Goal: Information Seeking & Learning: Learn about a topic

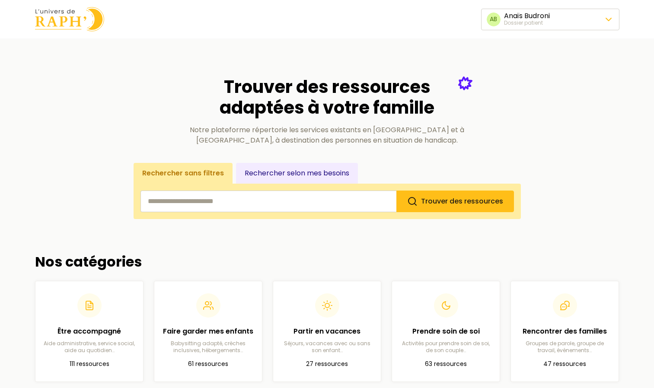
click at [291, 204] on input "search" at bounding box center [269, 202] width 256 height 22
click at [275, 170] on button "Rechercher selon mes besoins" at bounding box center [297, 173] width 122 height 21
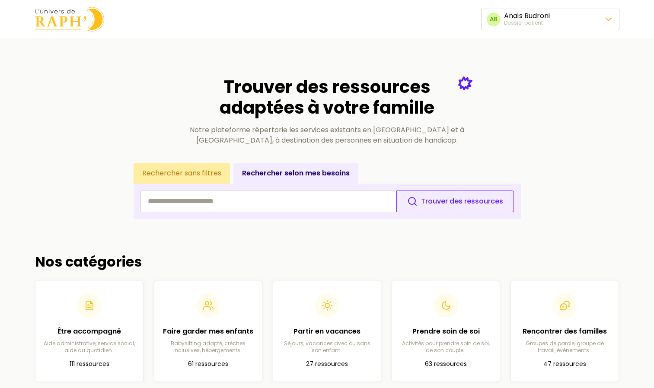
click at [203, 176] on button "Rechercher sans filtres" at bounding box center [182, 173] width 96 height 21
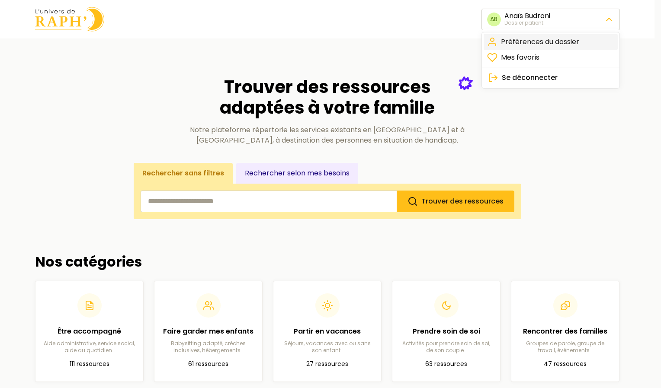
click at [569, 46] on link "Préférences du dossier" at bounding box center [550, 42] width 134 height 16
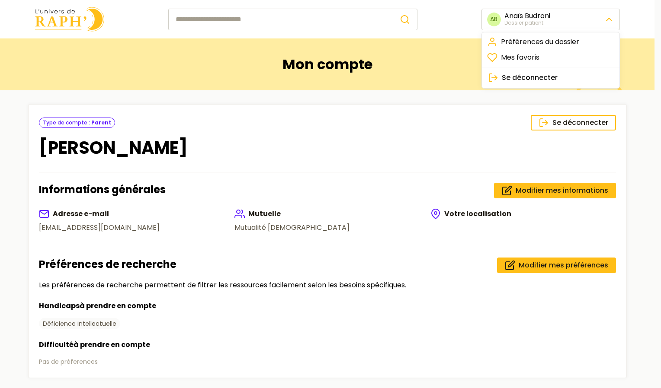
click at [566, 20] on html "AB Anaïs Budroni Dossier patient Mon compte Se déconnecter Type de compte : Par…" at bounding box center [330, 289] width 661 height 578
click at [405, 67] on html "AB Anaïs Budroni Dossier patient Mon compte Se déconnecter Type de compte : Par…" at bounding box center [330, 289] width 661 height 578
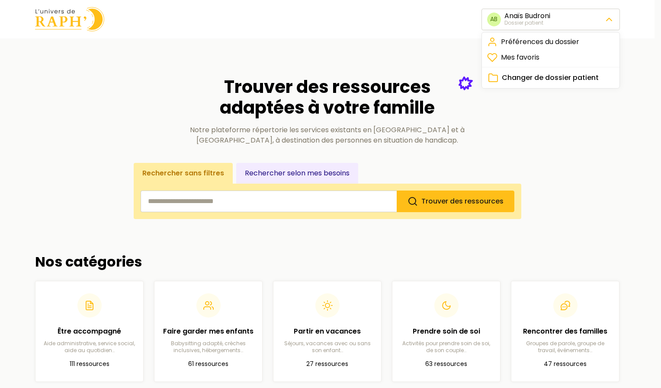
click at [514, 78] on span "Changer de dossier patient" at bounding box center [550, 78] width 97 height 10
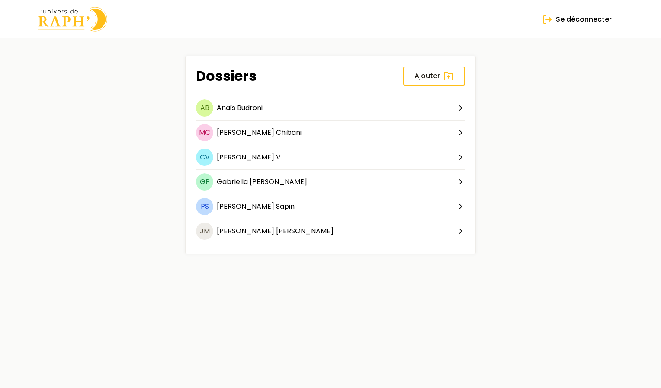
click at [578, 21] on span "Se déconnecter" at bounding box center [584, 19] width 56 height 10
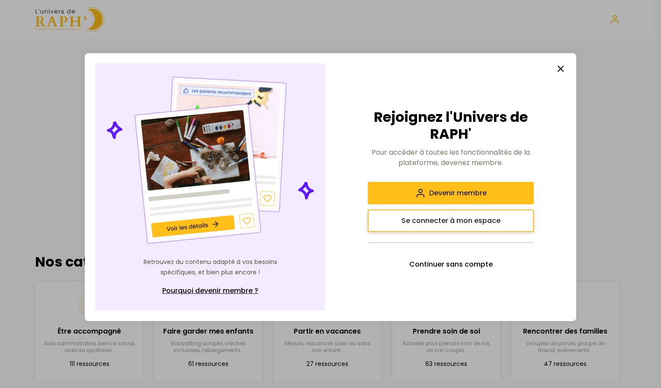
click at [507, 220] on button "Se connecter à mon espace" at bounding box center [450, 221] width 166 height 22
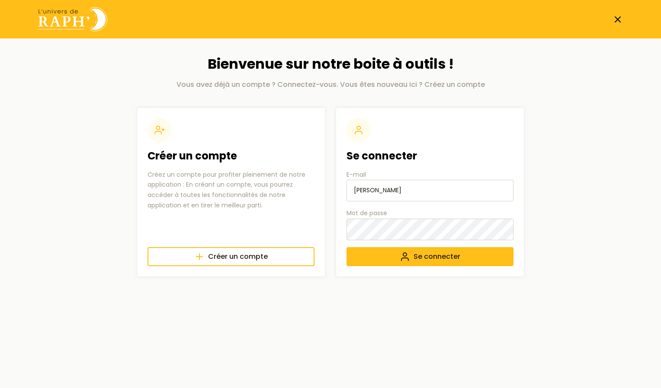
click at [419, 193] on input "chelsy Fontana" at bounding box center [429, 191] width 167 height 22
type input "c"
click at [370, 198] on input "E-mail" at bounding box center [429, 191] width 167 height 22
type input "luniversderaph@gmail.com"
click at [354, 259] on button "Se connecter" at bounding box center [429, 256] width 167 height 19
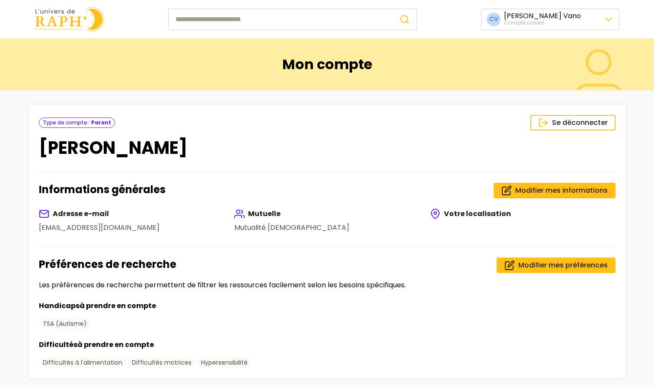
click at [317, 23] on input "search" at bounding box center [280, 20] width 224 height 22
click at [116, 88] on div "Mon compte" at bounding box center [327, 64] width 612 height 52
click at [408, 20] on circle "submit" at bounding box center [404, 19] width 7 height 7
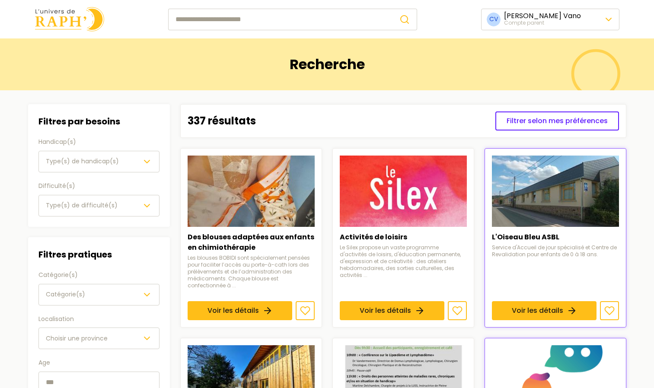
click at [74, 160] on span "Type(s) de handicap(s)" at bounding box center [82, 161] width 73 height 9
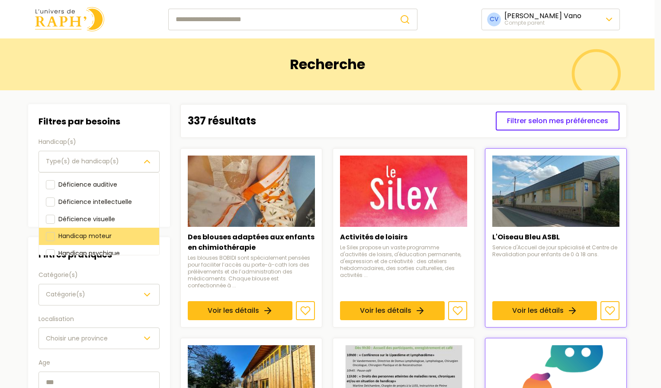
click at [119, 242] on div "Handicap moteur" at bounding box center [99, 236] width 120 height 17
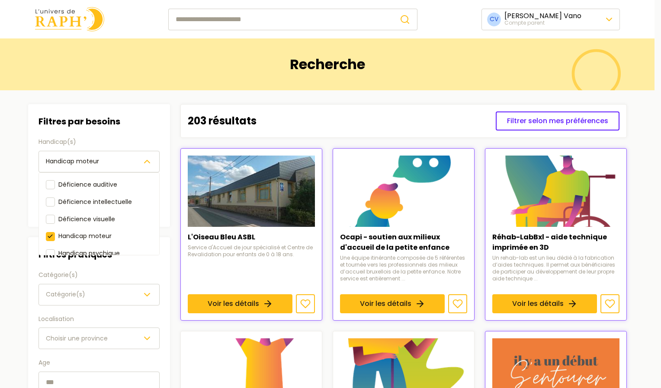
click at [111, 290] on div "Filtres par besoins Handicap(s) Handicap moteur Déficience auditive Déficience …" at bounding box center [99, 276] width 142 height 344
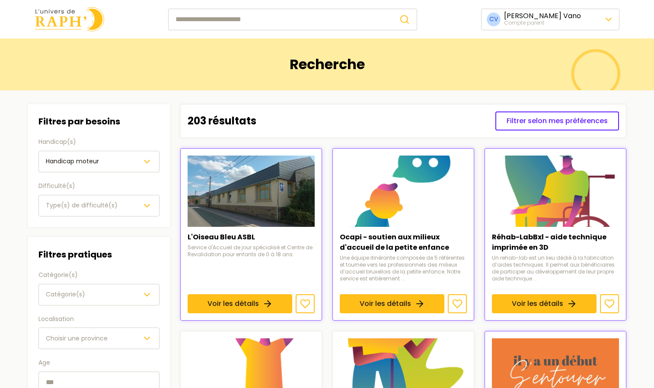
click at [111, 290] on div "Catégorie(s)" at bounding box center [99, 295] width 106 height 10
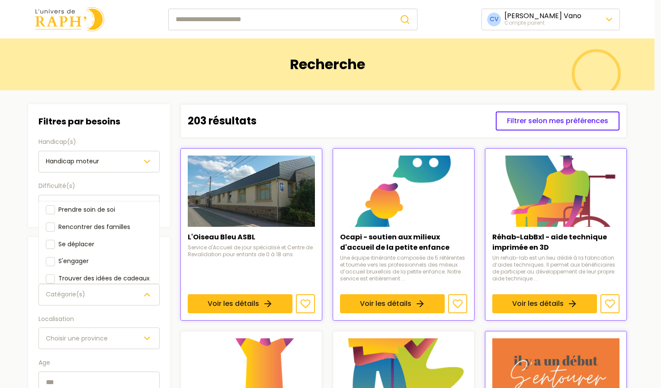
scroll to position [82, 0]
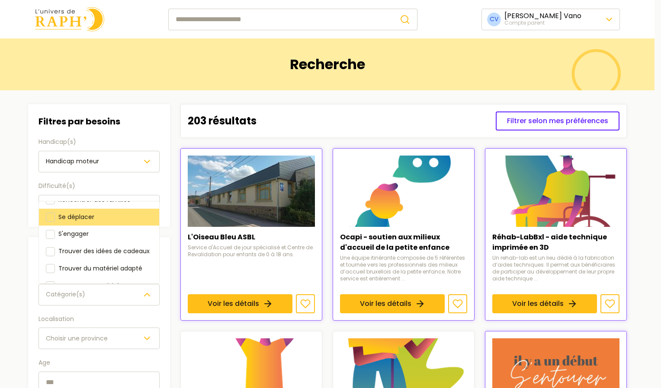
click at [47, 215] on div at bounding box center [50, 217] width 9 height 9
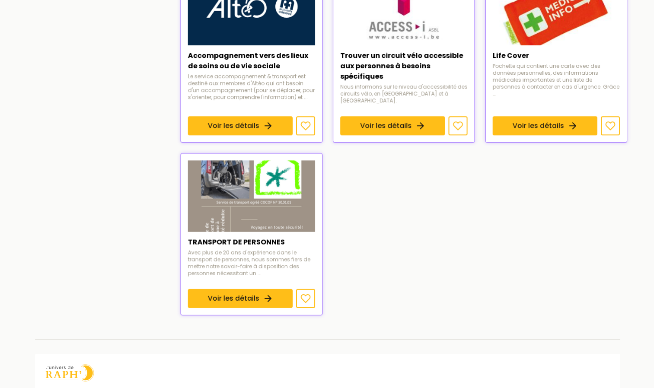
scroll to position [548, 0]
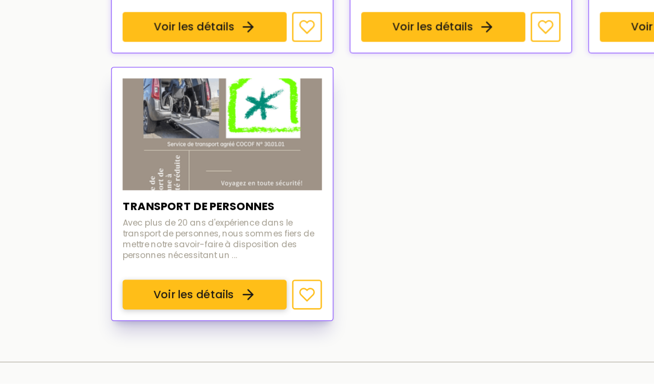
click at [233, 280] on link "Voir les détails" at bounding box center [240, 289] width 105 height 19
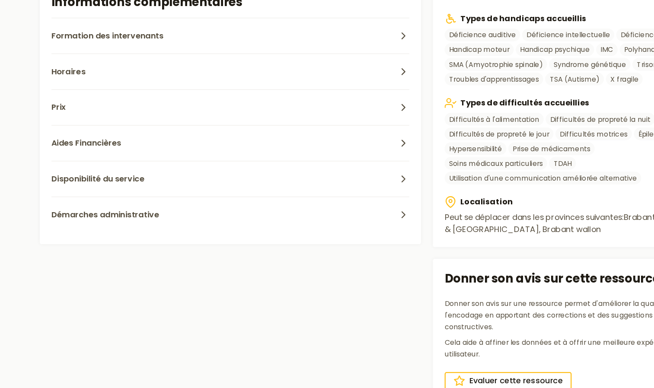
scroll to position [321, 0]
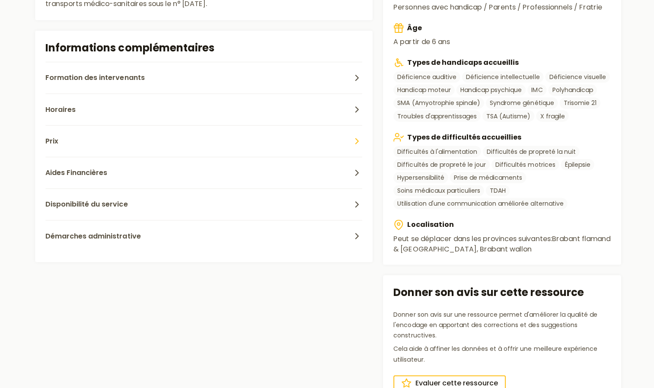
click at [268, 143] on button "Prix" at bounding box center [203, 142] width 316 height 32
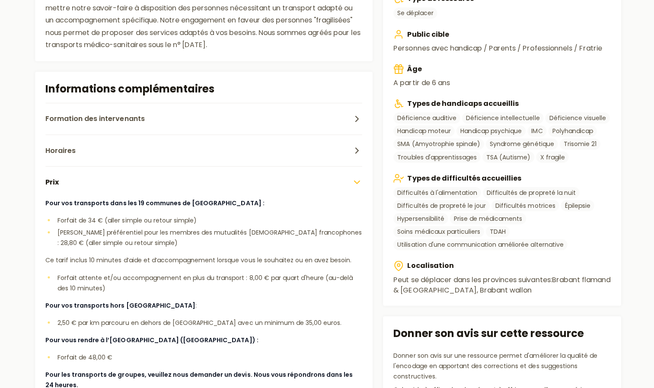
scroll to position [279, 0]
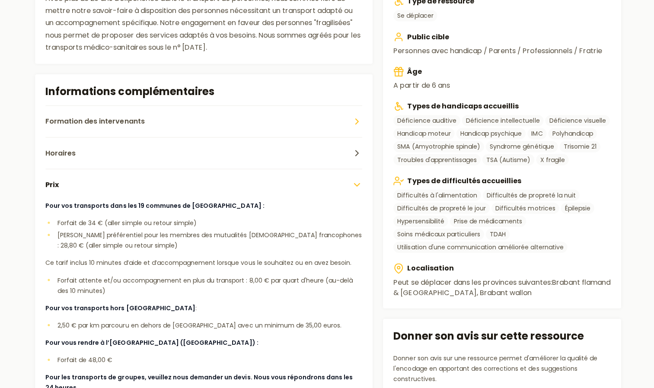
click at [155, 114] on button "Formation des intervenants" at bounding box center [203, 121] width 316 height 32
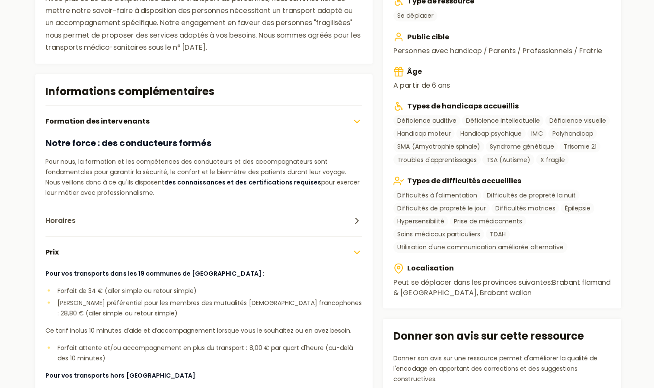
click at [155, 114] on button "Formation des intervenants" at bounding box center [203, 121] width 316 height 32
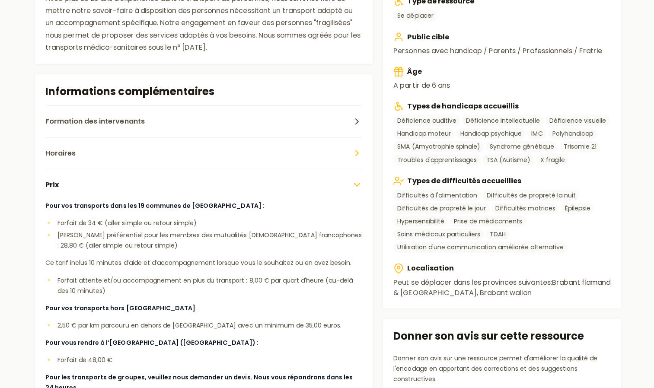
click at [92, 147] on button "Horaires" at bounding box center [203, 153] width 316 height 32
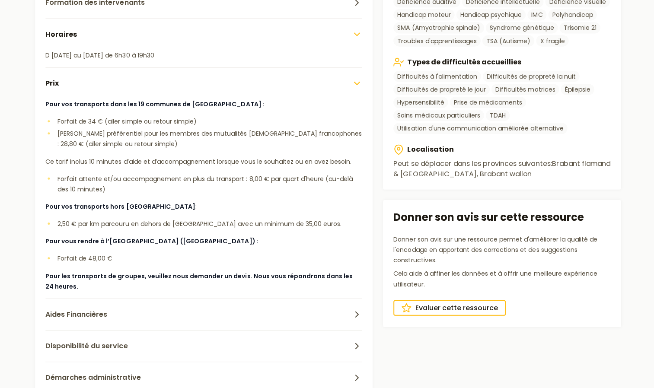
scroll to position [401, 0]
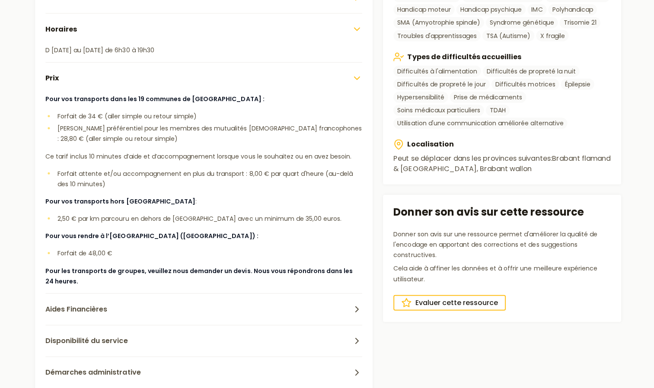
scroll to position [548, 0]
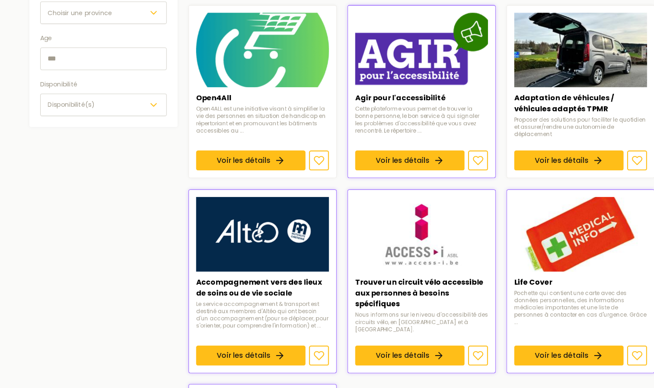
scroll to position [326, 0]
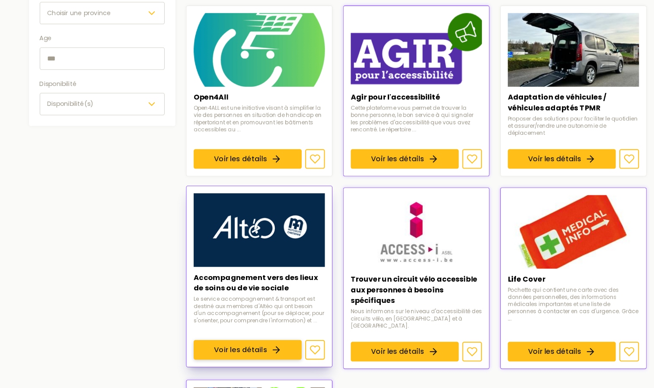
click at [252, 329] on link "Voir les détails" at bounding box center [240, 338] width 105 height 19
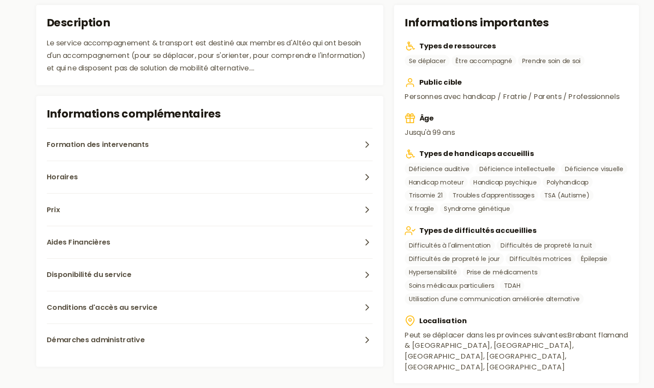
scroll to position [246, 0]
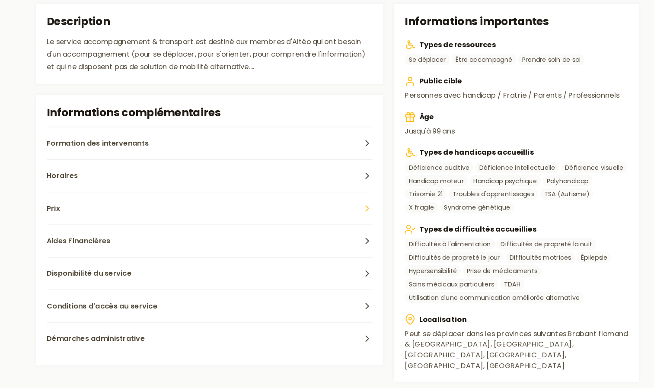
click at [48, 217] on span "Prix" at bounding box center [51, 214] width 13 height 10
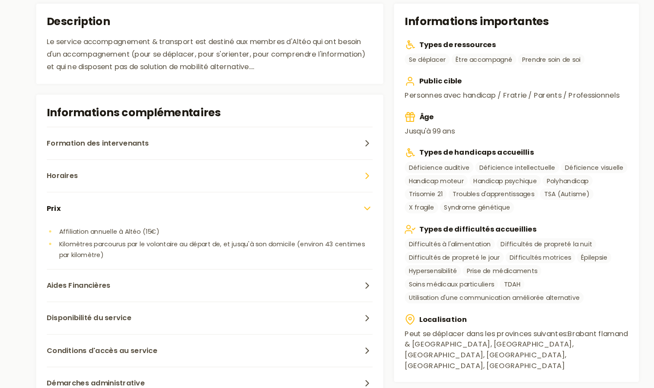
click at [294, 180] on button "Horaires" at bounding box center [203, 182] width 316 height 32
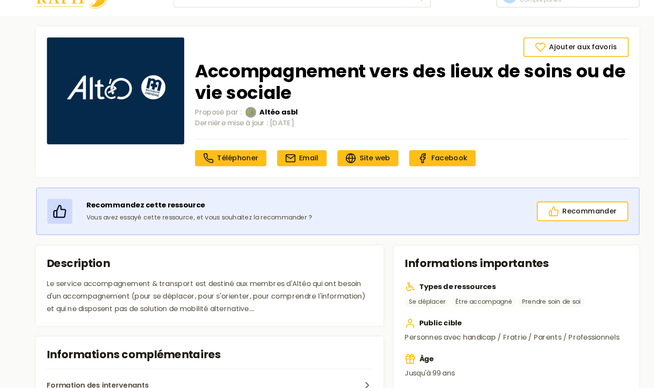
scroll to position [0, 0]
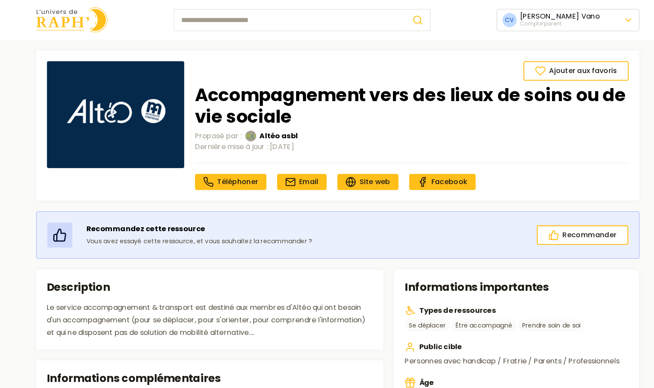
click at [559, 173] on nav "Téléphoner Email Site web Facebook" at bounding box center [399, 171] width 420 height 26
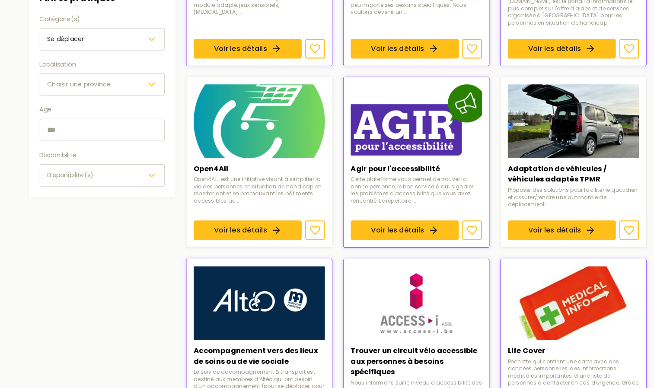
scroll to position [250, 0]
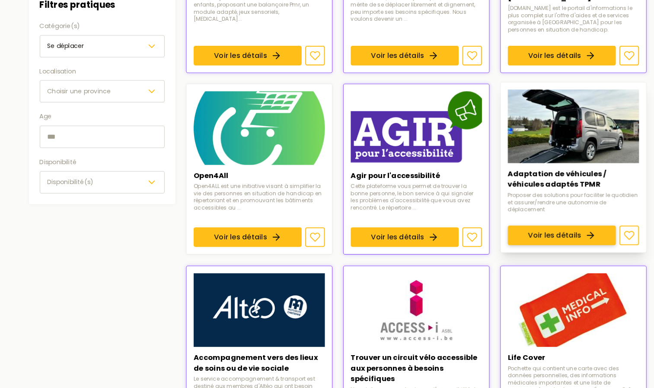
click at [543, 219] on link "Voir les détails" at bounding box center [544, 228] width 105 height 19
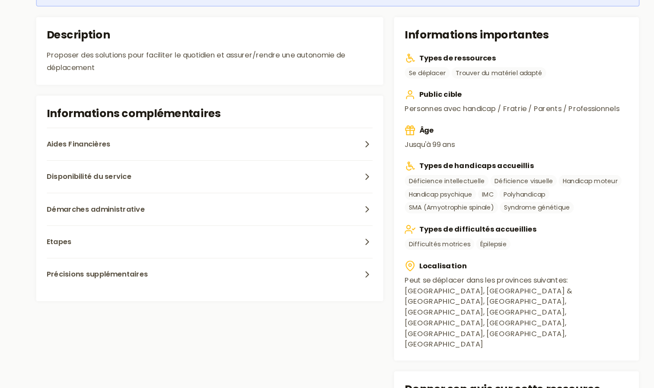
scroll to position [243, 0]
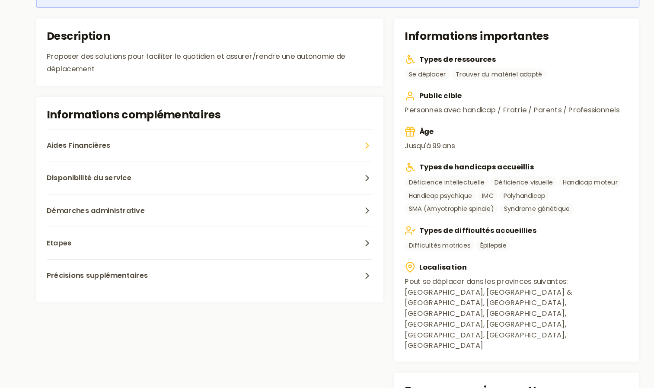
click at [124, 140] on button "Aides Financières" at bounding box center [203, 141] width 316 height 32
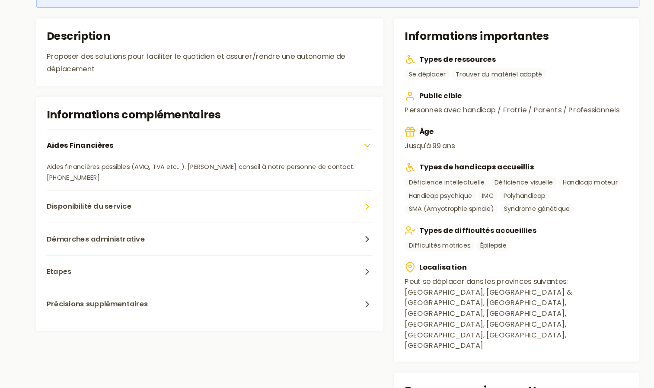
click at [115, 202] on span "Disponibilité du service" at bounding box center [86, 200] width 82 height 10
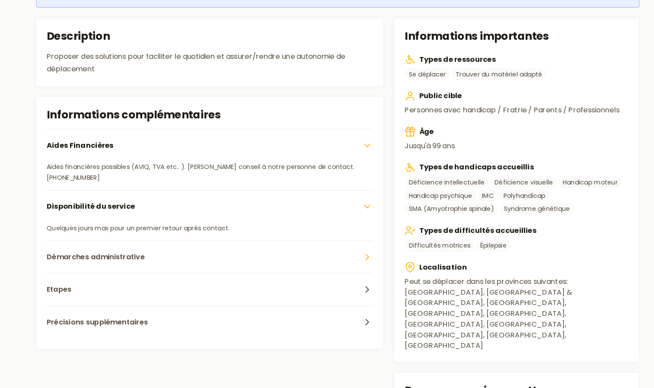
click at [104, 246] on span "Démarches administrative" at bounding box center [92, 249] width 95 height 10
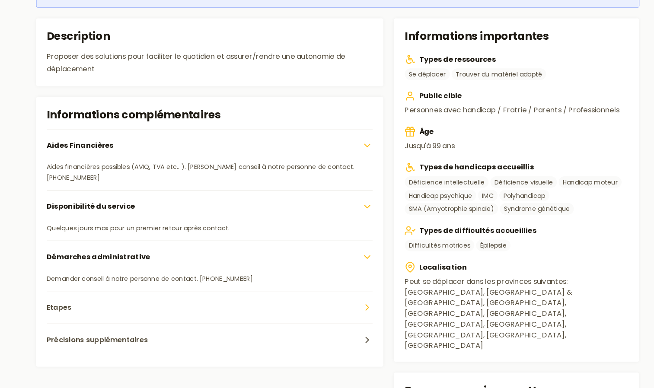
click at [91, 295] on button "Etapes" at bounding box center [203, 298] width 316 height 32
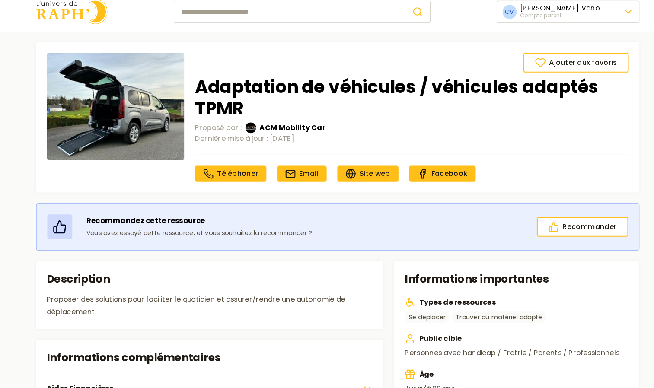
scroll to position [7, 0]
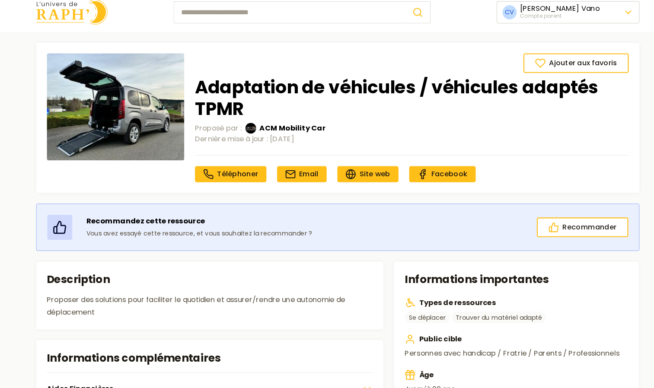
click at [552, 202] on div "Recommandez cette ressource Vous avez essayé cette ressource, et vous souhaitez…" at bounding box center [327, 221] width 585 height 46
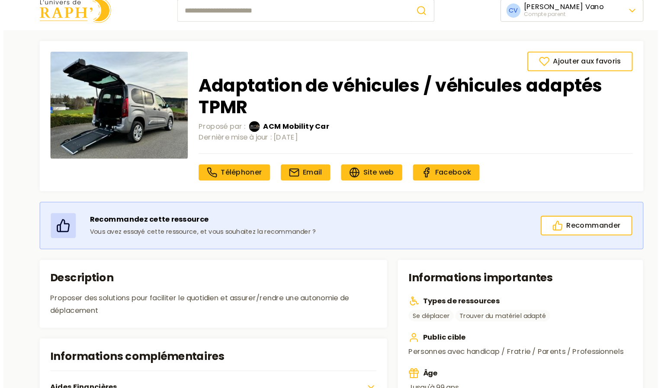
scroll to position [0, 0]
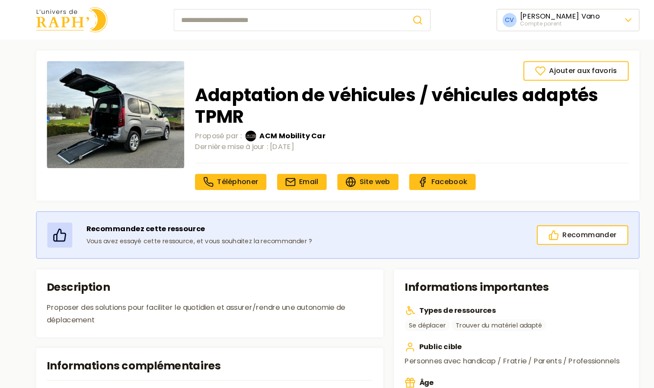
click at [577, 163] on nav "Téléphoner Email Site web Facebook" at bounding box center [399, 171] width 420 height 26
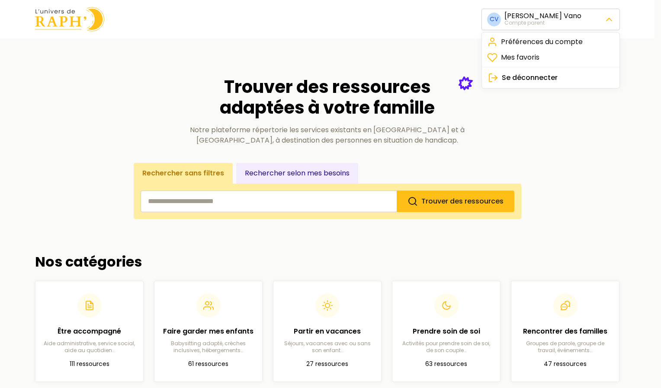
click at [550, 81] on span "Se déconnecter" at bounding box center [530, 78] width 56 height 10
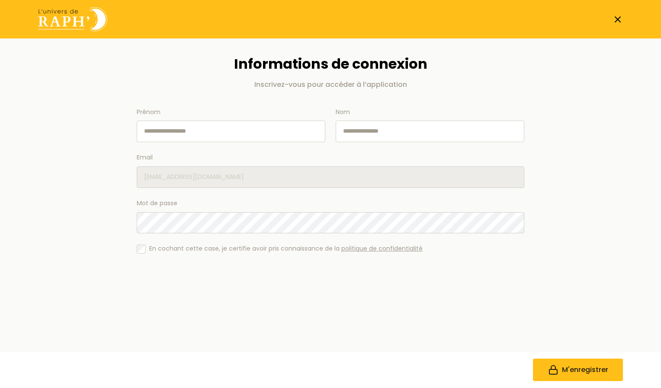
click at [311, 135] on input "Prénom" at bounding box center [231, 132] width 189 height 22
type input "******"
type input "**********"
click at [576, 365] on span "M'enregistrer" at bounding box center [585, 370] width 46 height 10
click at [568, 361] on button "M'enregistrer" at bounding box center [578, 370] width 90 height 22
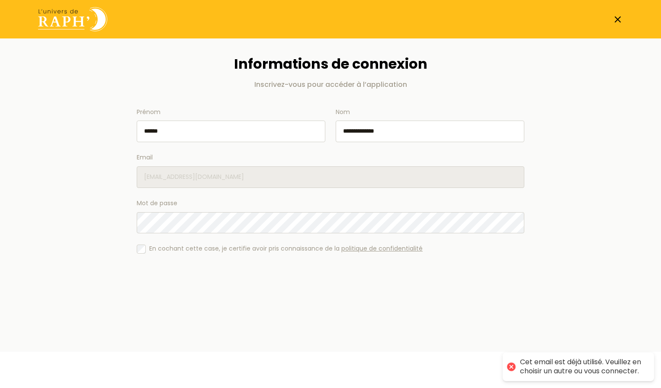
click at [421, 300] on div "M'enregistrer" at bounding box center [330, 291] width 387 height 38
click at [258, 121] on input "******" at bounding box center [231, 132] width 189 height 22
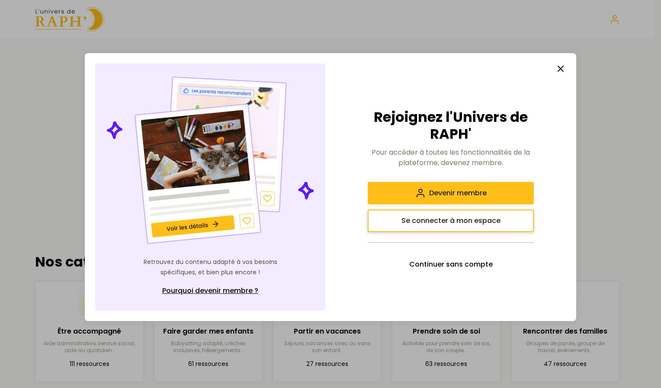
click at [426, 218] on span "Se connecter à mon espace" at bounding box center [450, 221] width 99 height 10
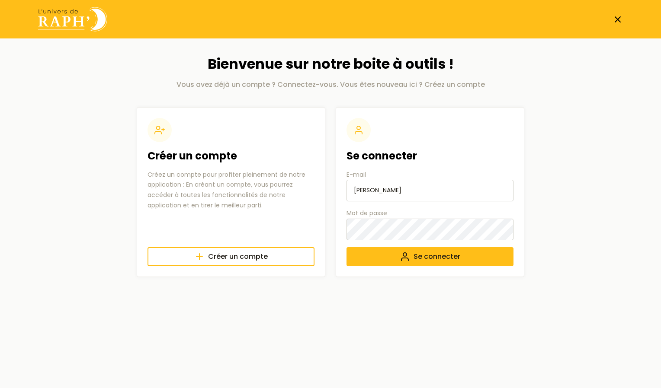
click at [345, 294] on html "Bienvenue sur notre boite à outils ! Vous avez déjà un compte ? Connectez-vous.…" at bounding box center [330, 147] width 661 height 294
click at [374, 259] on button "Se connecter" at bounding box center [429, 256] width 167 height 19
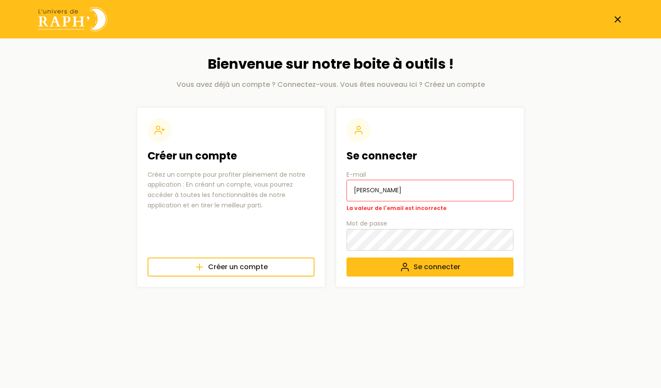
click at [410, 184] on input "[PERSON_NAME]" at bounding box center [429, 191] width 167 height 22
type input "c"
click at [341, 305] on html "Bienvenue sur notre boite à outils ! Vous avez déjà un compte ? Connectez-vous.…" at bounding box center [330, 152] width 661 height 305
click at [374, 190] on input "E-mail" at bounding box center [429, 191] width 167 height 22
click at [372, 200] on input "E-mail" at bounding box center [429, 191] width 167 height 22
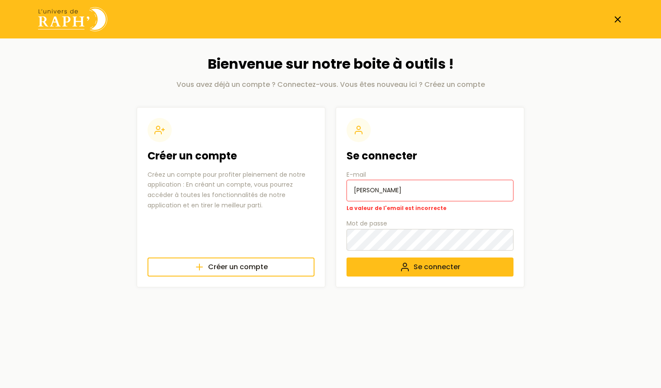
click at [342, 246] on div "Se connecter E-mail chelsy Fontana La valeur de l'email est incorrecte Mot de p…" at bounding box center [429, 197] width 189 height 180
click at [350, 262] on button "Se connecter" at bounding box center [429, 267] width 167 height 19
drag, startPoint x: 412, startPoint y: 192, endPoint x: 374, endPoint y: 187, distance: 39.3
click at [374, 187] on input "[PERSON_NAME]" at bounding box center [429, 191] width 167 height 22
click at [458, 192] on input "chelsy.ludyk" at bounding box center [429, 191] width 167 height 22
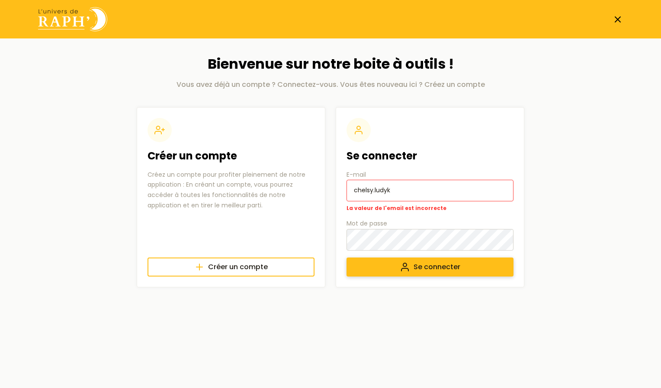
click at [372, 268] on button "Se connecter" at bounding box center [429, 267] width 167 height 19
click at [400, 189] on input "chelsy.ludyk" at bounding box center [429, 191] width 167 height 22
type input "chelsy.ludyk@gmail.com"
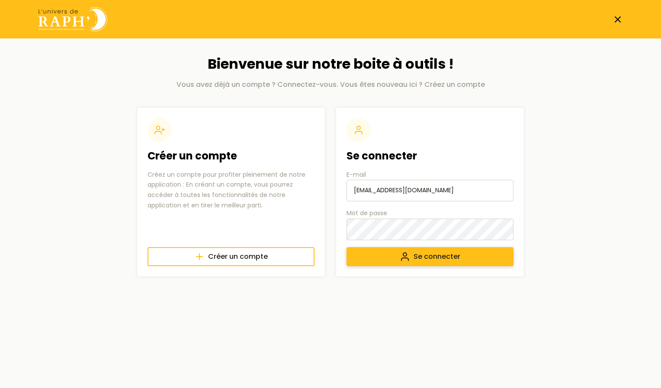
click at [385, 252] on button "Se connecter" at bounding box center [429, 256] width 167 height 19
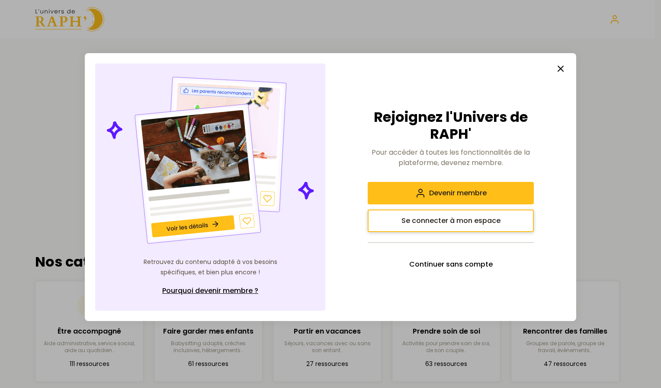
click at [432, 220] on span "Se connecter à mon espace" at bounding box center [450, 221] width 99 height 10
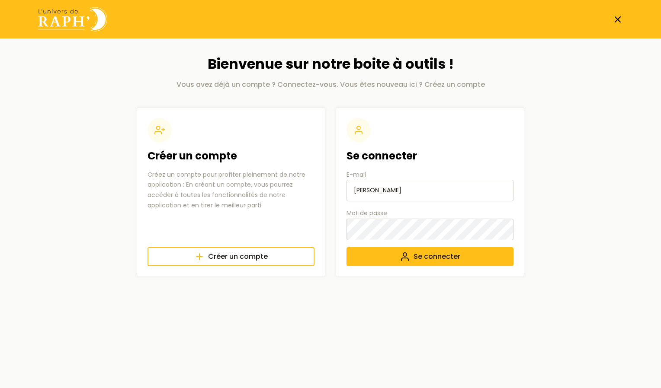
click at [406, 195] on input "chelsy Fontana" at bounding box center [429, 191] width 167 height 22
click at [390, 257] on button "Se connecter" at bounding box center [429, 256] width 167 height 19
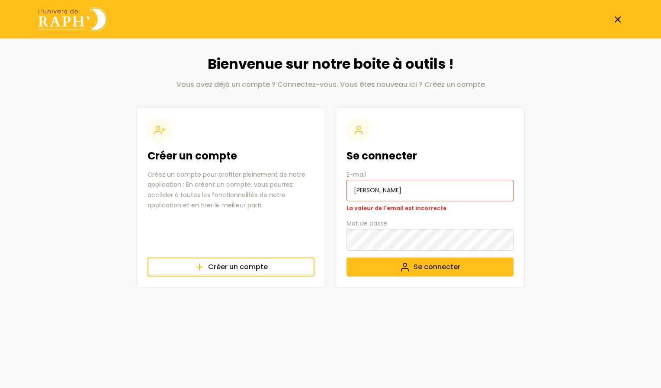
drag, startPoint x: 413, startPoint y: 187, endPoint x: 348, endPoint y: 191, distance: 65.0
click at [348, 191] on input "chelsy Fontana" at bounding box center [429, 191] width 167 height 22
type input "u"
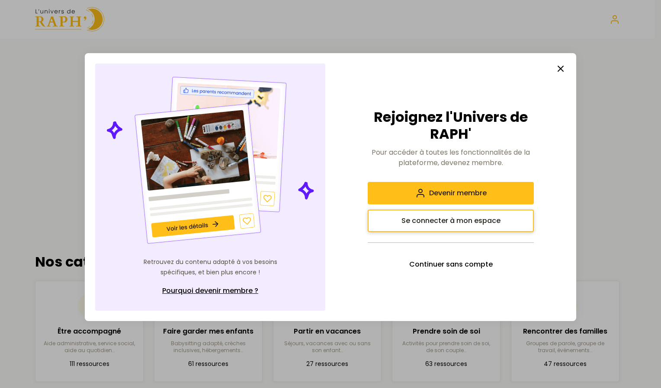
click at [446, 218] on span "Se connecter à mon espace" at bounding box center [450, 221] width 99 height 10
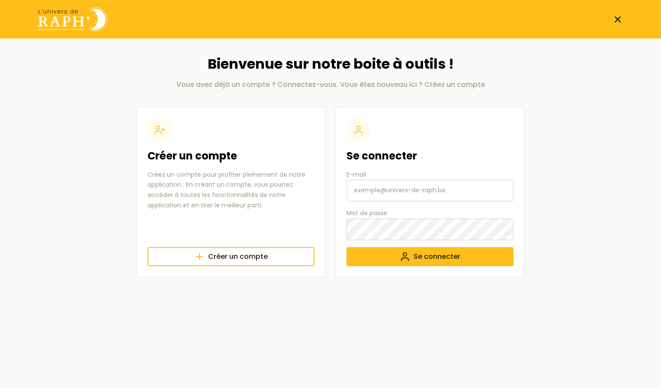
type input "[PERSON_NAME]"
drag, startPoint x: 428, startPoint y: 189, endPoint x: 348, endPoint y: 191, distance: 79.6
click at [348, 191] on input "[PERSON_NAME]" at bounding box center [429, 191] width 167 height 22
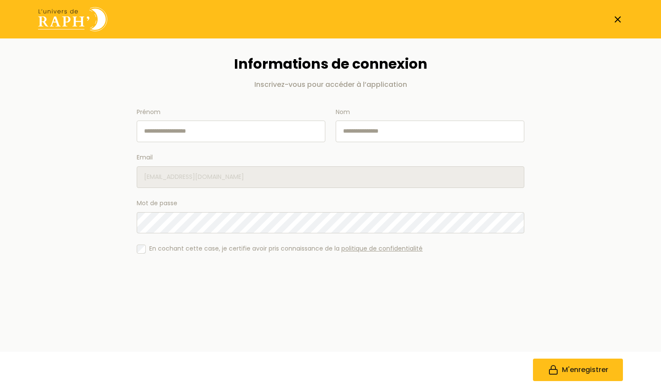
click at [157, 137] on input "Prénom" at bounding box center [231, 132] width 189 height 22
type input "******"
click at [391, 126] on input "**********" at bounding box center [429, 132] width 189 height 22
click at [362, 133] on input "**********" at bounding box center [429, 132] width 189 height 22
type input "*******"
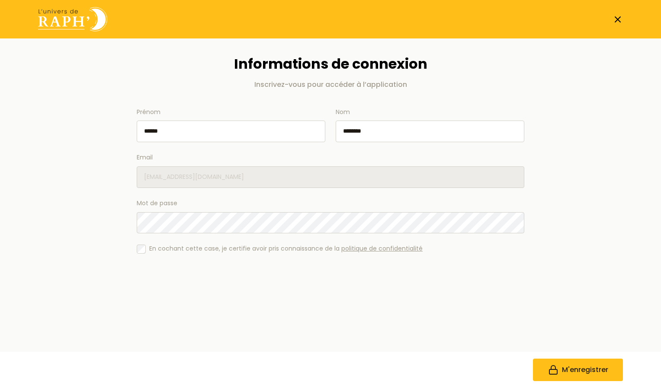
click at [259, 289] on div "M'enregistrer" at bounding box center [330, 291] width 387 height 38
click at [550, 368] on icon "submit" at bounding box center [553, 370] width 10 height 10
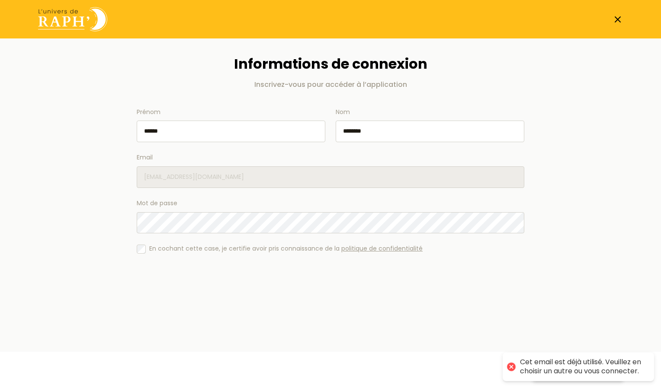
click at [435, 307] on div "M'enregistrer" at bounding box center [330, 291] width 387 height 38
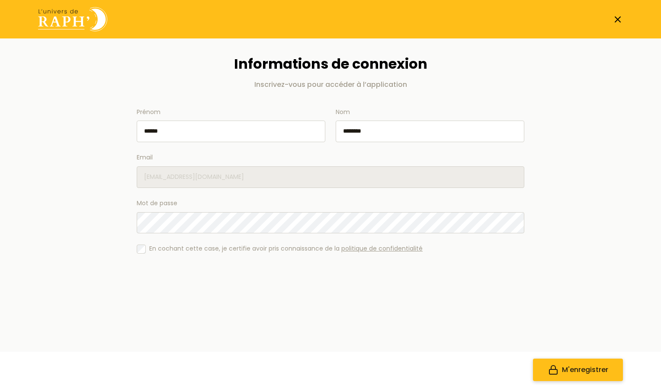
click at [616, 24] on icon at bounding box center [617, 19] width 10 height 10
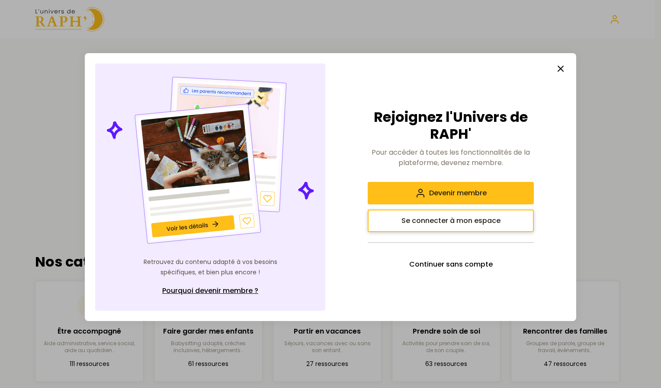
click at [460, 224] on span "Se connecter à mon espace" at bounding box center [450, 221] width 99 height 10
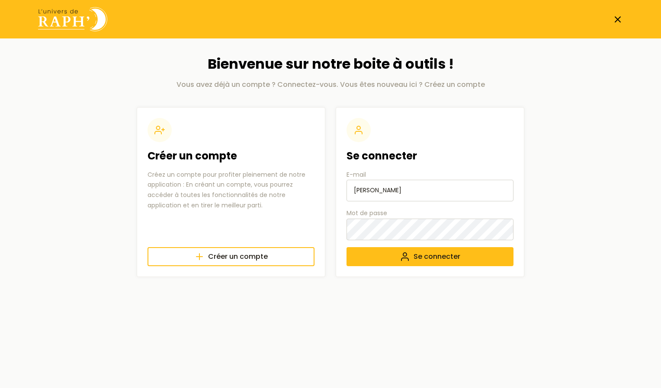
drag, startPoint x: 418, startPoint y: 195, endPoint x: 353, endPoint y: 198, distance: 64.9
click at [353, 198] on input "chelsy Fontana" at bounding box center [429, 191] width 167 height 22
type input "chelsyludyk@gmail.com"
click at [367, 257] on button "Se connecter" at bounding box center [429, 256] width 167 height 19
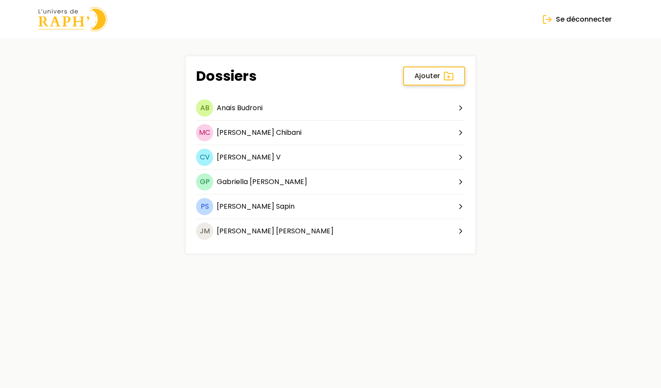
click at [425, 67] on link "Ajouter" at bounding box center [434, 76] width 62 height 19
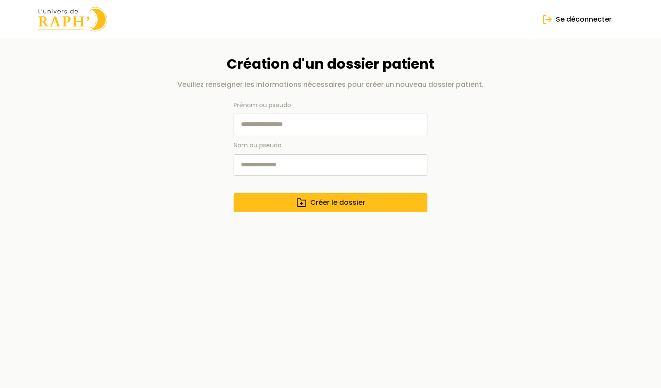
click at [331, 120] on input "Prénom ou pseudo" at bounding box center [330, 125] width 194 height 22
click at [195, 142] on div "Création d'un dossier patient Veuillez renseigner les informations nécessaires …" at bounding box center [330, 134] width 387 height 157
click at [267, 125] on input "Prénom ou pseudo" at bounding box center [330, 125] width 194 height 22
drag, startPoint x: 302, startPoint y: 129, endPoint x: 269, endPoint y: 130, distance: 32.9
click at [269, 130] on input "**********" at bounding box center [330, 125] width 194 height 22
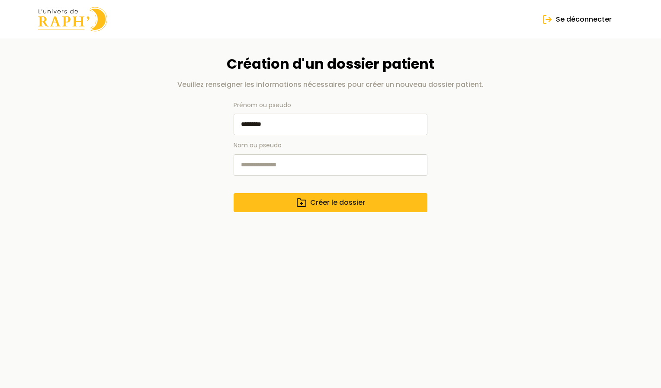
type input "********"
click at [257, 166] on input "Nom ou pseudo" at bounding box center [330, 165] width 194 height 22
paste input "*****"
type input "*****"
click at [262, 201] on button "Créer le dossier" at bounding box center [330, 202] width 194 height 19
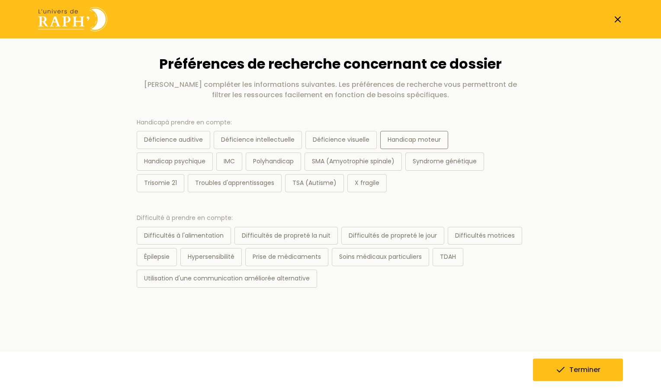
click at [416, 141] on div "Handicap moteur" at bounding box center [414, 140] width 68 height 18
click at [563, 370] on icon "submit" at bounding box center [560, 370] width 10 height 10
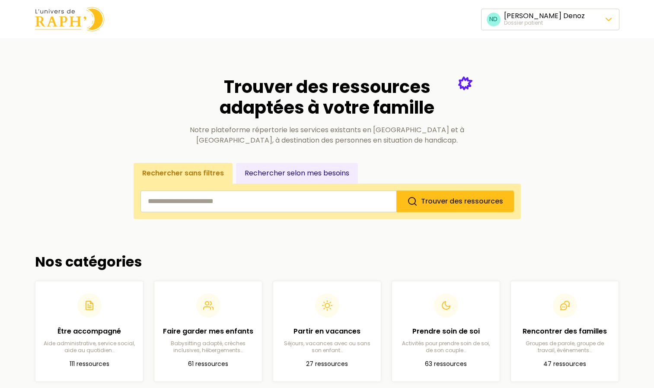
click at [239, 200] on input "search" at bounding box center [269, 202] width 256 height 22
click at [375, 204] on input "search" at bounding box center [269, 202] width 256 height 22
click at [87, 214] on section "Trouver des ressources adaptées à votre famille Notre plateforme répertorie les…" at bounding box center [327, 137] width 585 height 163
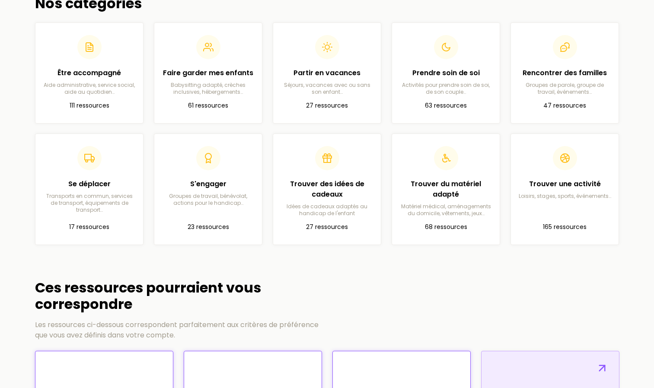
scroll to position [261, 0]
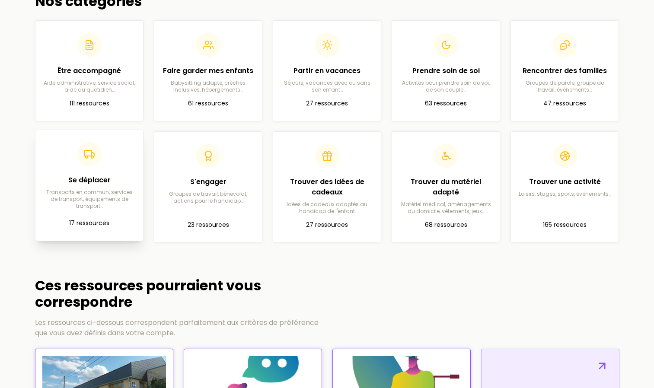
click at [99, 179] on h2 "Se déplacer" at bounding box center [89, 180] width 94 height 10
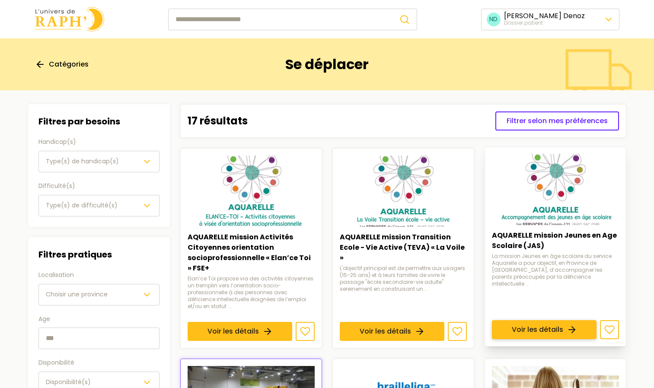
click at [518, 320] on link "Voir les détails" at bounding box center [544, 329] width 105 height 19
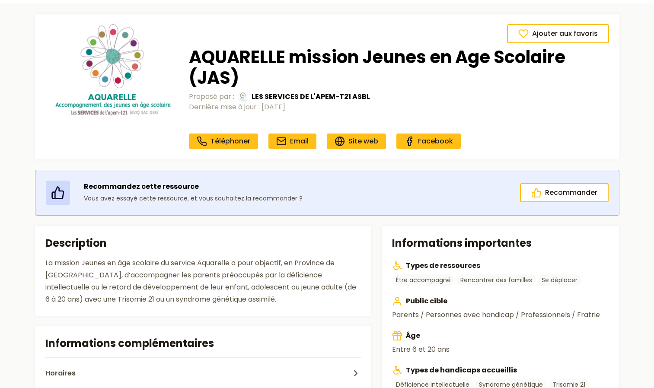
scroll to position [32, 0]
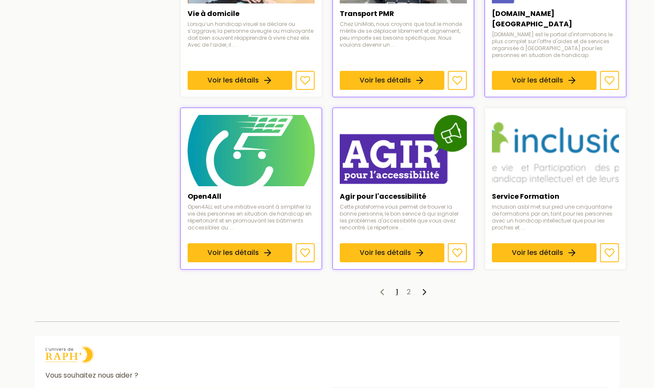
scroll to position [613, 0]
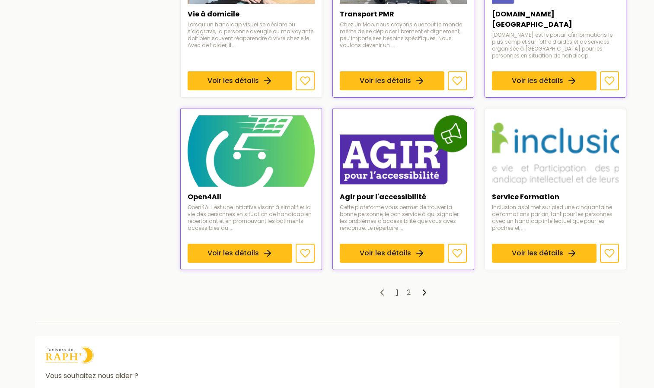
click at [423, 288] on icon at bounding box center [424, 293] width 10 height 10
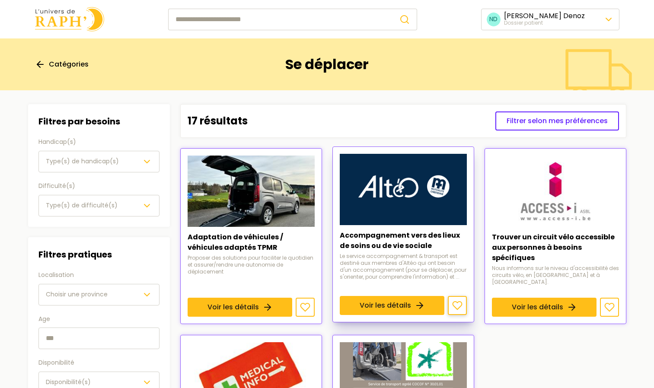
click at [456, 304] on icon at bounding box center [457, 306] width 10 height 10
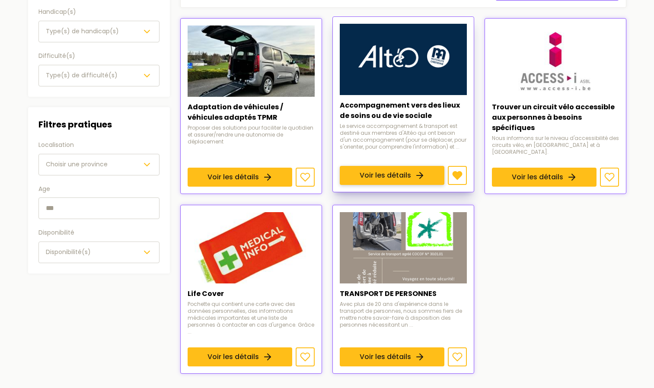
scroll to position [147, 0]
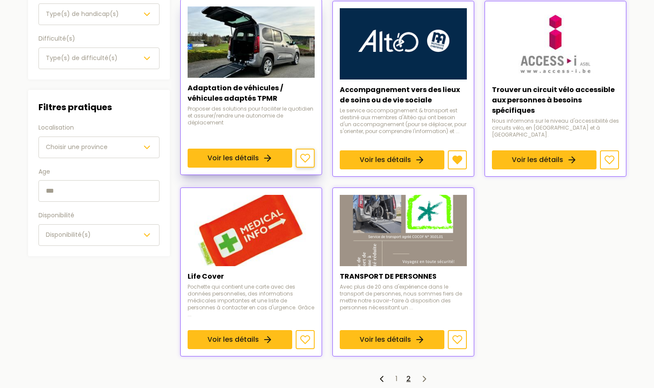
click at [308, 155] on icon at bounding box center [305, 158] width 10 height 10
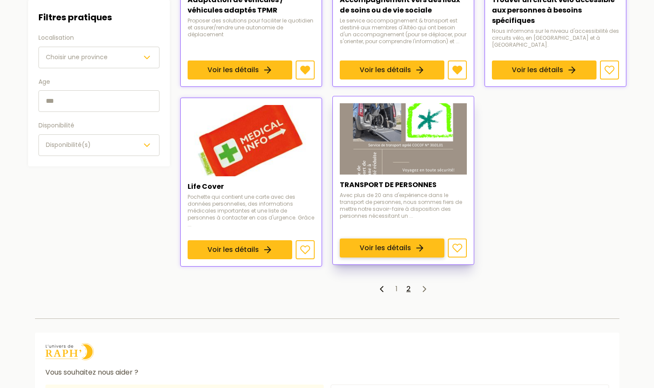
scroll to position [252, 0]
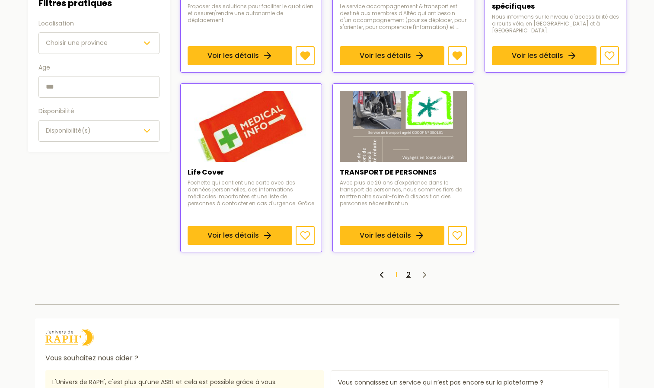
click at [397, 270] on link "1" at bounding box center [397, 275] width 2 height 10
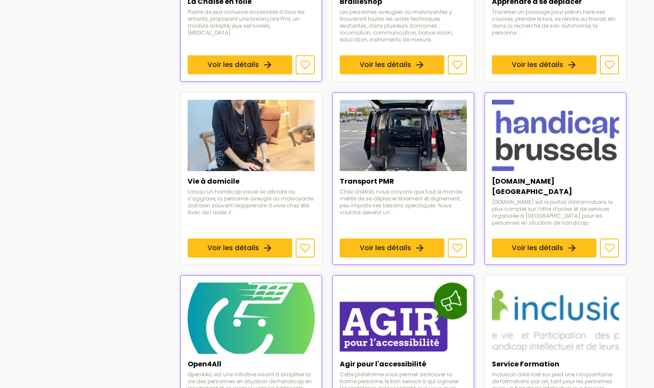
scroll to position [442, 0]
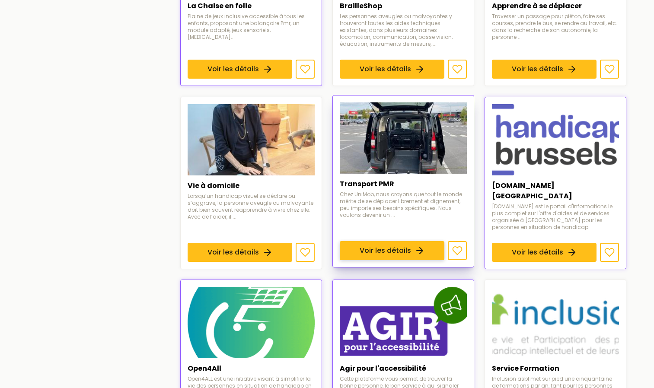
click at [375, 241] on link "Voir les détails" at bounding box center [392, 250] width 105 height 19
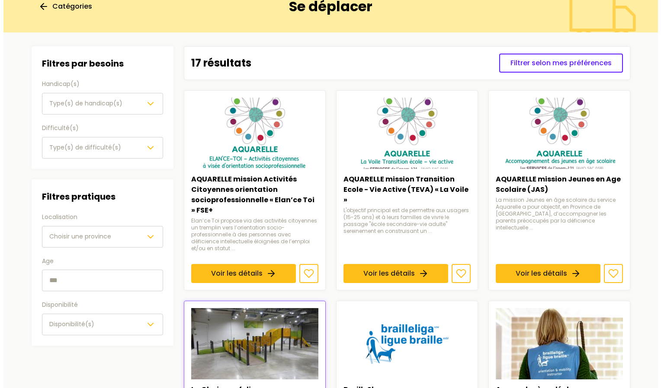
scroll to position [44, 0]
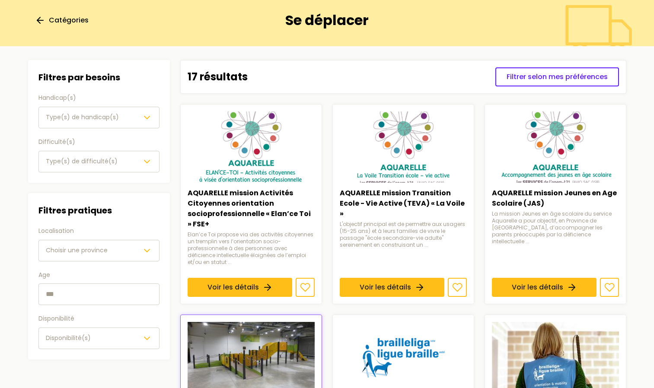
click at [95, 252] on span "Choisir une province" at bounding box center [77, 250] width 62 height 9
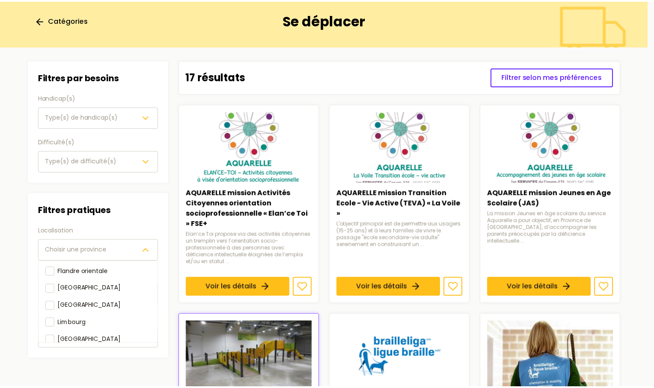
scroll to position [84, 0]
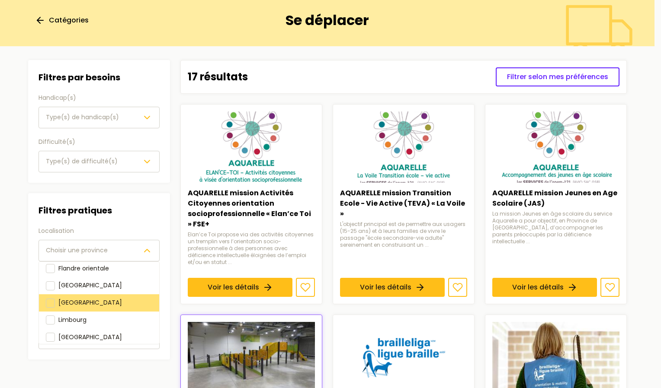
click at [46, 299] on div at bounding box center [50, 303] width 9 height 9
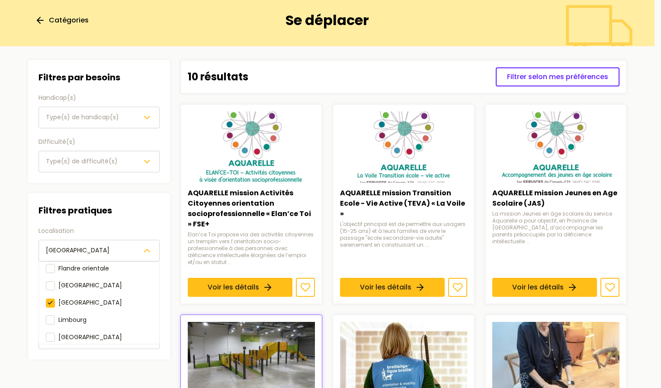
click at [109, 158] on div "Filtres par besoins Handicap(s) Type(s) de handicap(s) Difficulté(s) Type(s) de…" at bounding box center [99, 210] width 142 height 300
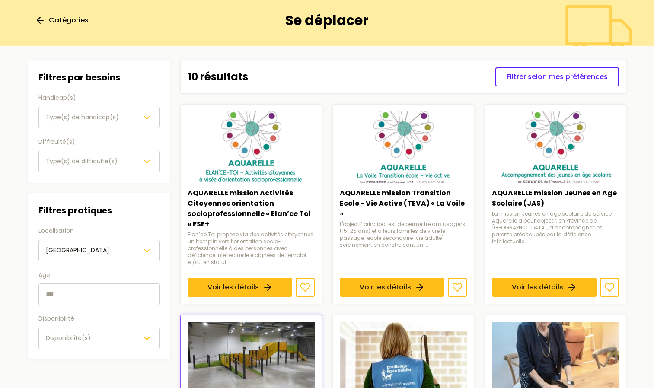
click at [97, 114] on span "Type(s) de handicap(s)" at bounding box center [82, 117] width 73 height 9
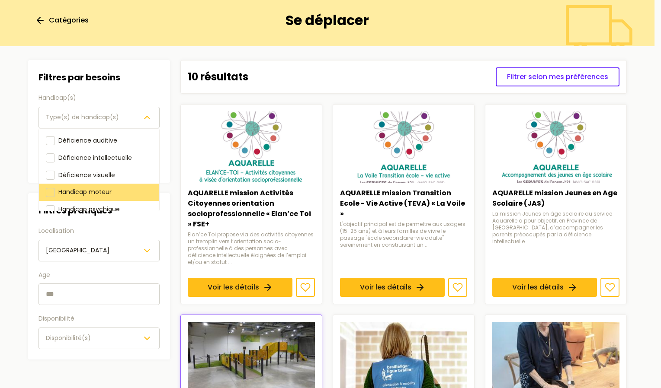
click at [46, 193] on div at bounding box center [50, 192] width 9 height 9
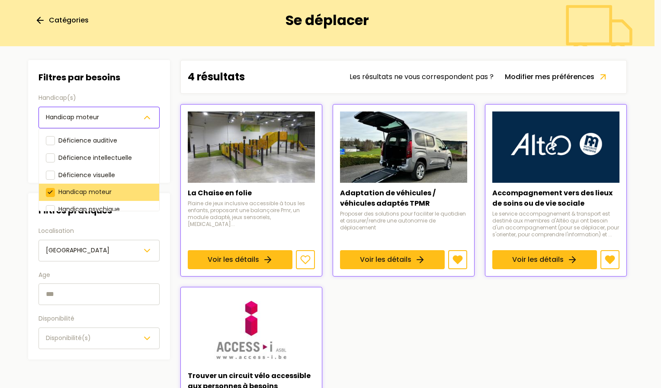
click at [401, 169] on section "Filtres Filtres par besoins Handicap(s) Handicap moteur Déficience auditive Déf…" at bounding box center [327, 261] width 612 height 431
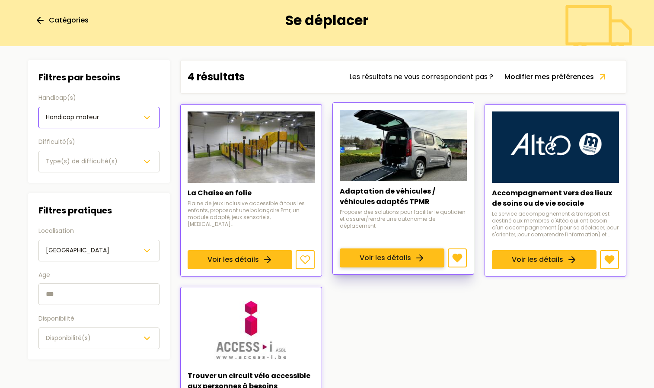
click at [383, 249] on link "Voir les détails" at bounding box center [392, 258] width 105 height 19
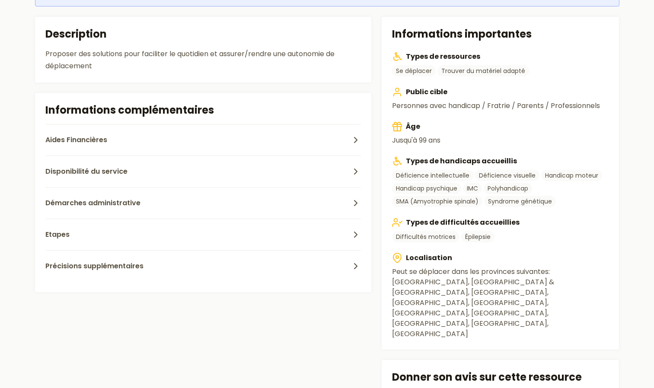
scroll to position [244, 0]
click at [97, 144] on span "Aides Financières" at bounding box center [76, 140] width 62 height 10
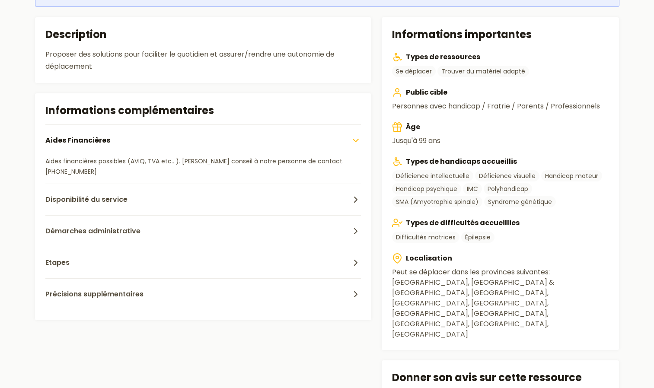
click at [301, 150] on button "Aides Financières" at bounding box center [203, 141] width 316 height 32
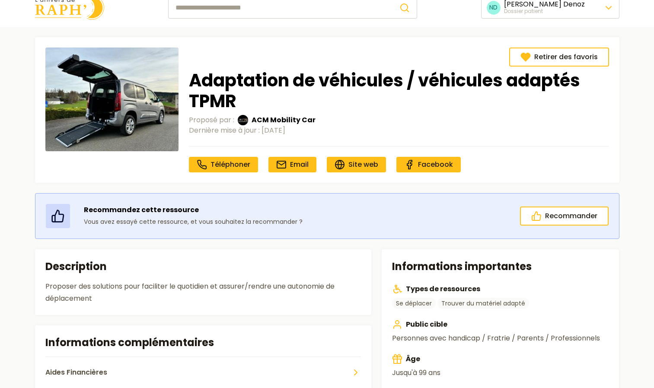
scroll to position [0, 0]
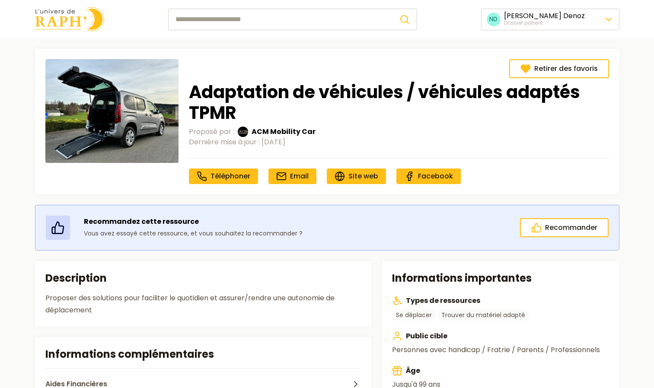
scroll to position [44, 0]
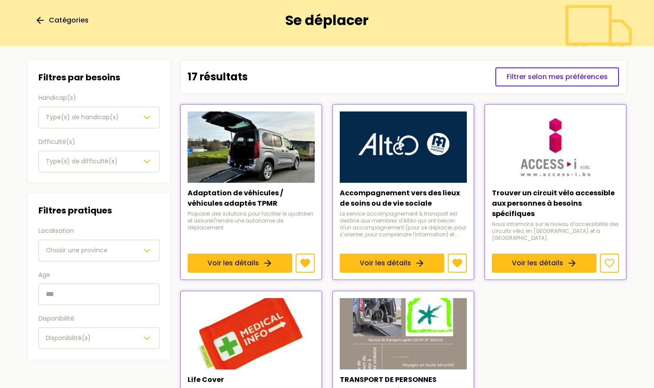
scroll to position [252, 0]
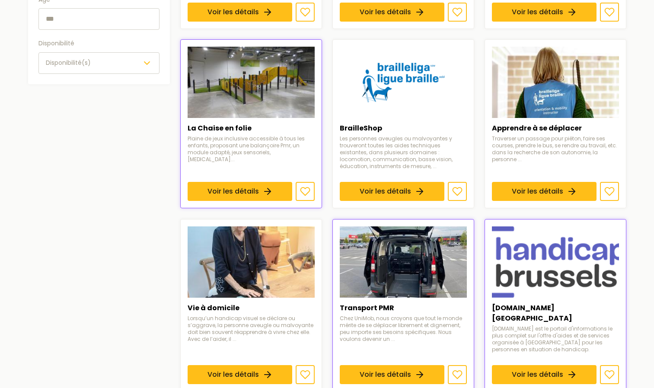
scroll to position [261, 0]
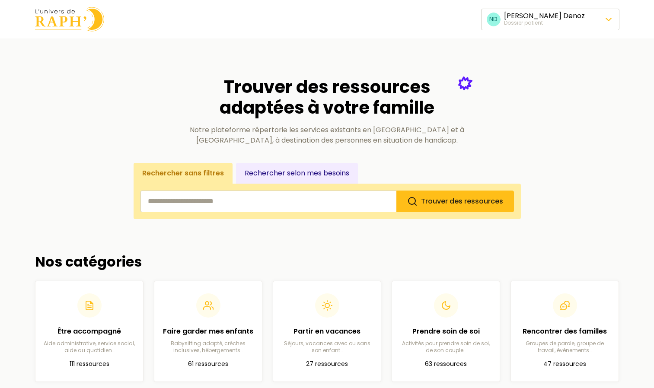
click at [233, 193] on input "search" at bounding box center [269, 202] width 256 height 22
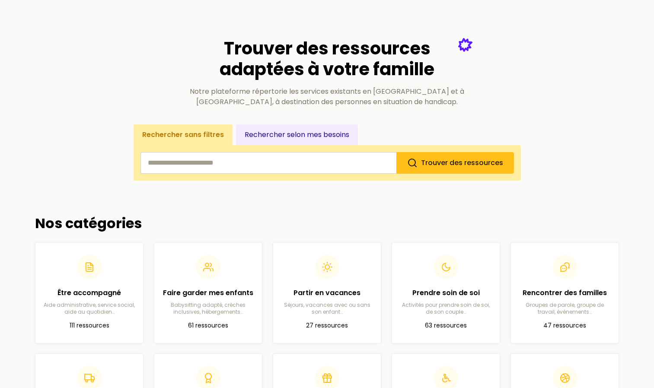
scroll to position [38, 0]
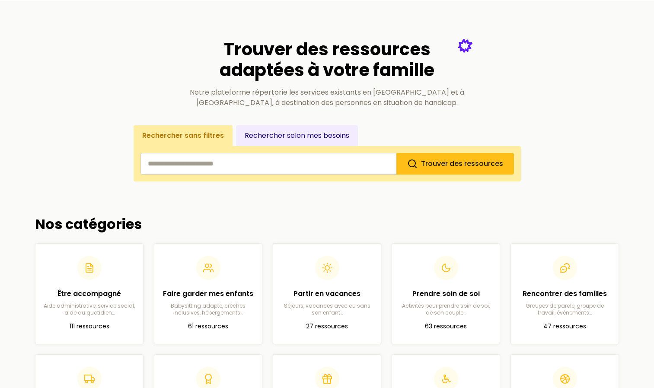
click at [200, 170] on input "search" at bounding box center [269, 164] width 256 height 22
type input "********"
click at [396, 153] on button "Trouver des ressources" at bounding box center [455, 164] width 118 height 22
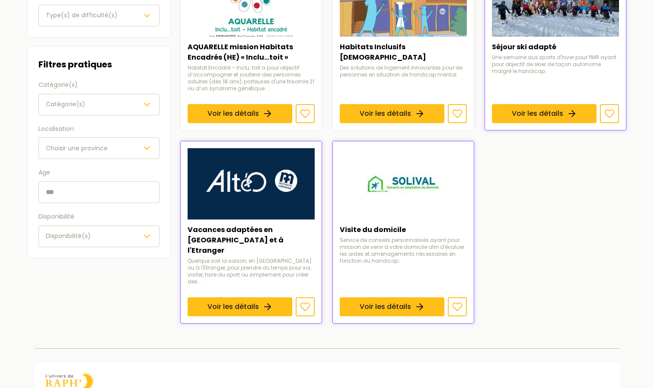
scroll to position [193, 0]
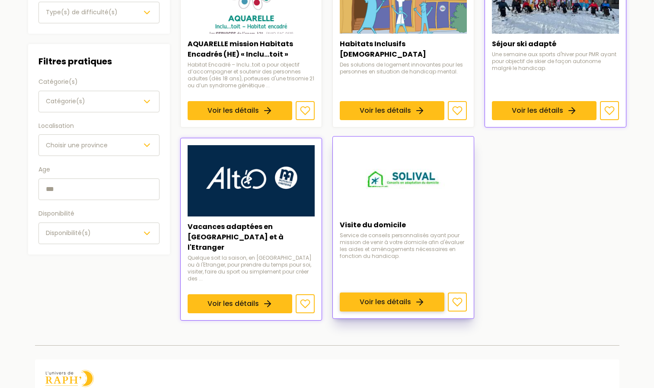
click at [444, 293] on link "Voir les détails" at bounding box center [392, 302] width 105 height 19
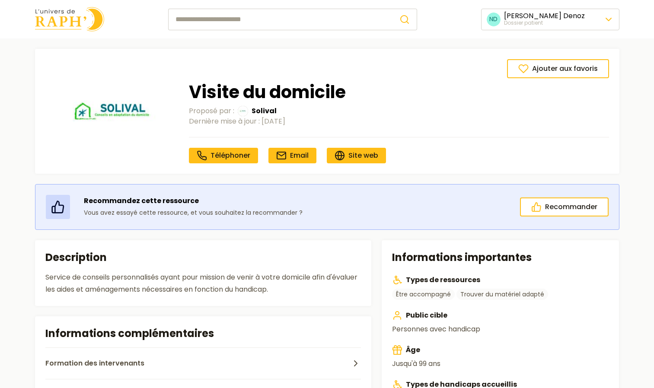
type input "********"
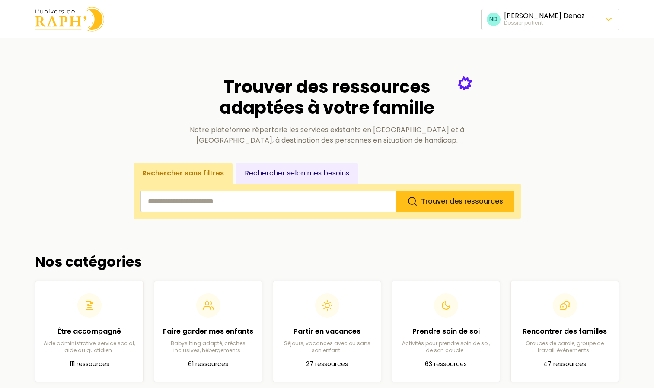
click at [284, 196] on input "search" at bounding box center [269, 202] width 256 height 22
type input "**********"
click at [396, 191] on button "Trouver des ressources" at bounding box center [455, 202] width 118 height 22
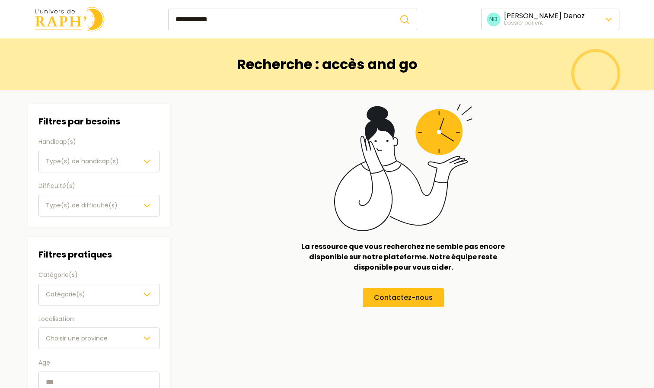
drag, startPoint x: 233, startPoint y: 19, endPoint x: 172, endPoint y: 25, distance: 60.8
click at [172, 25] on input "**********" at bounding box center [280, 20] width 224 height 22
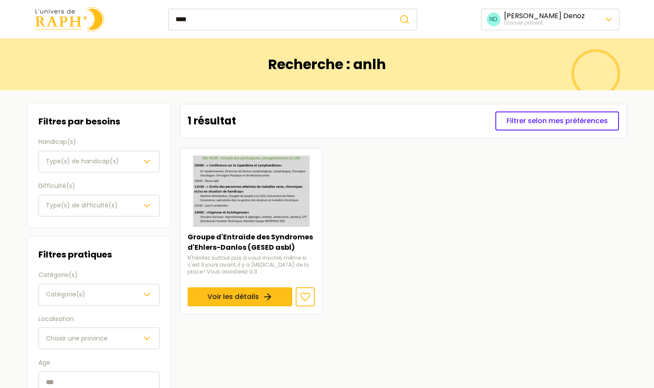
type input "****"
click at [393, 9] on button "submit" at bounding box center [405, 20] width 25 height 22
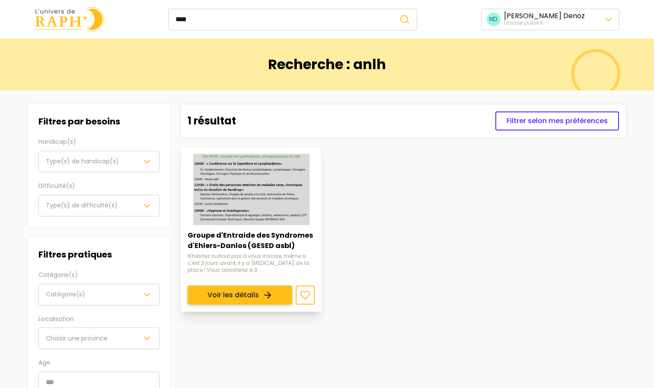
click at [227, 286] on link "Voir les détails" at bounding box center [240, 295] width 105 height 19
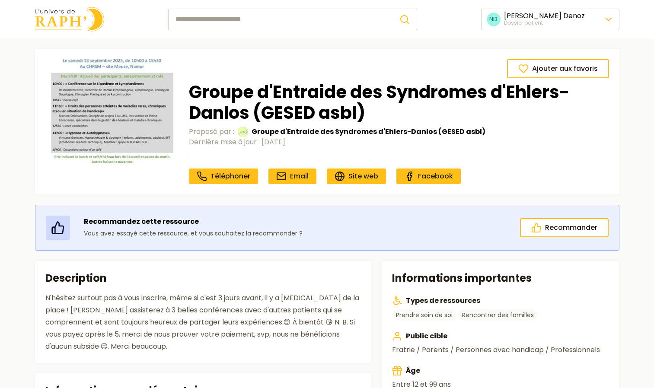
click at [254, 24] on input "search" at bounding box center [280, 20] width 224 height 22
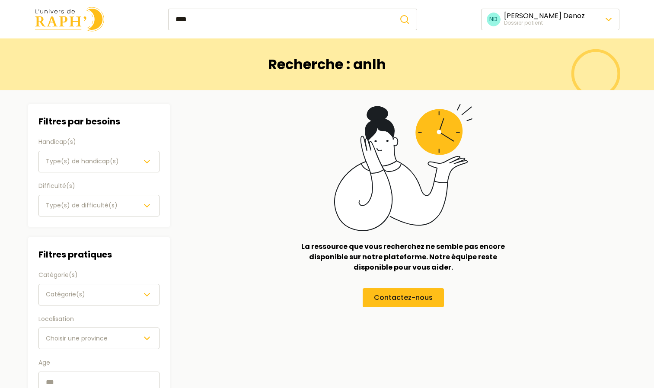
click at [240, 4] on header "**** ND [PERSON_NAME] patient" at bounding box center [327, 19] width 654 height 38
drag, startPoint x: 220, startPoint y: 16, endPoint x: 176, endPoint y: 23, distance: 44.6
click at [176, 23] on input "****" at bounding box center [280, 20] width 224 height 22
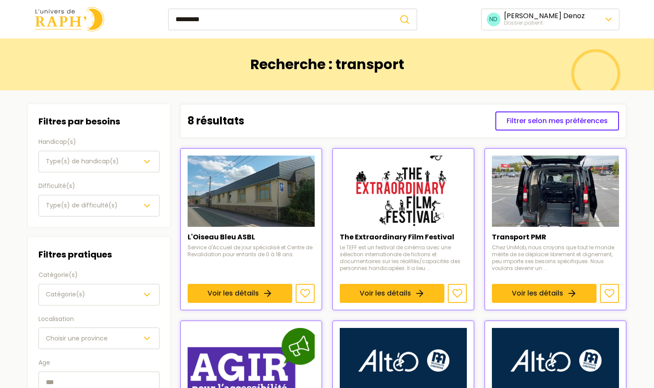
type input "*********"
drag, startPoint x: 246, startPoint y: 14, endPoint x: 174, endPoint y: 20, distance: 72.9
click at [174, 20] on input "*********" at bounding box center [280, 20] width 224 height 22
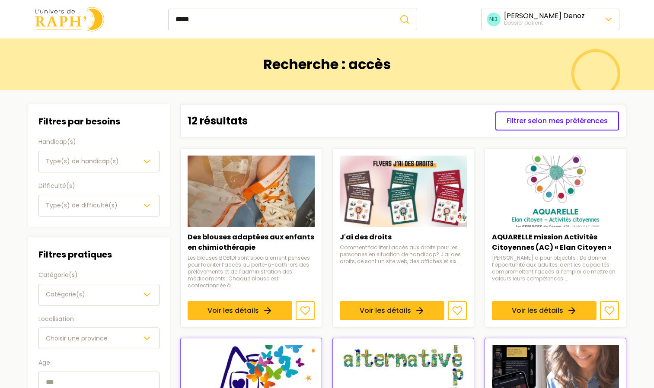
type input "*****"
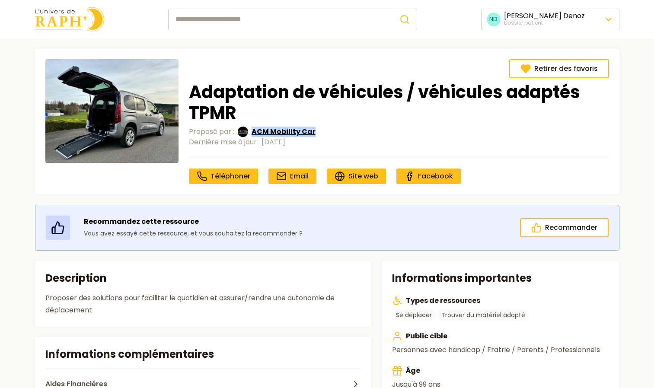
drag, startPoint x: 316, startPoint y: 129, endPoint x: 253, endPoint y: 135, distance: 62.9
click at [253, 135] on div "Proposé par : ACM Mobility Car" at bounding box center [399, 132] width 420 height 10
copy span "ACM Mobility Car"
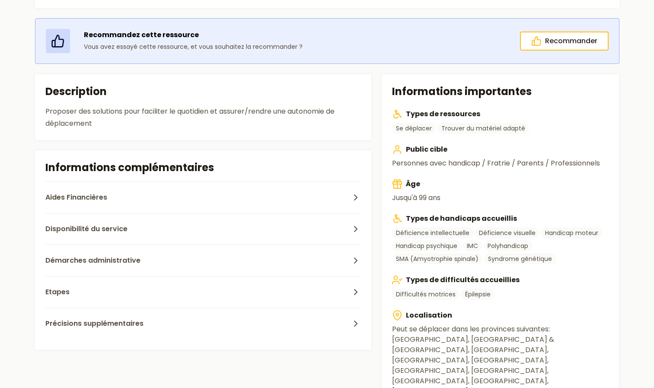
scroll to position [191, 0]
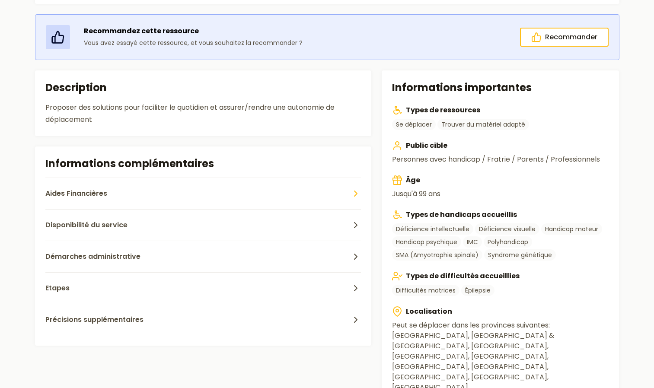
click at [107, 199] on button "Aides Financières" at bounding box center [203, 194] width 316 height 32
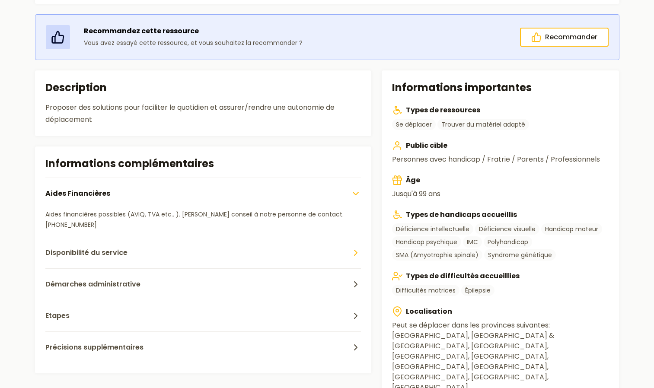
click at [100, 246] on button "Disponibilité du service" at bounding box center [203, 253] width 316 height 32
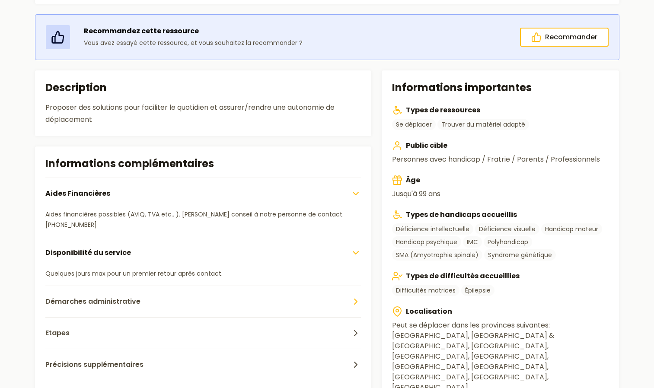
click at [105, 295] on button "Démarches administrative" at bounding box center [203, 302] width 316 height 32
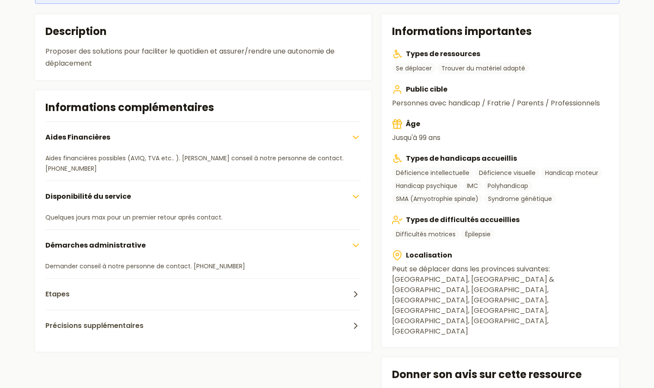
scroll to position [248, 0]
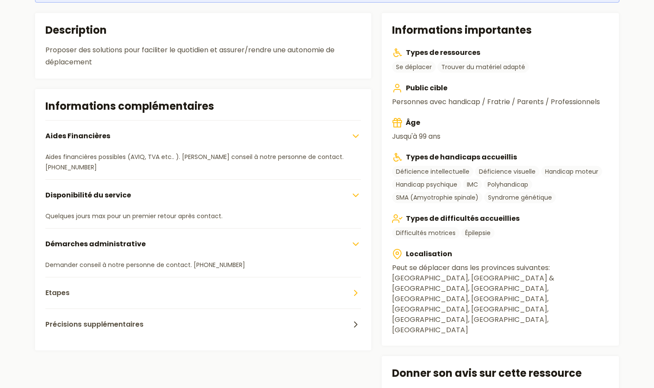
click at [133, 307] on button "Etapes" at bounding box center [203, 293] width 316 height 32
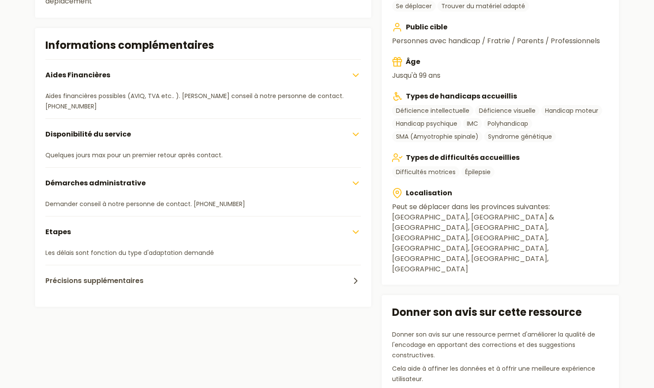
scroll to position [313, 0]
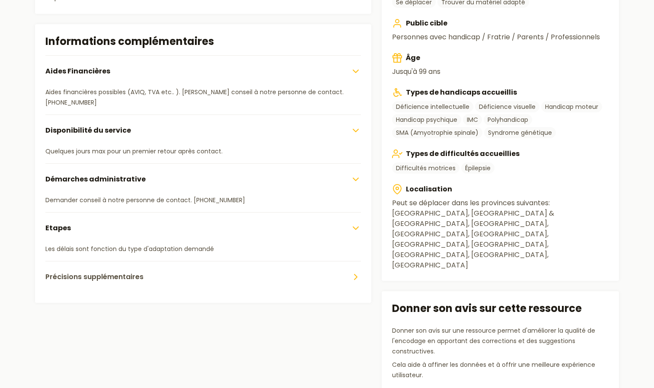
click at [195, 287] on button "Précisions supplémentaires" at bounding box center [203, 277] width 316 height 32
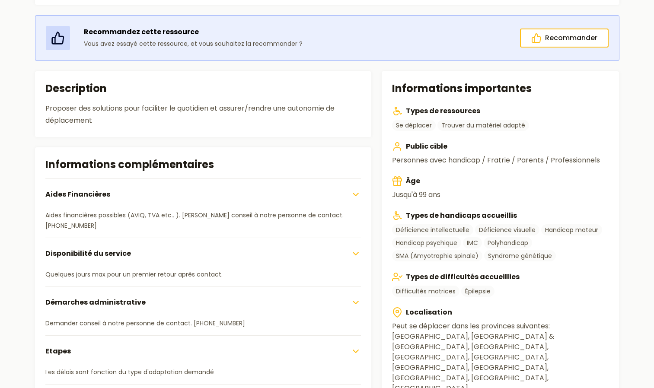
scroll to position [0, 0]
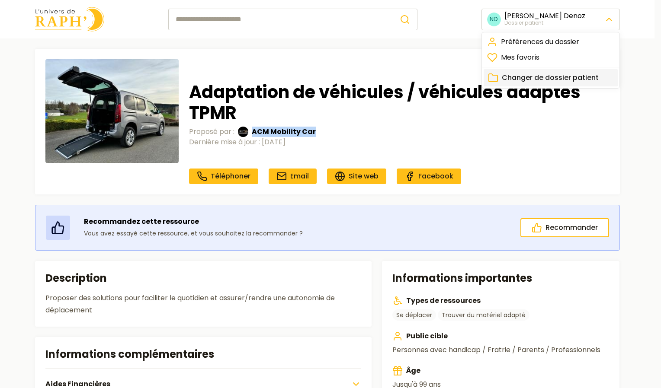
click at [547, 80] on span "Changer de dossier patient" at bounding box center [550, 78] width 97 height 10
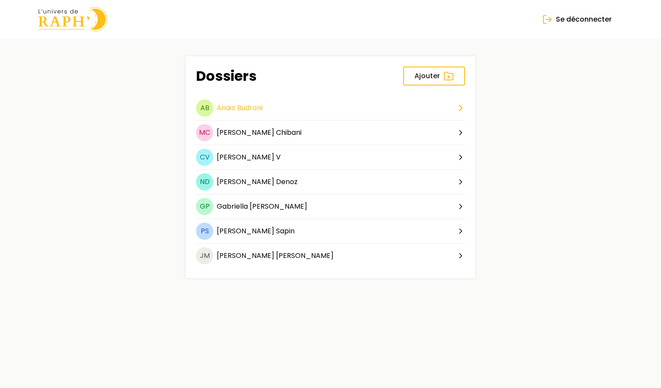
click at [462, 108] on polyline at bounding box center [460, 108] width 3 height 6
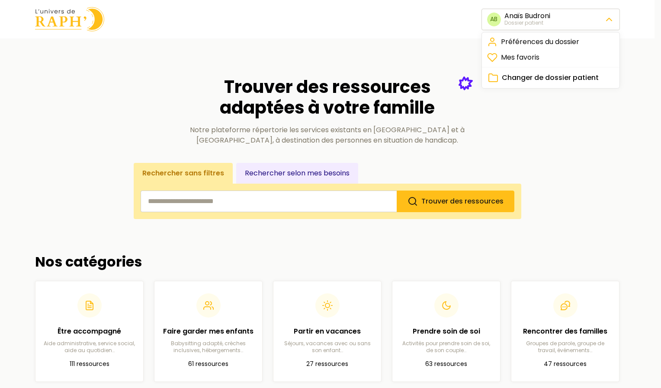
click at [535, 76] on span "Changer de dossier patient" at bounding box center [550, 78] width 97 height 10
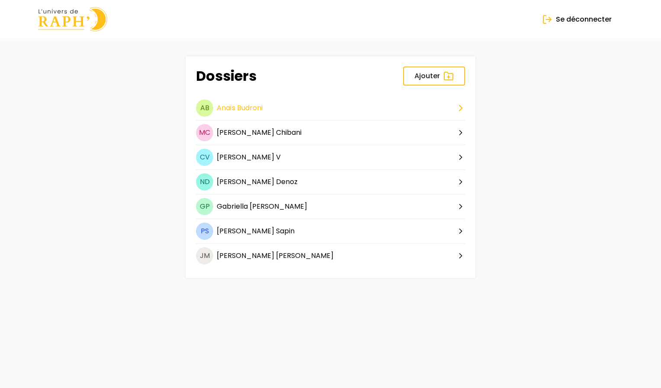
click at [456, 108] on icon at bounding box center [460, 108] width 11 height 11
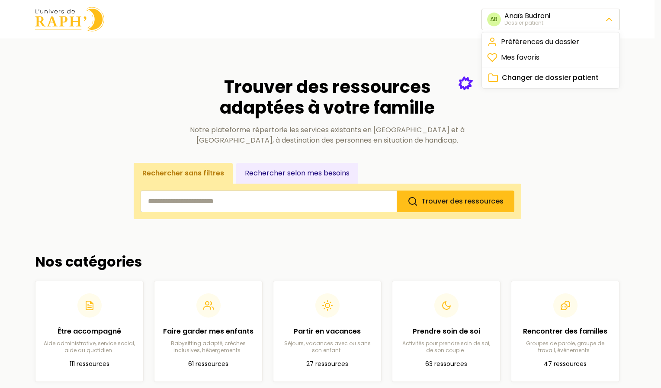
click at [535, 40] on link "Préférences du dossier" at bounding box center [550, 42] width 134 height 16
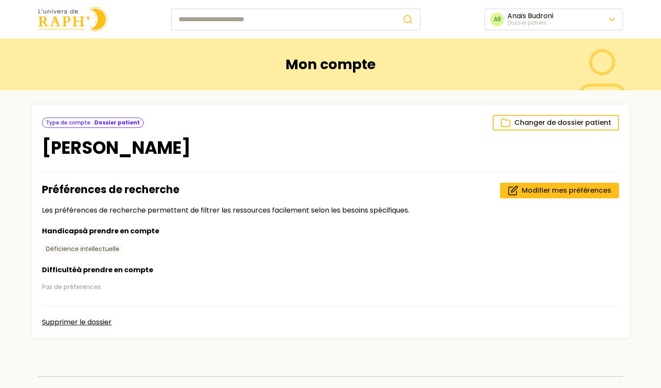
click at [578, 19] on html "AB Anaïs Budroni Dossier patient Mon compte Changer de dossier patient Type de …" at bounding box center [330, 269] width 661 height 539
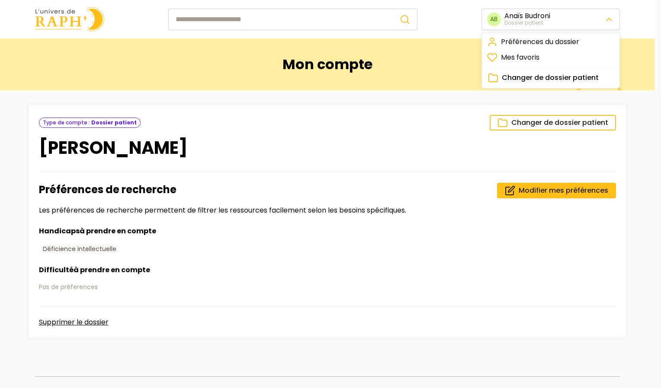
click at [537, 76] on span "Changer de dossier patient" at bounding box center [550, 78] width 97 height 10
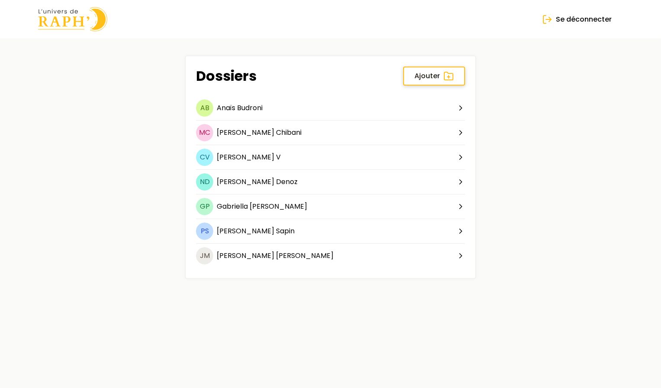
click at [419, 75] on span "Ajouter" at bounding box center [427, 76] width 26 height 10
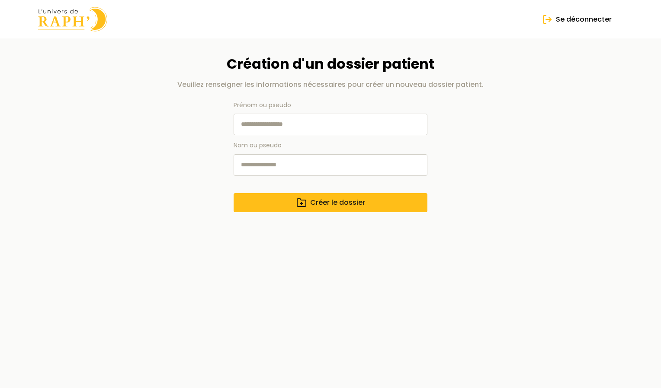
click at [327, 125] on input "Prénom ou pseudo" at bounding box center [330, 125] width 194 height 22
type input "******"
click at [275, 166] on input "Nom ou pseudo" at bounding box center [330, 165] width 194 height 22
type input "*****"
click at [292, 200] on button "Créer le dossier" at bounding box center [330, 202] width 194 height 19
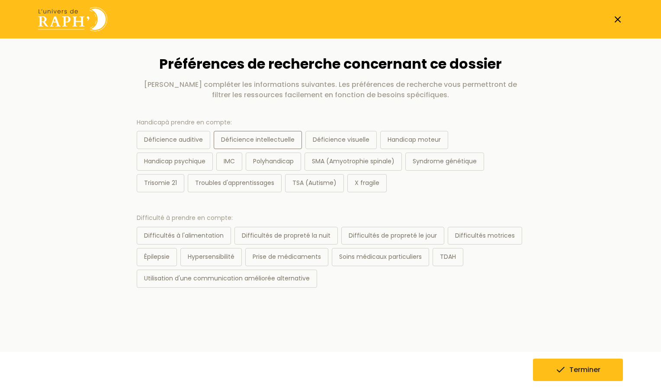
click at [273, 131] on div "Déficience intellectuelle" at bounding box center [258, 140] width 88 height 18
click at [317, 185] on div "TSA (Autisme)" at bounding box center [314, 183] width 59 height 18
click at [588, 368] on span "Terminer" at bounding box center [584, 370] width 31 height 10
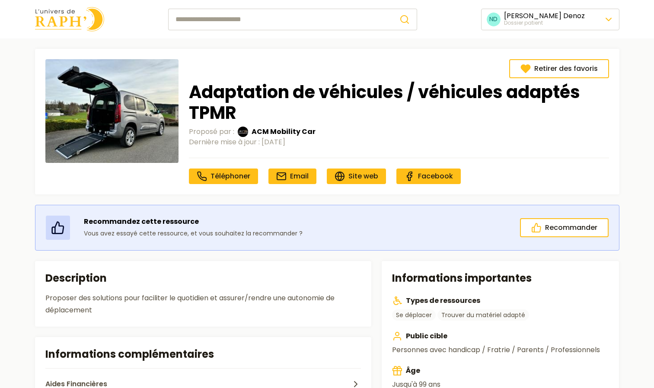
click at [240, 19] on input "search" at bounding box center [280, 20] width 224 height 22
paste input "**********"
type input "**********"
click at [393, 9] on button "submit" at bounding box center [405, 20] width 25 height 22
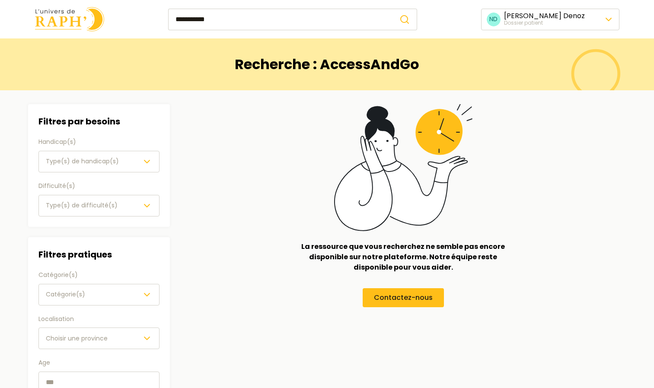
drag, startPoint x: 213, startPoint y: 17, endPoint x: 201, endPoint y: 19, distance: 12.7
click at [201, 19] on input "**********" at bounding box center [280, 20] width 224 height 22
type input "*********"
click at [393, 9] on button "submit" at bounding box center [405, 20] width 25 height 22
click at [577, 8] on div "********* ND [PERSON_NAME] patient" at bounding box center [327, 19] width 612 height 25
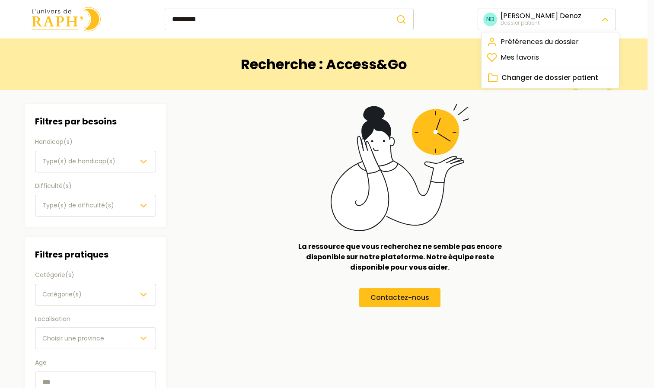
click at [563, 20] on html "********* ND [PERSON_NAME] Dossier patient Recherche : Access&Go Filtres Filtre…" at bounding box center [327, 317] width 654 height 634
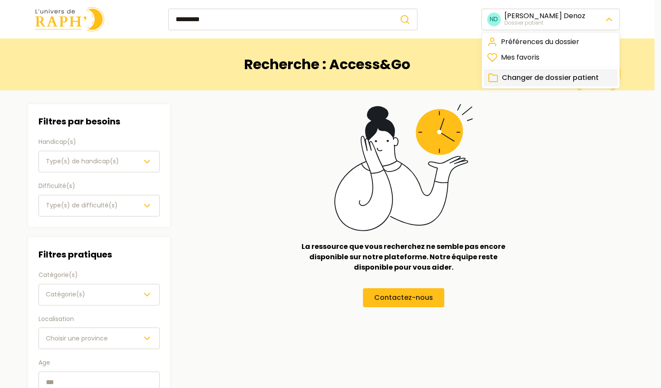
click at [523, 75] on span "Changer de dossier patient" at bounding box center [550, 78] width 97 height 10
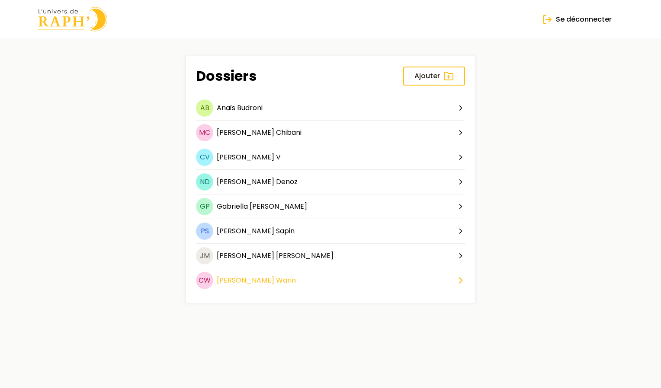
click at [276, 280] on span "Warin" at bounding box center [286, 280] width 20 height 10
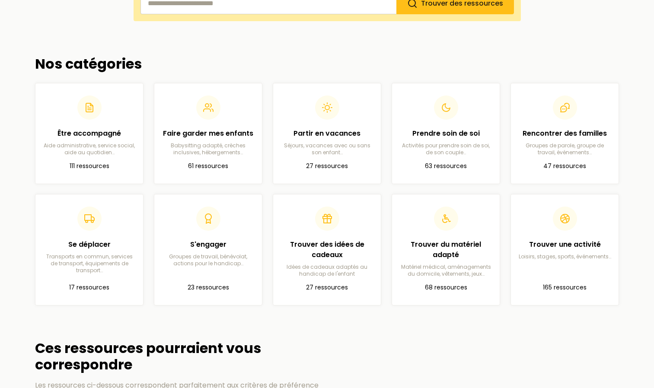
scroll to position [198, 0]
click at [572, 234] on div "Trouver une activité Loisirs, stages, sports, événements…" at bounding box center [565, 231] width 94 height 54
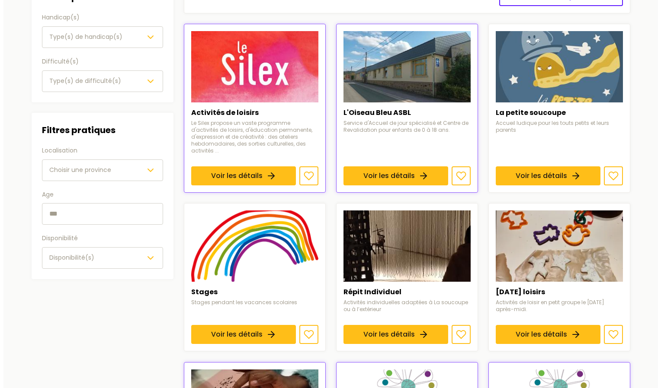
scroll to position [125, 0]
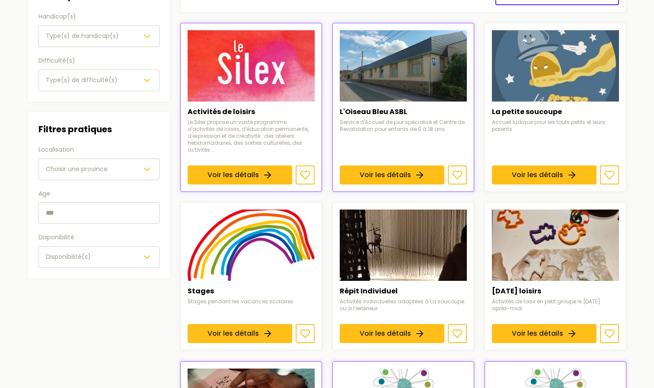
click at [104, 216] on input "text" at bounding box center [98, 213] width 121 height 22
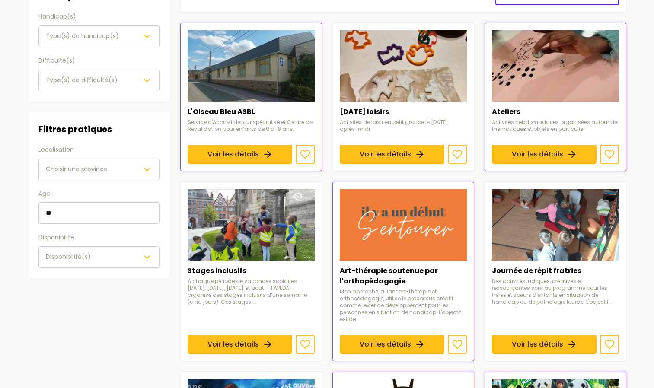
type input "**"
click at [80, 256] on span "Disponibilité(s)" at bounding box center [68, 256] width 45 height 9
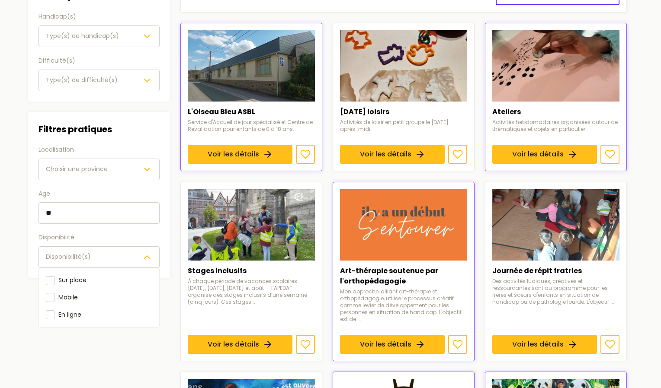
click at [61, 175] on div "Filtres pratiques Localisation Choisir une province Age ** Disponibilité Dispon…" at bounding box center [98, 195] width 121 height 146
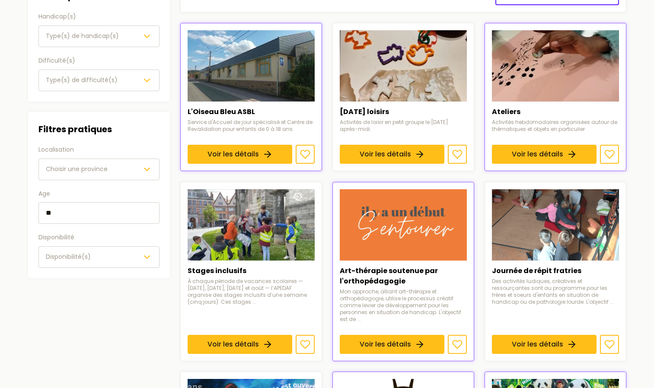
click at [77, 79] on span "Type(s) de difficulté(s)" at bounding box center [82, 80] width 72 height 9
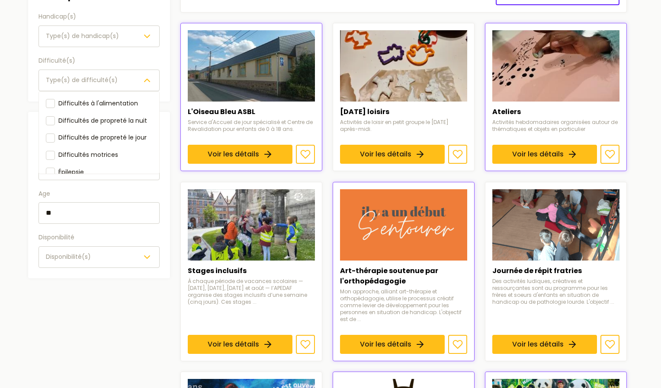
click at [84, 39] on div "Filtres par besoins Handicap(s) Type(s) de handicap(s) Difficulté(s) Type(s) de…" at bounding box center [98, 40] width 121 height 102
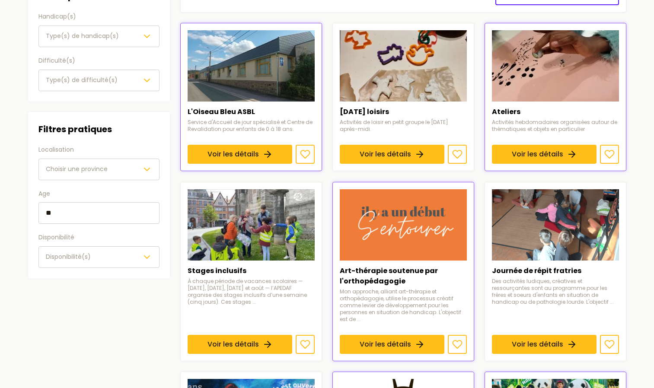
click at [84, 39] on span "Type(s) de handicap(s)" at bounding box center [82, 36] width 73 height 9
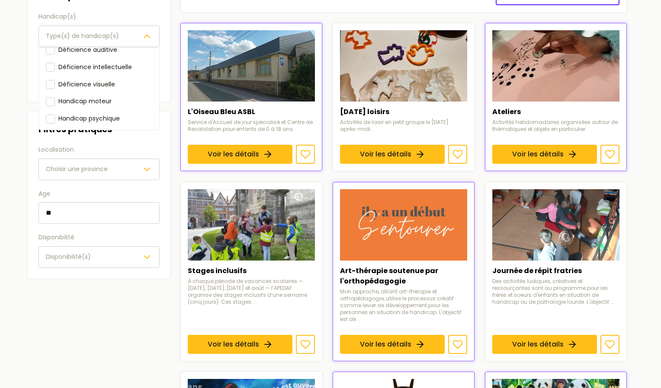
scroll to position [8, 0]
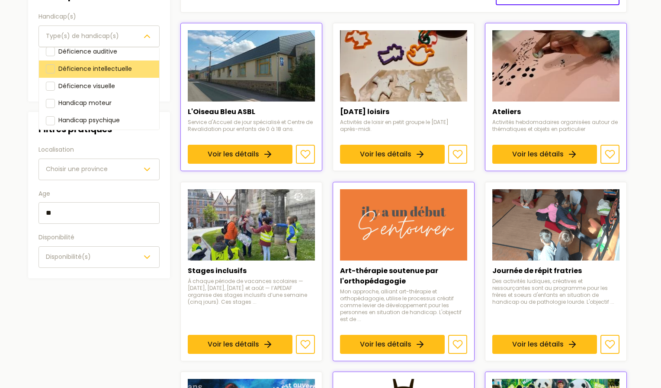
click at [47, 69] on div at bounding box center [50, 68] width 9 height 9
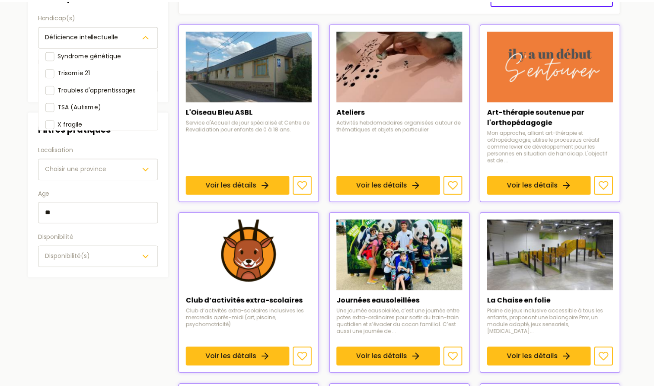
scroll to position [148, 0]
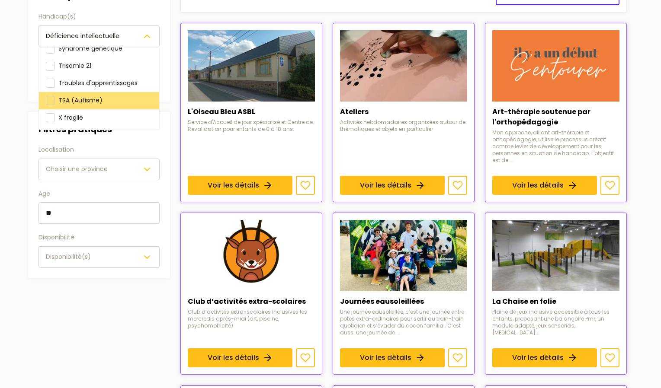
click at [50, 105] on div at bounding box center [50, 100] width 9 height 9
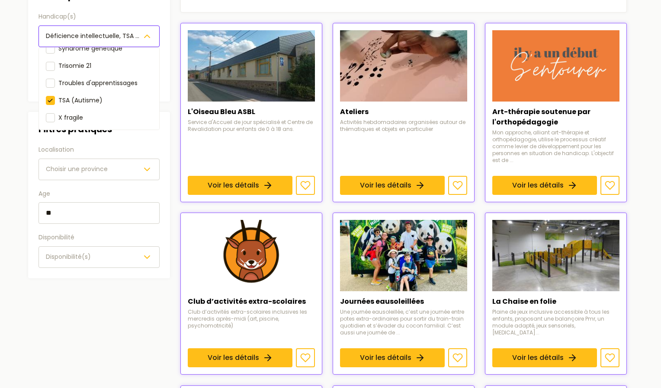
click at [101, 137] on div "Filtres par besoins Handicap(s) Déficience intellectuelle, TSA (Autisme) Défici…" at bounding box center [99, 129] width 142 height 300
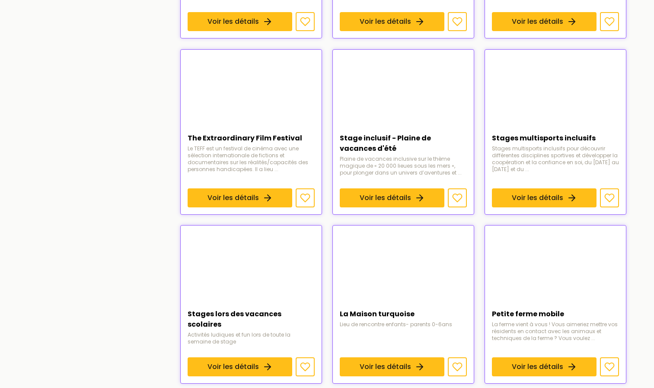
scroll to position [459, 0]
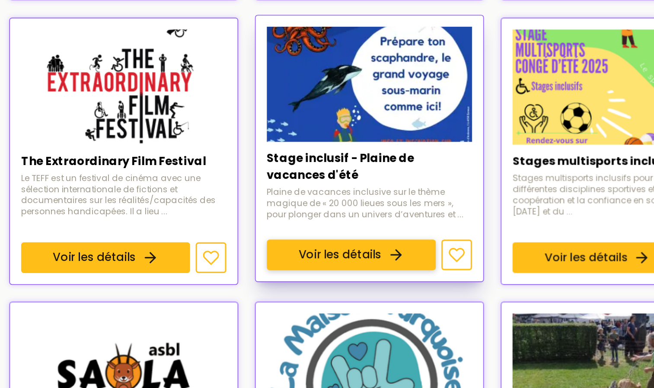
click at [402, 190] on link "Voir les détails" at bounding box center [392, 199] width 105 height 19
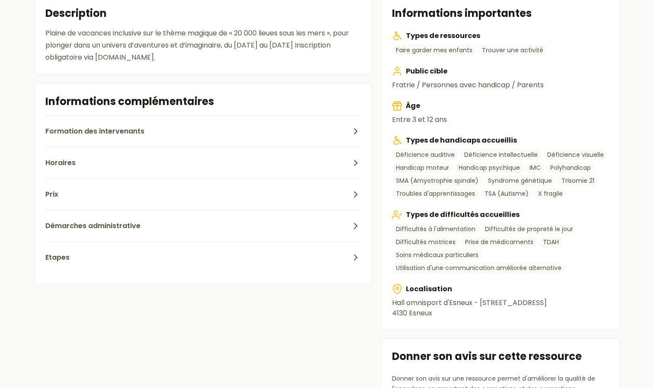
scroll to position [247, 0]
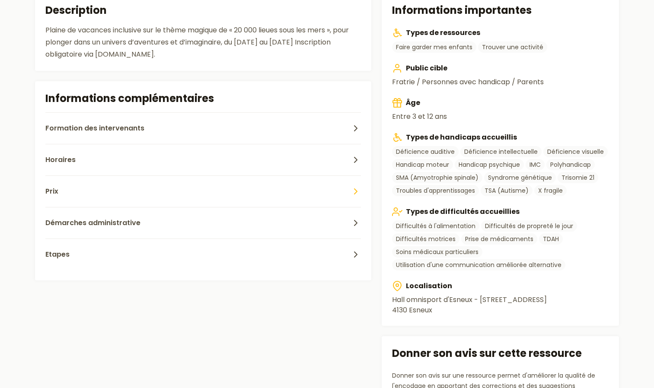
click at [211, 201] on button "Prix" at bounding box center [203, 192] width 316 height 32
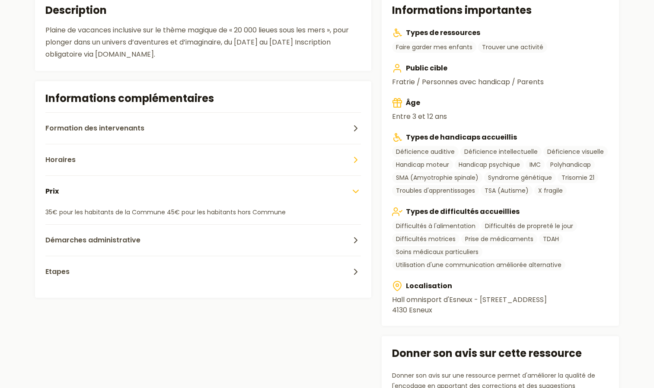
click at [149, 163] on button "Horaires" at bounding box center [203, 160] width 316 height 32
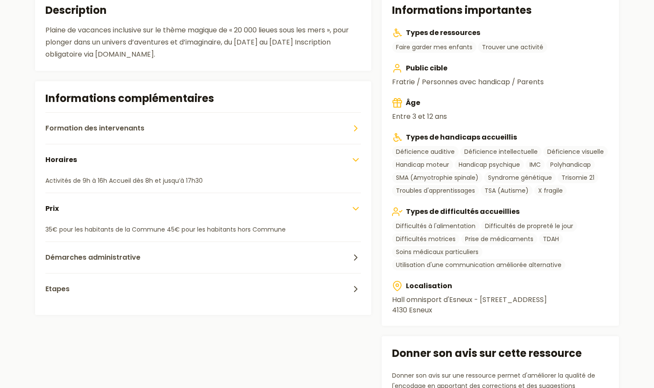
click at [119, 129] on span "Formation des intervenants" at bounding box center [94, 128] width 99 height 10
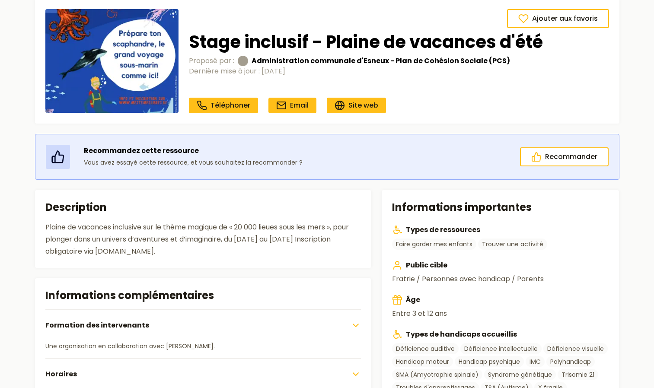
scroll to position [0, 0]
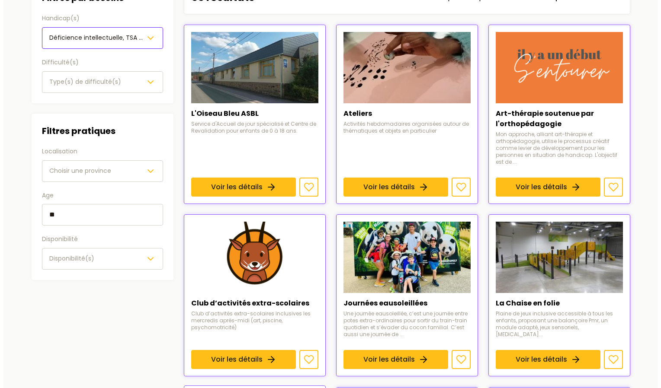
scroll to position [124, 0]
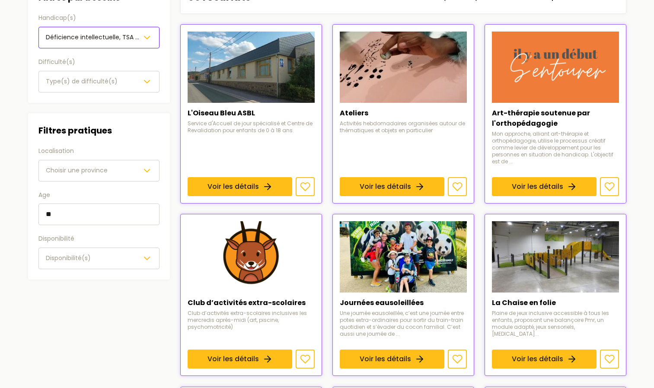
click at [84, 178] on button "Choisir une province" at bounding box center [98, 171] width 121 height 22
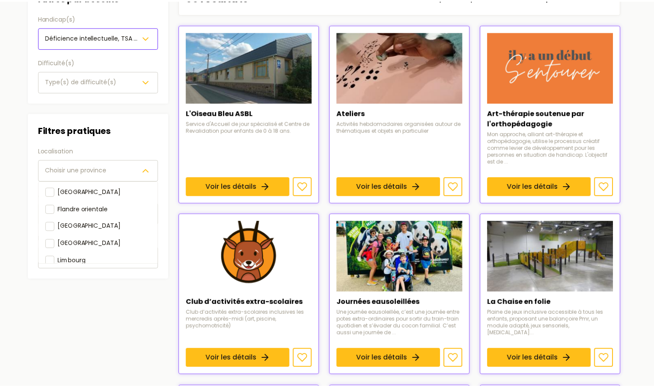
scroll to position [80, 0]
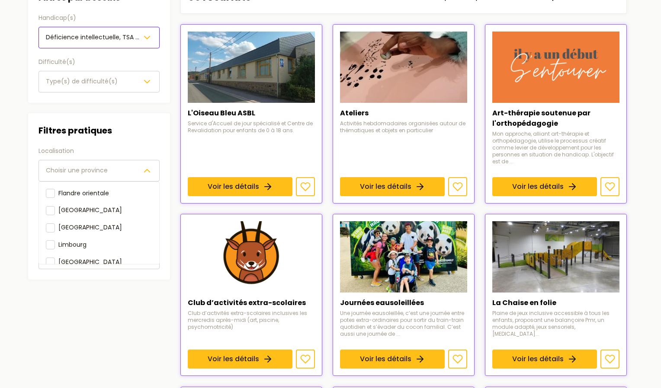
click at [58, 310] on aside "Filtres Filtres par besoins Handicap(s) Déficience intellectuelle, TSA (Autisme…" at bounding box center [99, 364] width 142 height 769
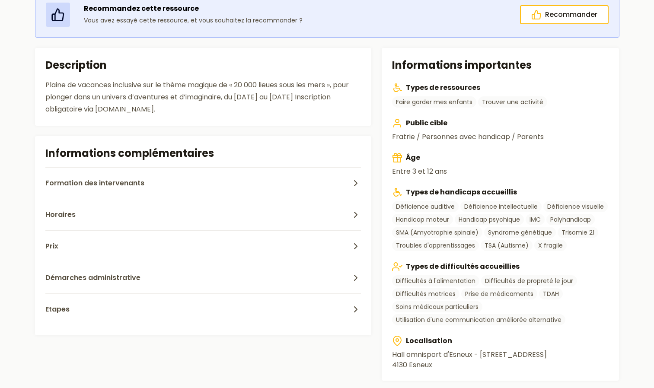
scroll to position [209, 0]
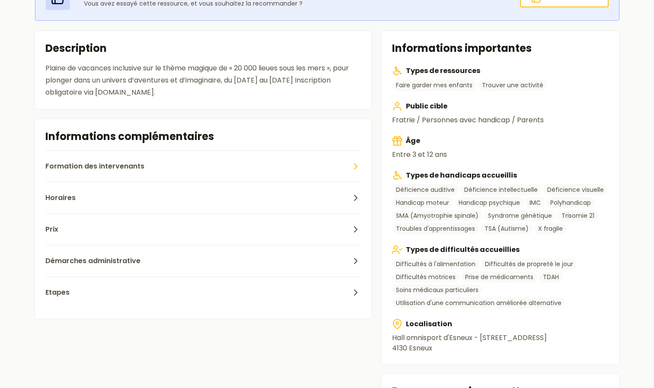
click at [192, 155] on button "Formation des intervenants" at bounding box center [203, 166] width 316 height 32
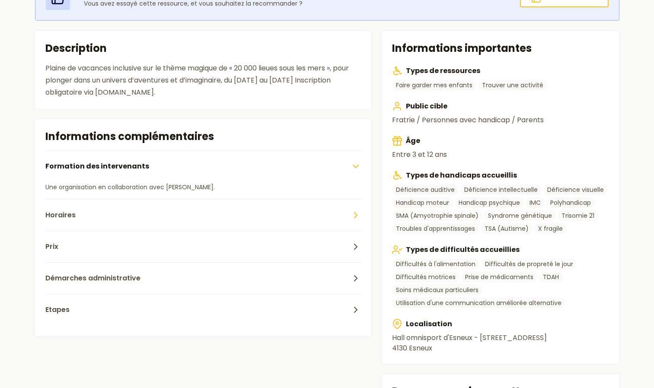
click at [159, 210] on button "Horaires" at bounding box center [203, 215] width 316 height 32
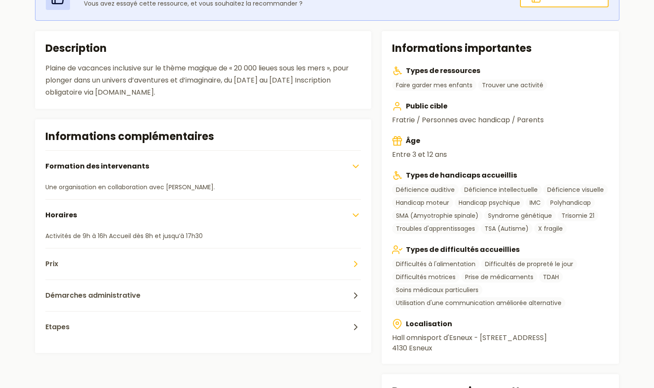
click at [144, 262] on button "Prix" at bounding box center [203, 264] width 316 height 32
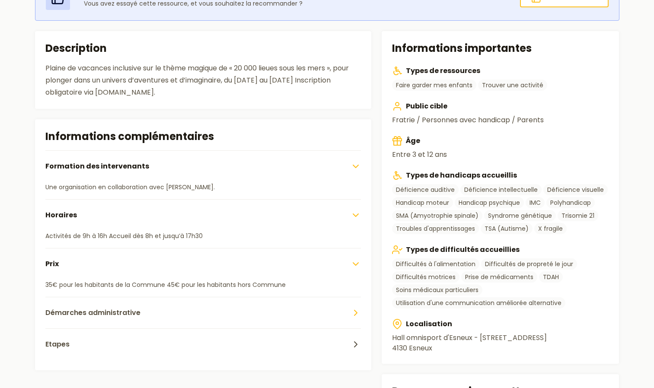
click at [129, 306] on button "Démarches administrative" at bounding box center [203, 313] width 316 height 32
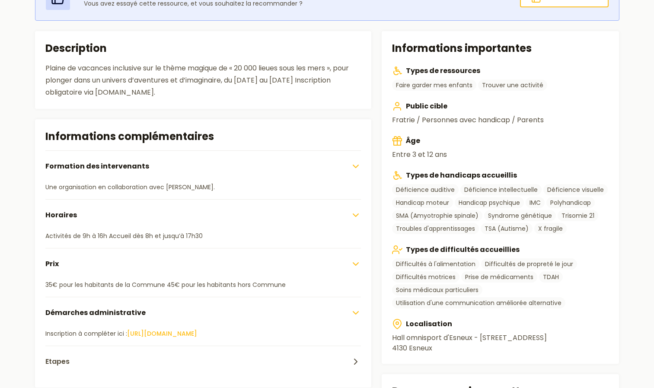
click at [291, 300] on button "Démarches administrative" at bounding box center [203, 313] width 316 height 32
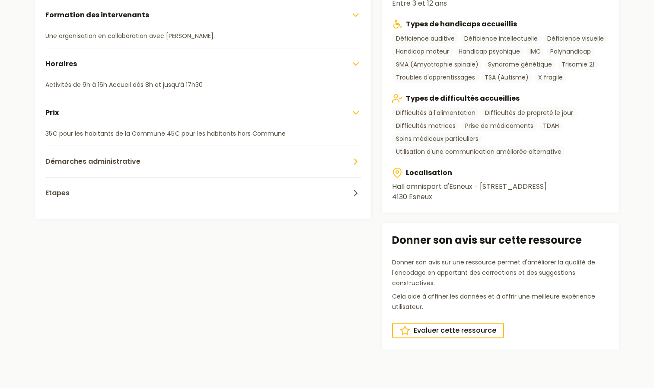
scroll to position [362, 0]
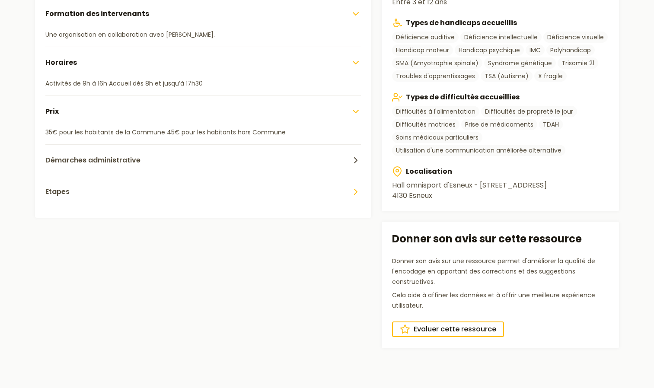
click at [299, 192] on button "Etapes" at bounding box center [203, 192] width 316 height 32
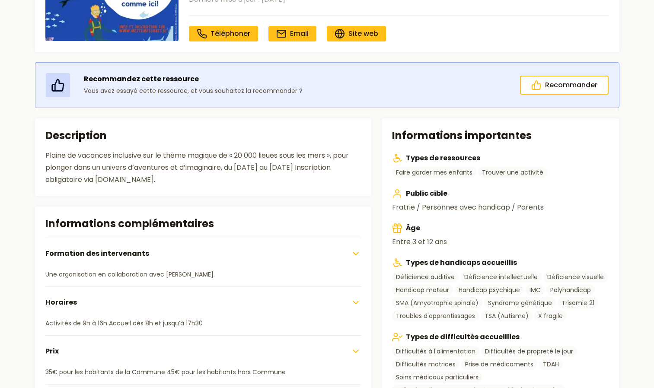
scroll to position [0, 0]
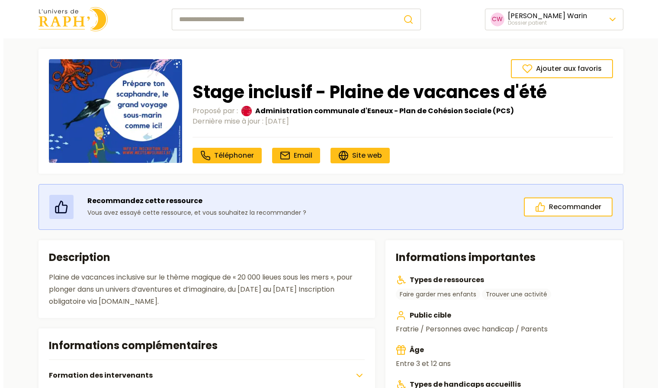
scroll to position [124, 0]
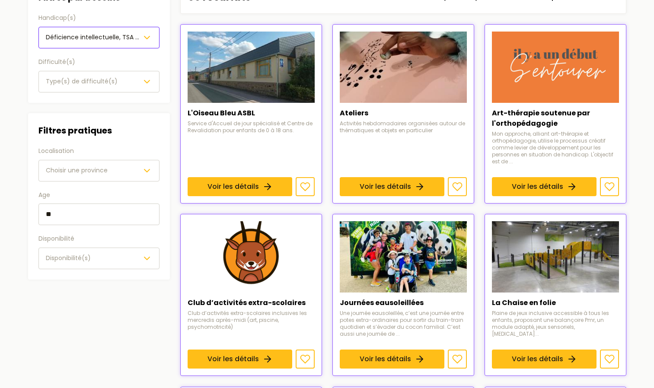
click at [83, 171] on span "Choisir une province" at bounding box center [77, 170] width 62 height 9
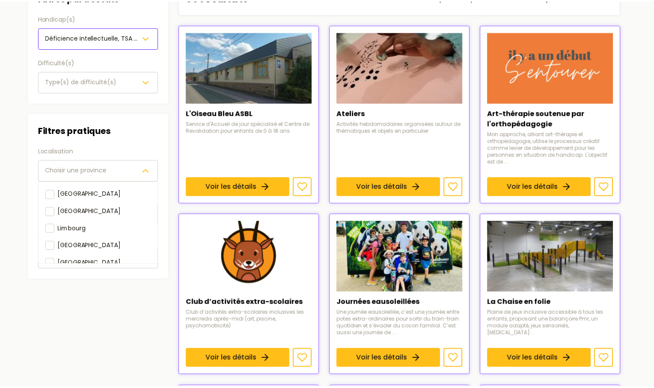
scroll to position [97, 0]
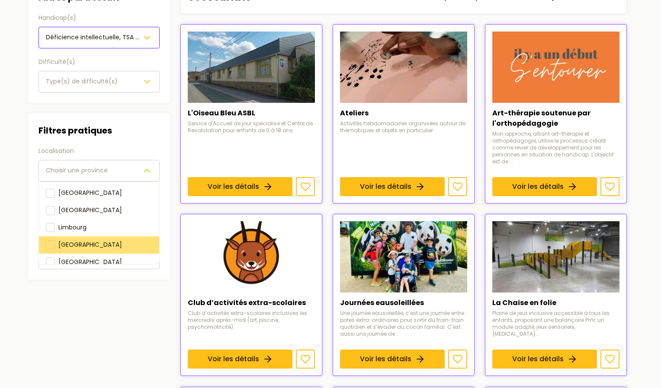
click at [49, 240] on div at bounding box center [50, 244] width 9 height 9
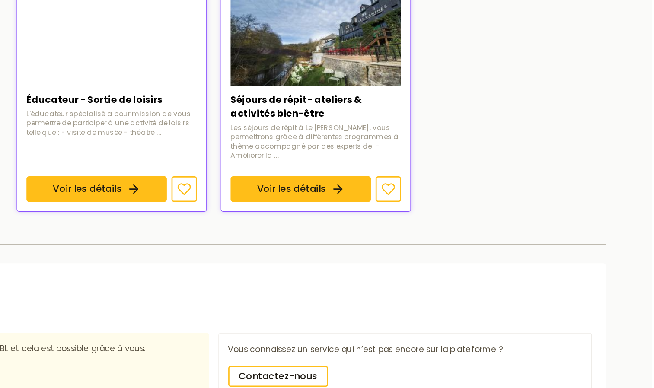
scroll to position [445, 0]
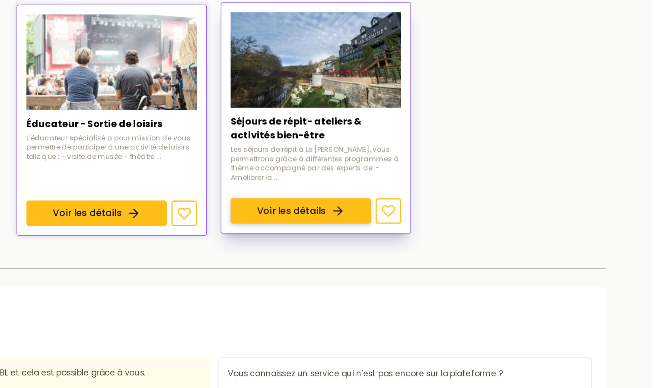
click at [383, 224] on link "Voir les détails" at bounding box center [392, 233] width 105 height 19
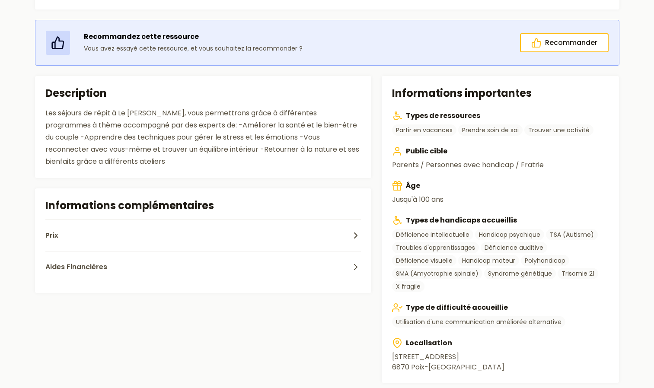
scroll to position [157, 0]
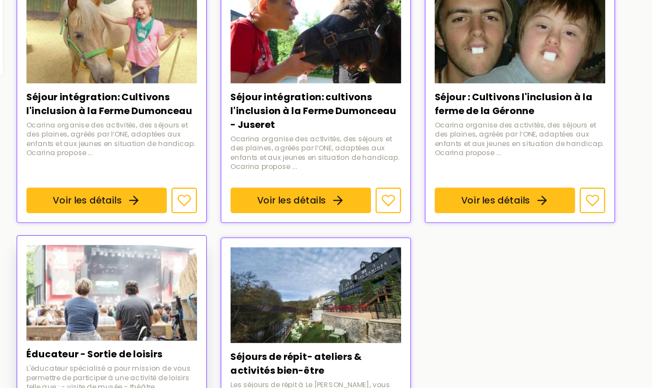
scroll to position [342, 0]
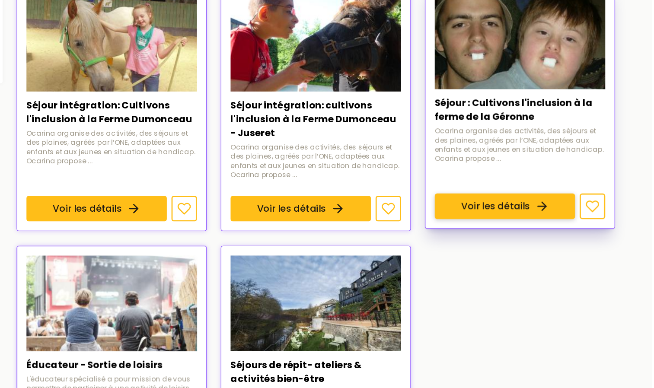
click at [533, 145] on link "Voir les détails" at bounding box center [544, 154] width 105 height 19
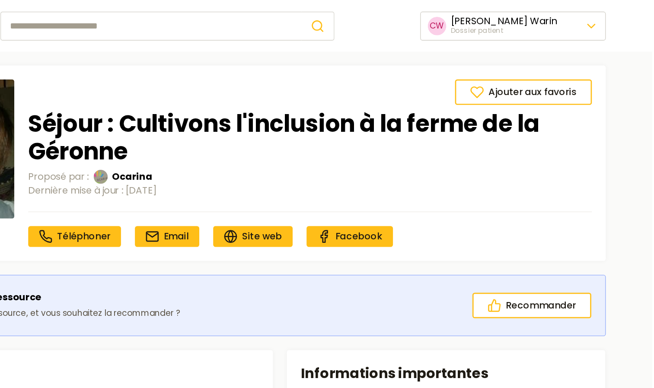
click at [585, 204] on main "Ajouter aux favoris Recommander Séjour : Cultivons l'inclusion à la ferme de la…" at bounding box center [327, 379] width 654 height 661
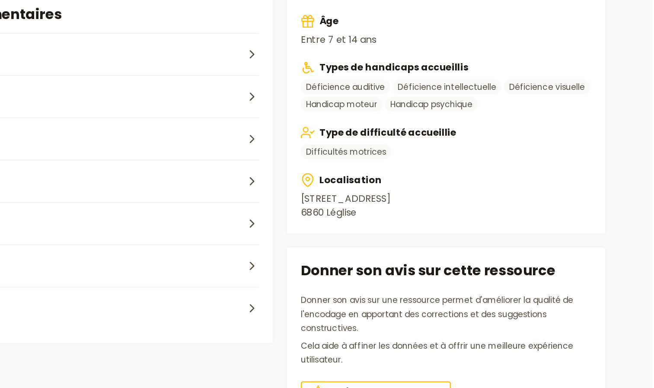
scroll to position [367, 0]
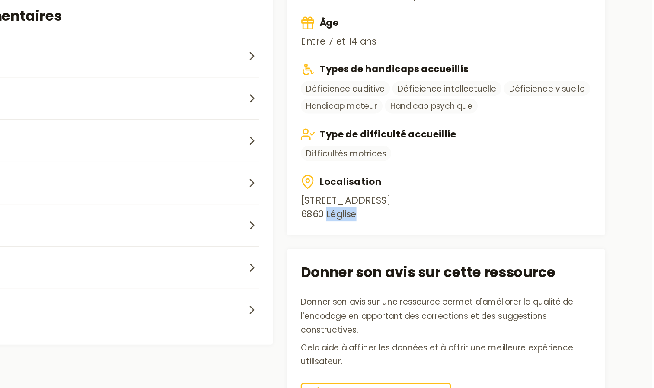
drag, startPoint x: 436, startPoint y: 160, endPoint x: 411, endPoint y: 162, distance: 25.6
click at [411, 162] on address "Rue Bi du moulin, 81 6860 Léglise" at bounding box center [500, 154] width 217 height 21
copy address "Léglise"
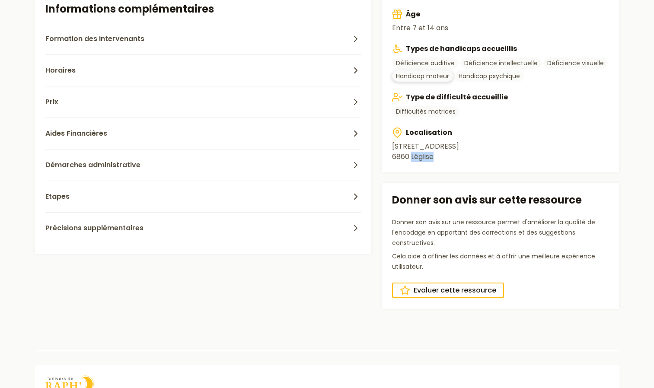
scroll to position [371, 0]
click at [63, 137] on span "Aides Financières" at bounding box center [76, 133] width 62 height 10
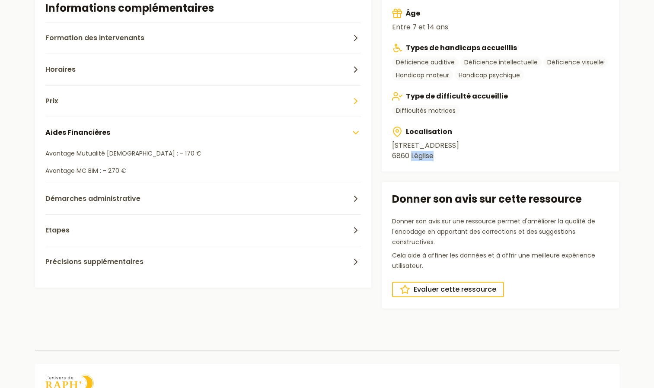
click at [59, 96] on button "Prix" at bounding box center [203, 101] width 316 height 32
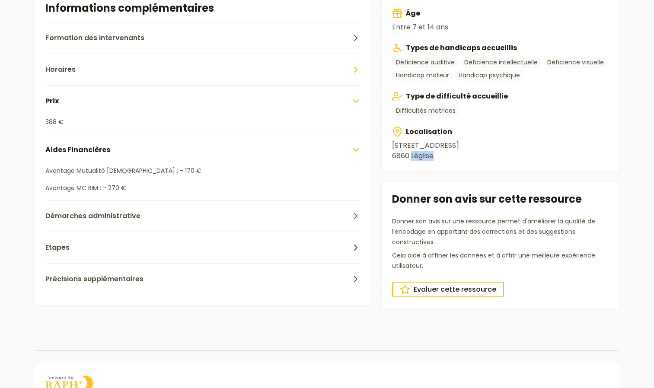
click at [56, 63] on button "Horaires" at bounding box center [203, 70] width 316 height 32
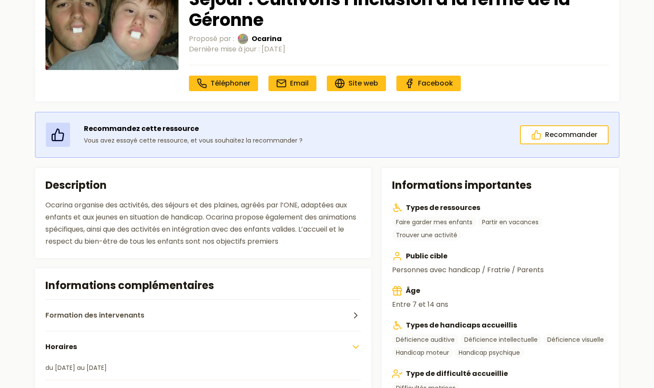
scroll to position [60, 0]
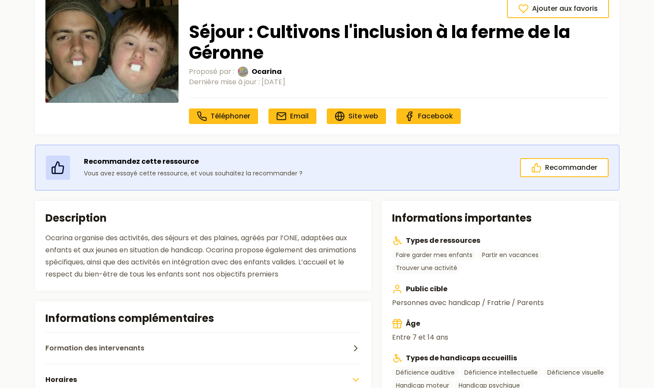
click at [510, 219] on h2 "Informations importantes" at bounding box center [500, 218] width 217 height 14
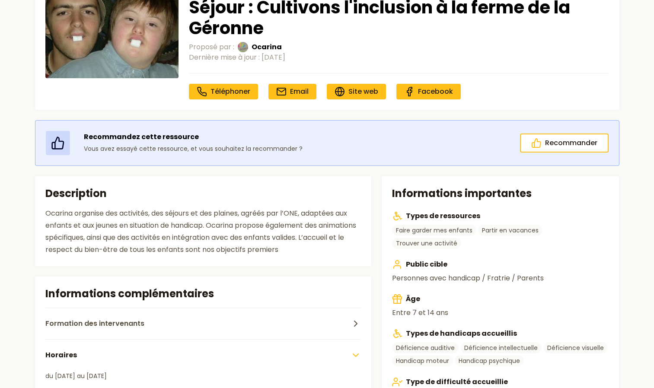
scroll to position [0, 0]
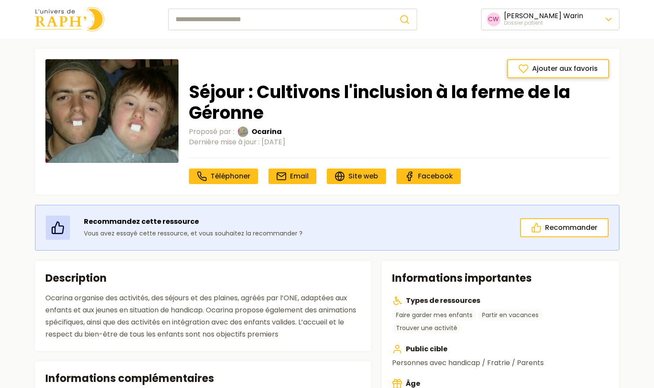
click at [520, 68] on icon at bounding box center [523, 69] width 9 height 8
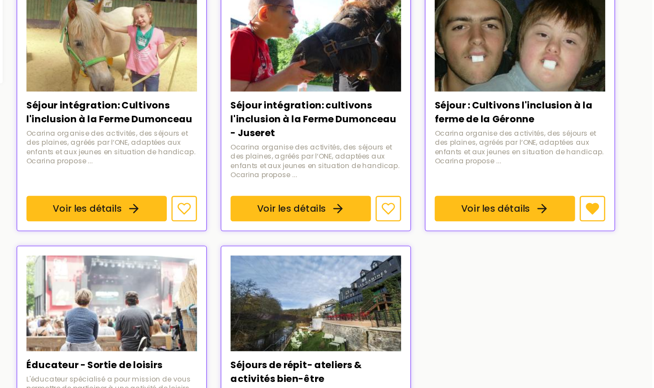
scroll to position [331, 0]
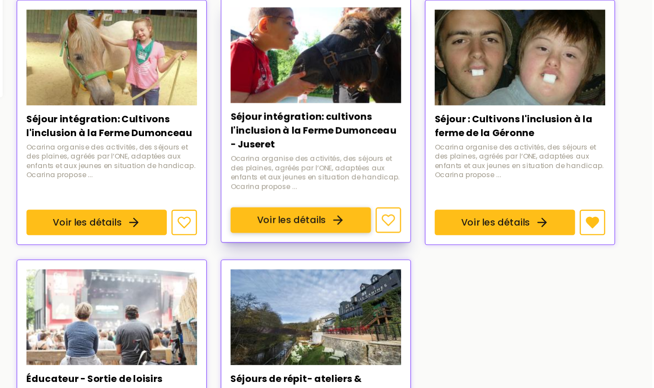
click at [370, 155] on link "Voir les détails" at bounding box center [392, 164] width 105 height 19
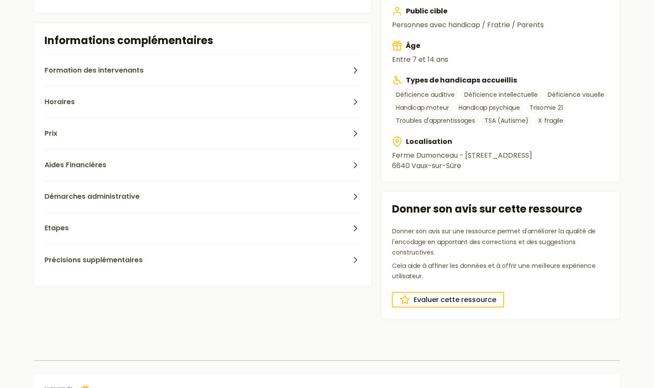
scroll to position [339, 0]
drag, startPoint x: 462, startPoint y: 163, endPoint x: 412, endPoint y: 167, distance: 50.3
click at [412, 167] on address "Ferme Dumonceau - rue du Monceau, 2 6640 Vaux-sur-Sûre" at bounding box center [500, 160] width 217 height 21
drag, startPoint x: 462, startPoint y: 166, endPoint x: 413, endPoint y: 167, distance: 48.4
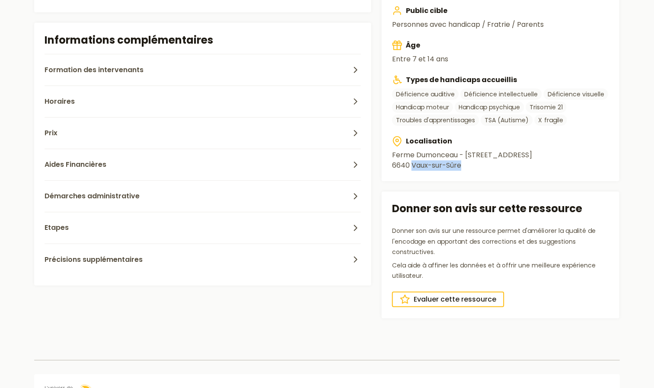
click at [413, 167] on address "Ferme Dumonceau - rue du Monceau, 2 6640 Vaux-sur-Sûre" at bounding box center [500, 160] width 217 height 21
copy address "Vaux-sur-Sûre"
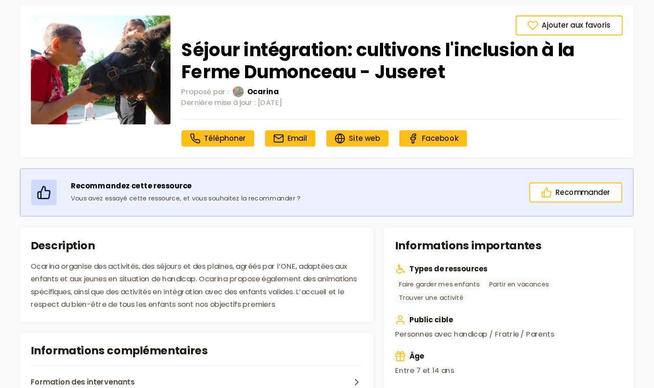
scroll to position [39, 0]
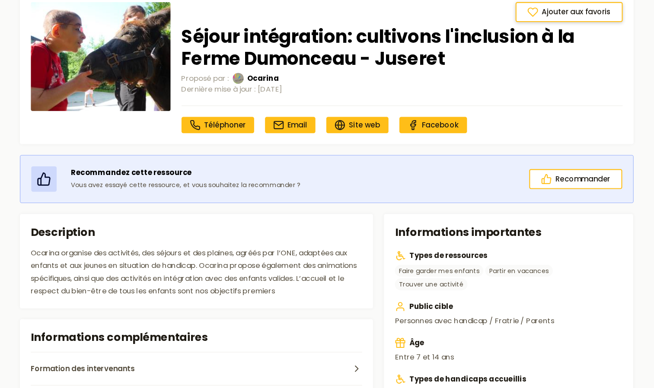
click at [514, 29] on button "Ajouter aux favoris" at bounding box center [558, 29] width 102 height 19
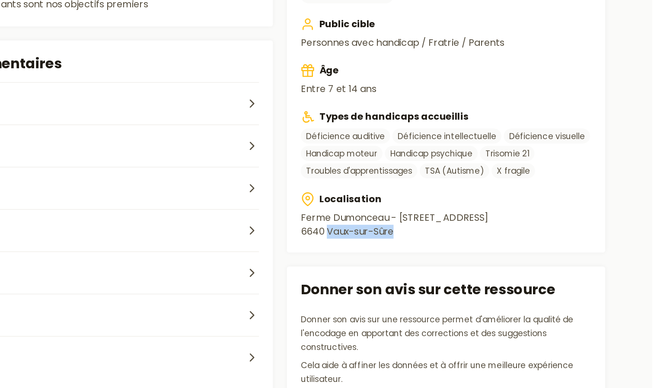
scroll to position [321, 0]
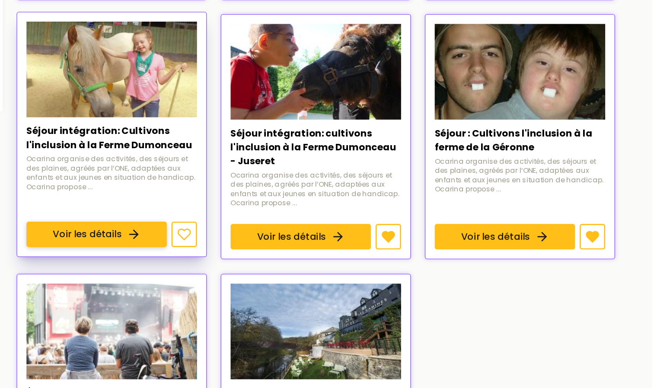
click at [246, 166] on link "Voir les détails" at bounding box center [240, 175] width 105 height 19
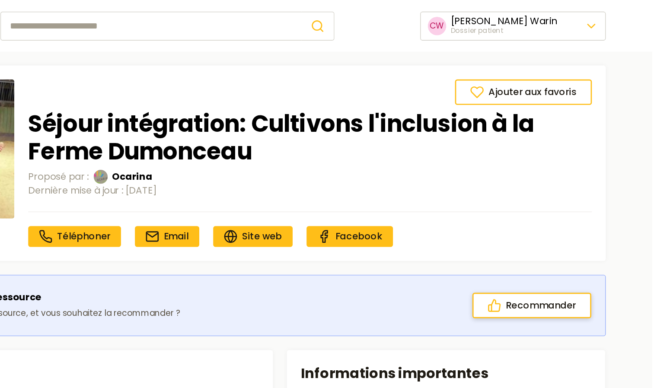
click at [525, 221] on button "Recommander" at bounding box center [564, 227] width 89 height 19
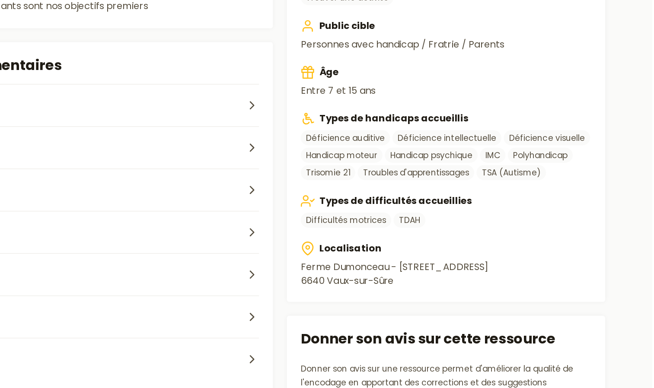
scroll to position [221, 0]
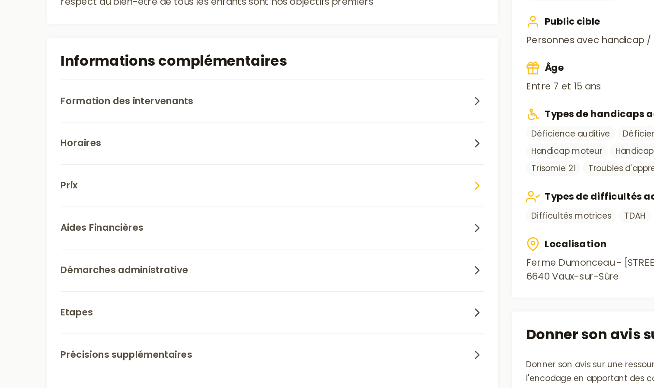
click at [72, 241] on button "Prix" at bounding box center [203, 237] width 316 height 32
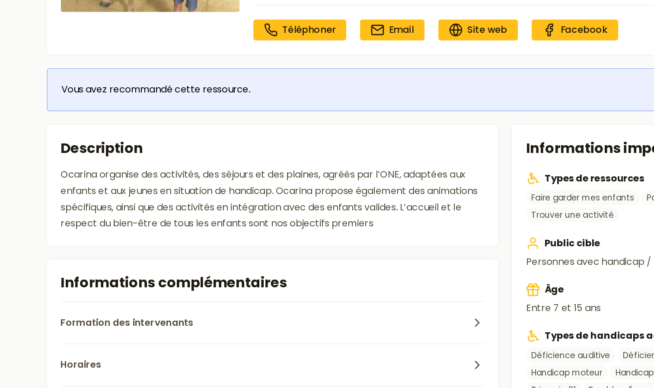
scroll to position [149, 0]
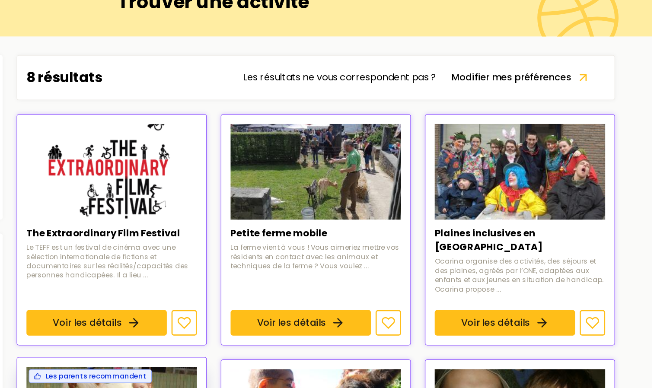
scroll to position [62, 0]
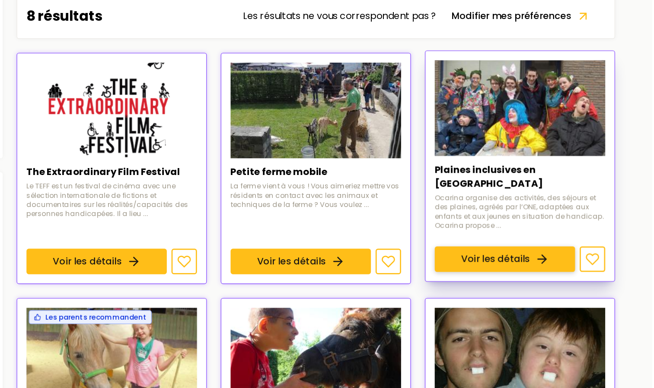
click at [512, 231] on link "Voir les détails" at bounding box center [544, 240] width 105 height 19
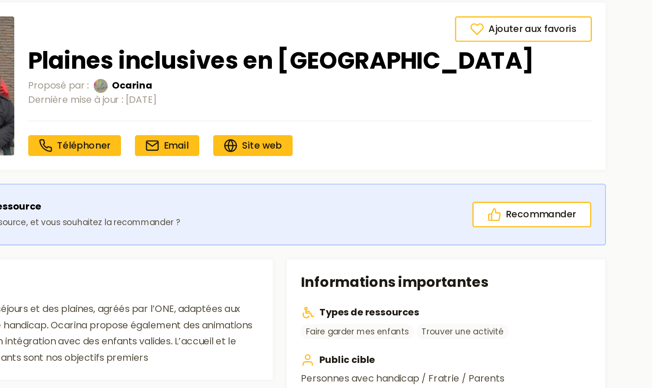
click at [482, 268] on section "Informations importantes Types de ressources Faire garder mes enfants Trouver u…" at bounding box center [500, 387] width 237 height 294
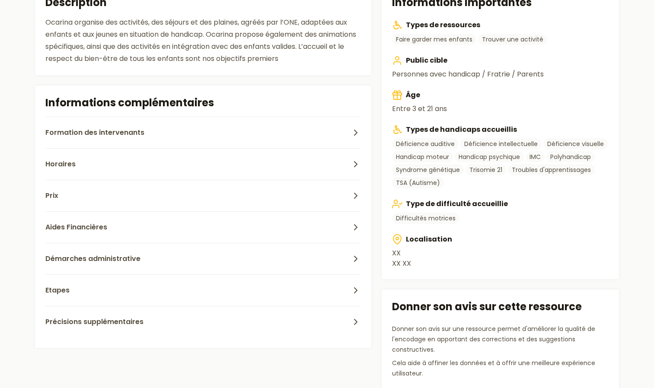
scroll to position [258, 0]
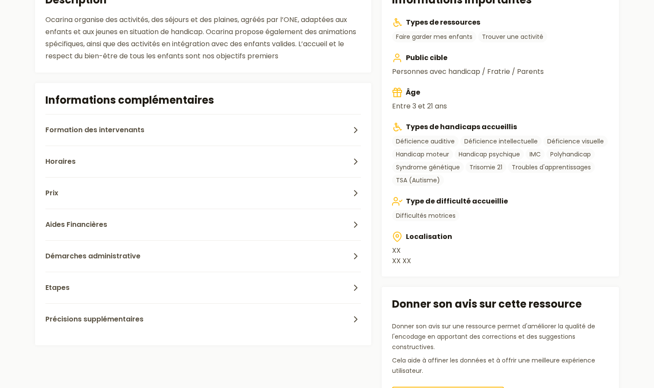
click at [366, 152] on section "Informations complémentaires Formation des intervenants Les volontaires sont fo…" at bounding box center [203, 214] width 337 height 262
click at [347, 171] on button "Horaires" at bounding box center [203, 162] width 316 height 32
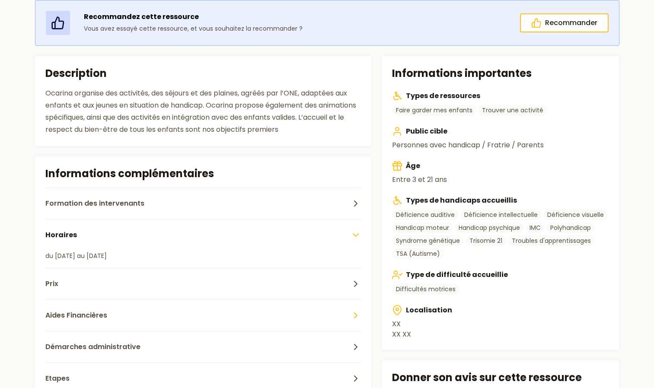
scroll to position [185, 0]
click at [324, 54] on div "Recommandez cette ressource Vous avez essayé cette ressource, et vous souhaitez…" at bounding box center [327, 259] width 612 height 518
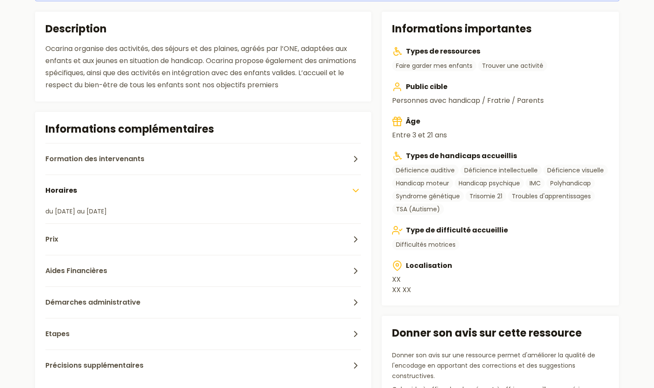
scroll to position [230, 0]
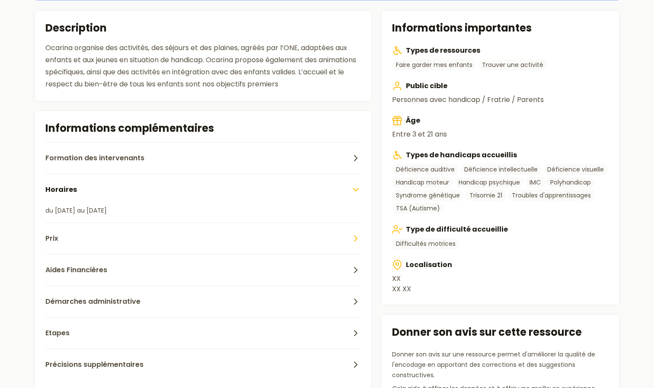
click at [151, 237] on button "Prix" at bounding box center [203, 239] width 316 height 32
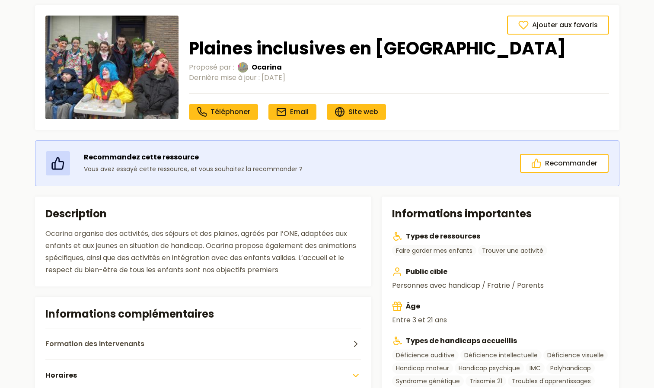
scroll to position [43, 0]
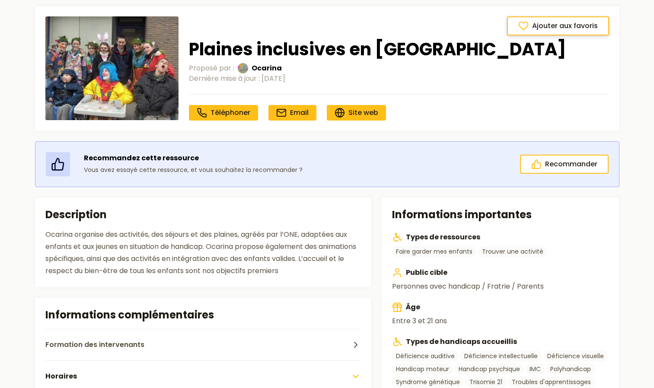
click at [527, 28] on icon at bounding box center [523, 26] width 9 height 8
click at [522, 27] on icon at bounding box center [526, 26] width 10 height 10
click at [481, 103] on nav "Téléphoner Email Site web" at bounding box center [399, 107] width 420 height 26
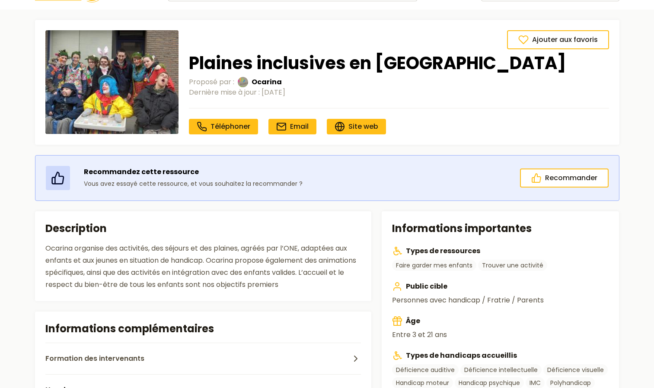
scroll to position [0, 0]
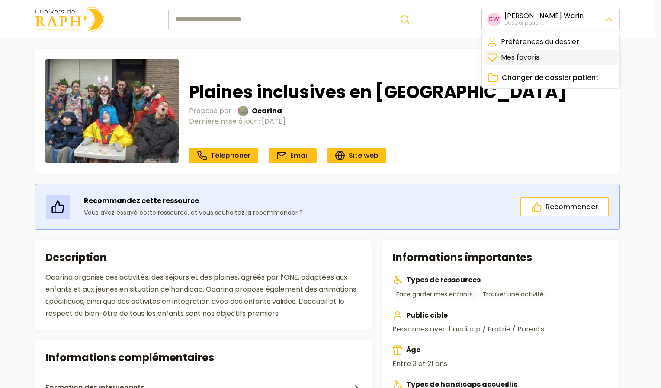
click at [539, 56] on link "Mes favoris" at bounding box center [550, 58] width 134 height 16
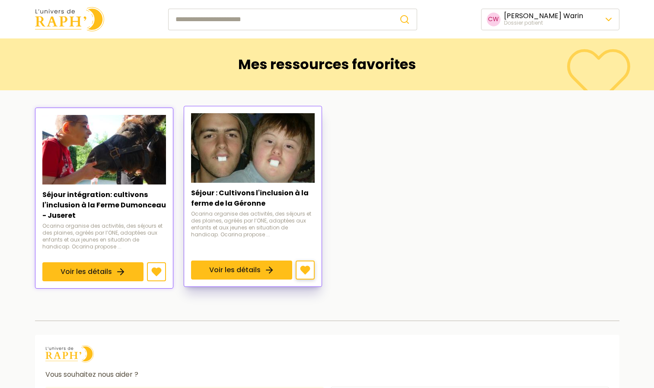
click at [307, 271] on icon at bounding box center [304, 270] width 9 height 8
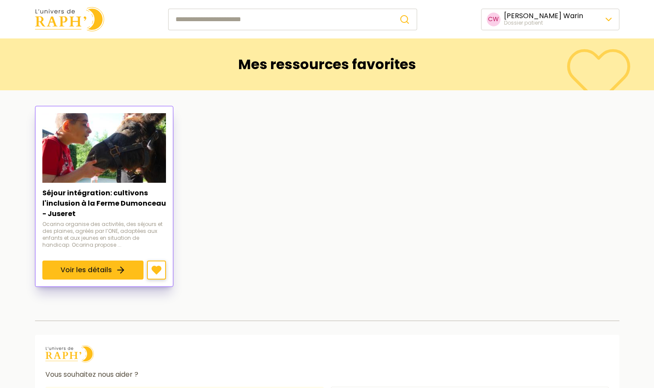
click at [157, 273] on icon at bounding box center [156, 270] width 9 height 8
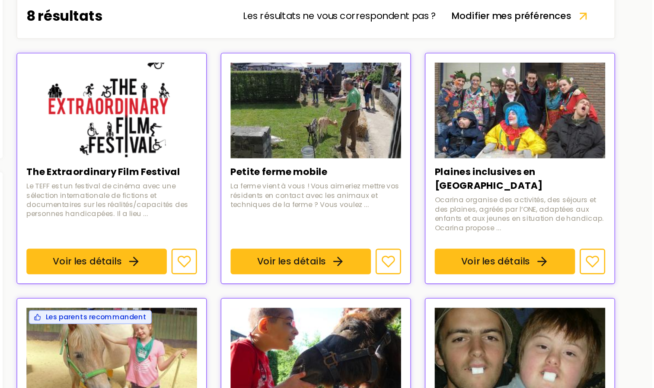
scroll to position [51, 0]
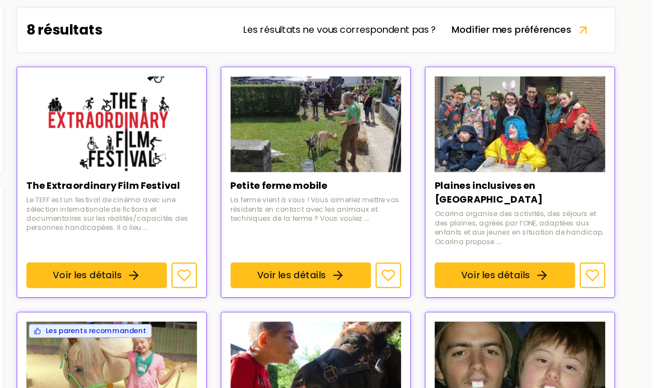
scroll to position [198, 0]
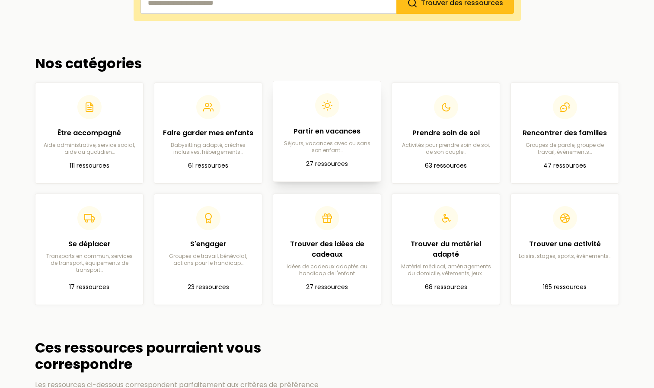
click at [334, 136] on h2 "Partir en vacances" at bounding box center [327, 131] width 94 height 10
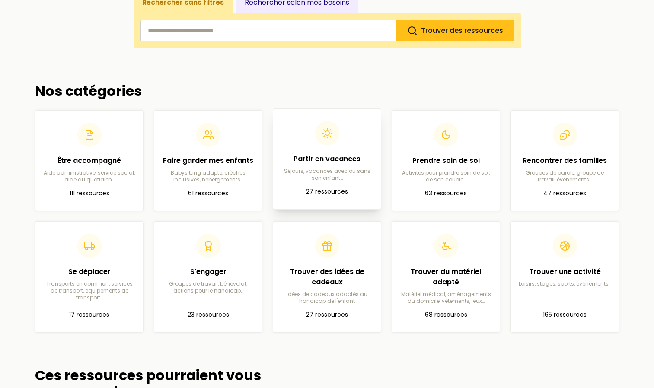
scroll to position [118, 0]
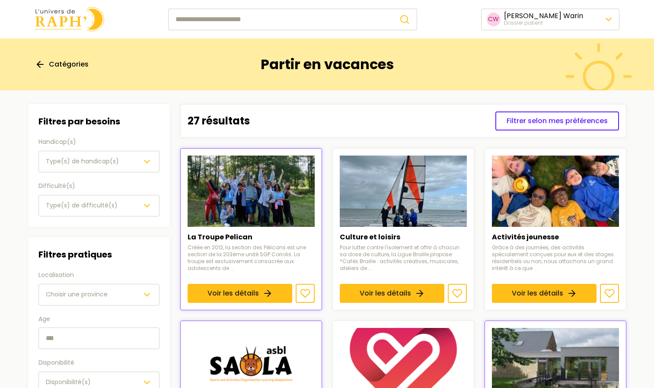
click at [106, 157] on span "Type(s) de handicap(s)" at bounding box center [82, 162] width 73 height 10
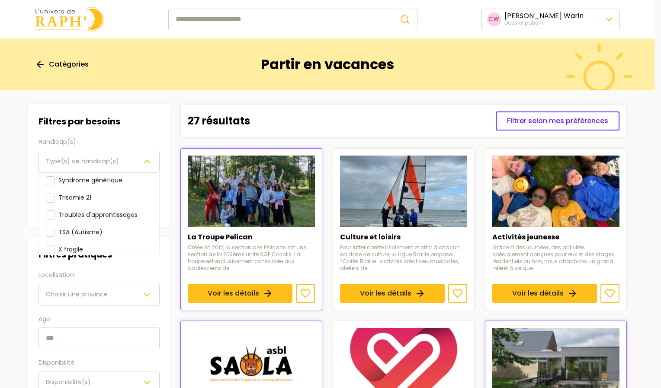
scroll to position [148, 0]
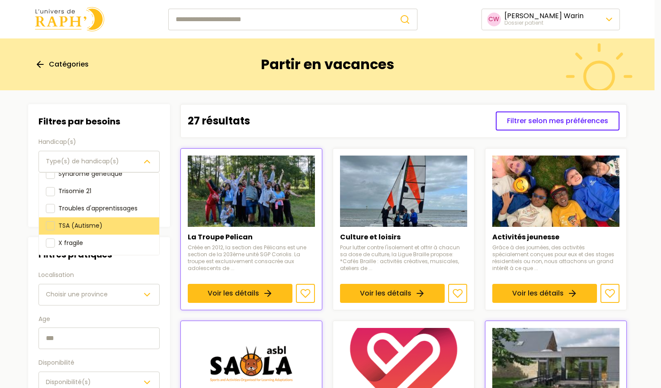
click at [46, 225] on div at bounding box center [50, 225] width 9 height 9
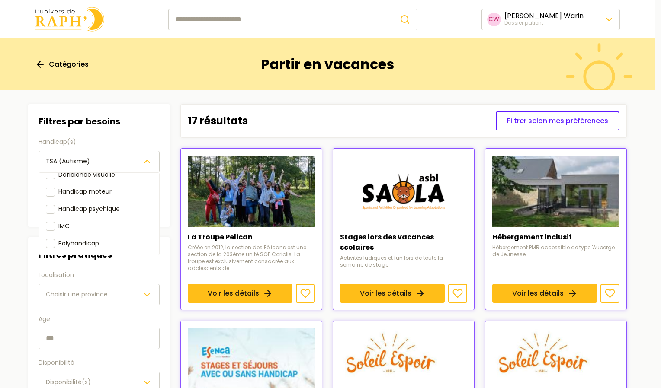
scroll to position [33, 0]
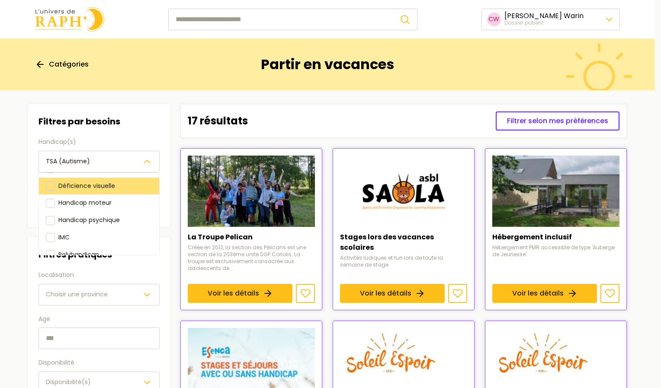
click at [44, 186] on div "Déficience visuelle" at bounding box center [99, 186] width 120 height 17
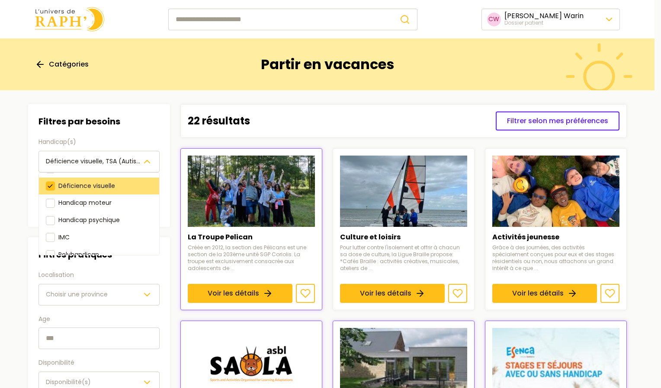
click at [44, 186] on div "Déficience visuelle" at bounding box center [99, 186] width 120 height 17
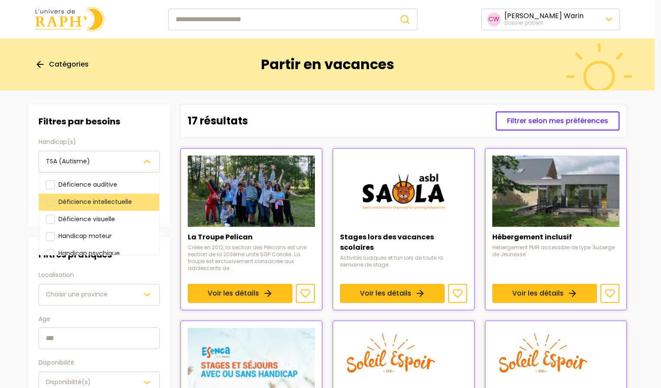
click at [47, 200] on div at bounding box center [50, 202] width 9 height 9
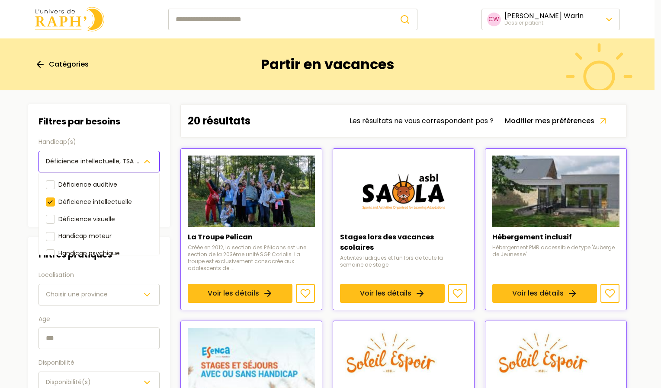
click at [113, 334] on div "Filtres par besoins Handicap(s) Déficience intellectuelle, TSA (Autisme) Défici…" at bounding box center [99, 254] width 142 height 300
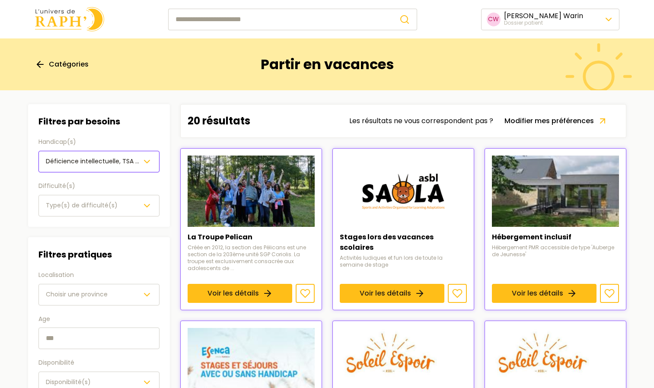
click at [95, 333] on input "text" at bounding box center [98, 339] width 121 height 22
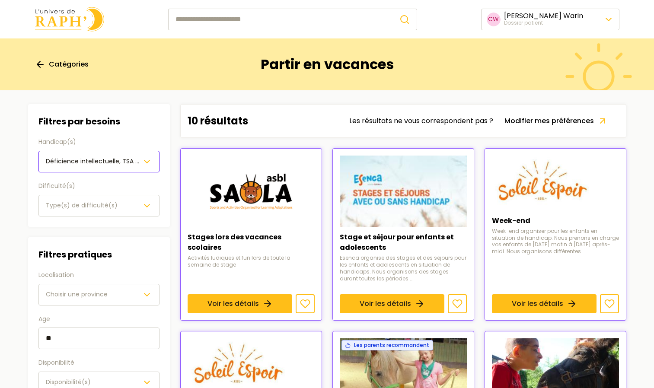
type input "**"
click at [73, 290] on span "Choisir une province" at bounding box center [77, 294] width 62 height 9
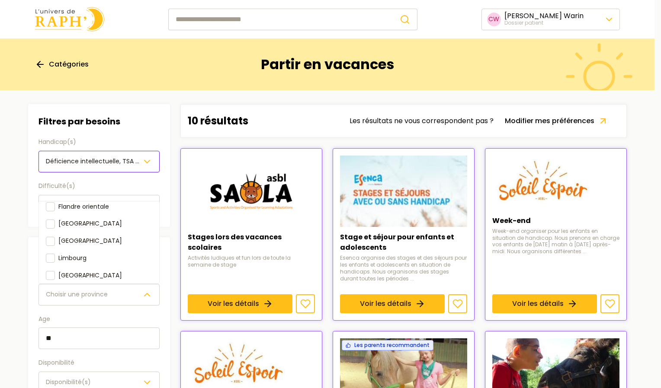
scroll to position [89, 0]
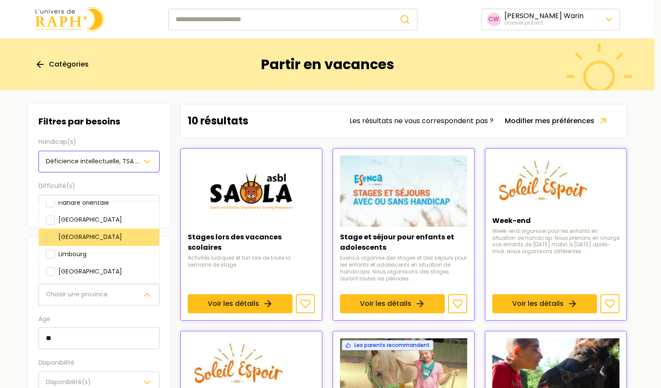
click at [68, 229] on div "Liège" at bounding box center [99, 237] width 120 height 17
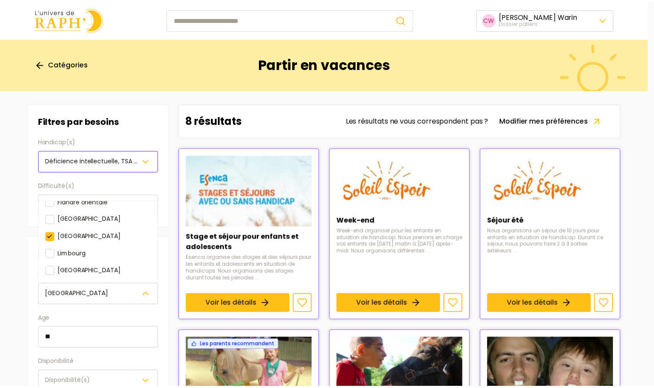
scroll to position [97, 0]
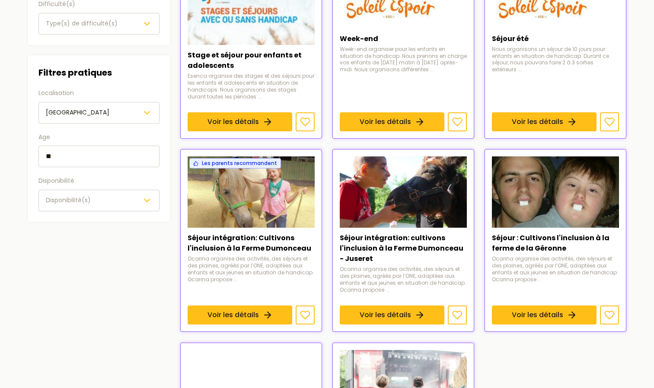
scroll to position [182, 0]
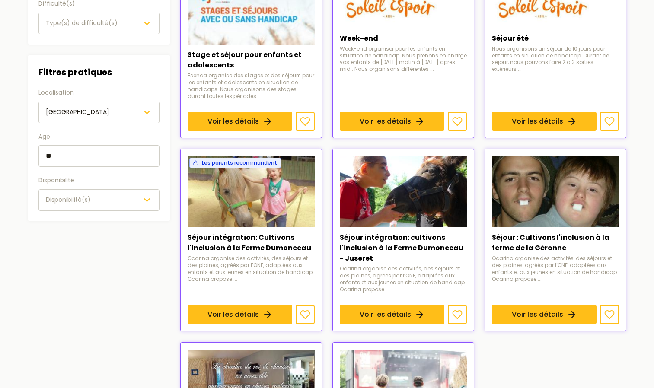
click at [64, 203] on span "Disponibilité(s)" at bounding box center [68, 199] width 45 height 9
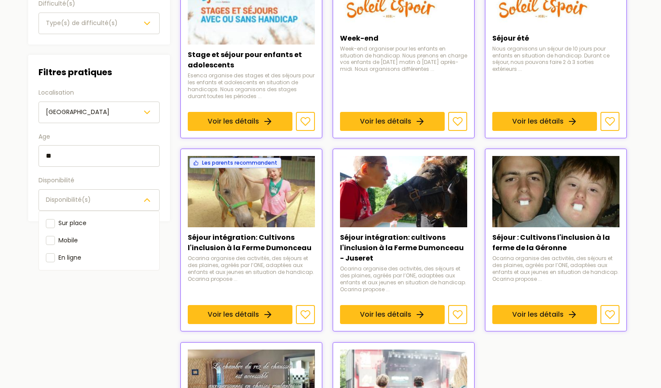
click at [14, 265] on main "Catégories Partir en vacances Filtres Filtres par besoins Handicap(s) Déficienc…" at bounding box center [327, 192] width 654 height 673
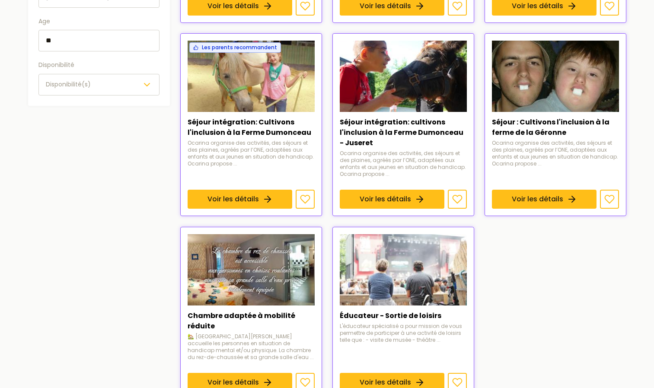
scroll to position [310, 0]
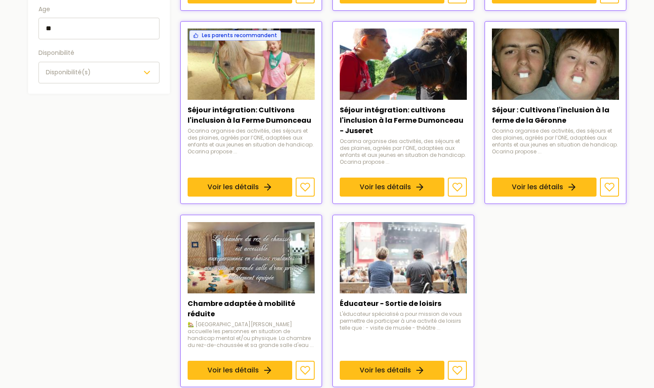
click at [41, 118] on aside "Filtres Filtres par besoins Handicap(s) Déficience intellectuelle, TSA (Autisme…" at bounding box center [99, 90] width 142 height 593
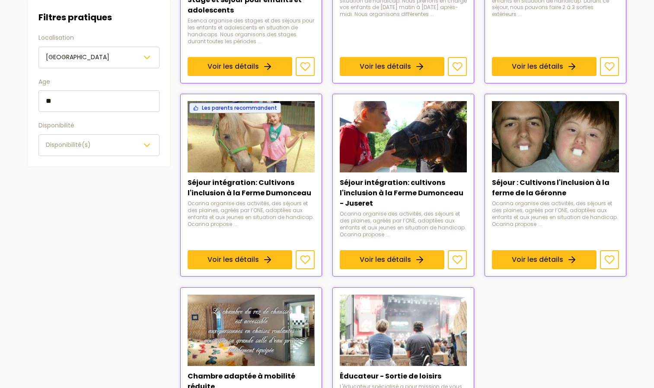
scroll to position [235, 0]
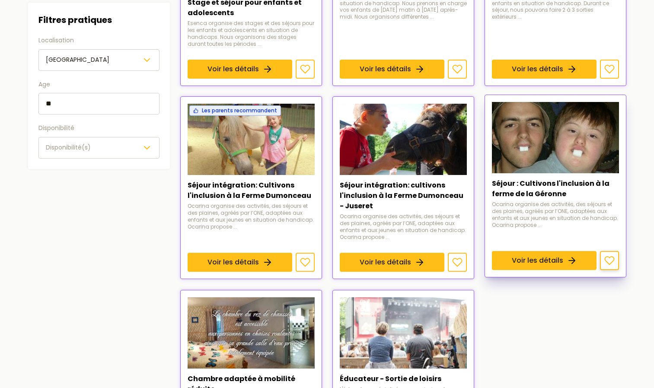
click at [612, 259] on icon at bounding box center [609, 261] width 10 height 10
click at [536, 252] on link "Voir les détails" at bounding box center [544, 261] width 105 height 19
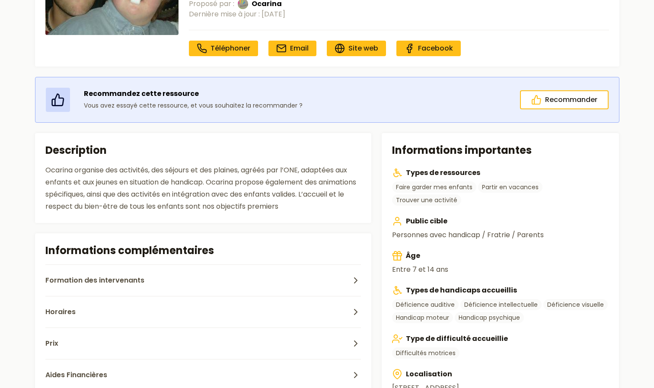
scroll to position [126, 0]
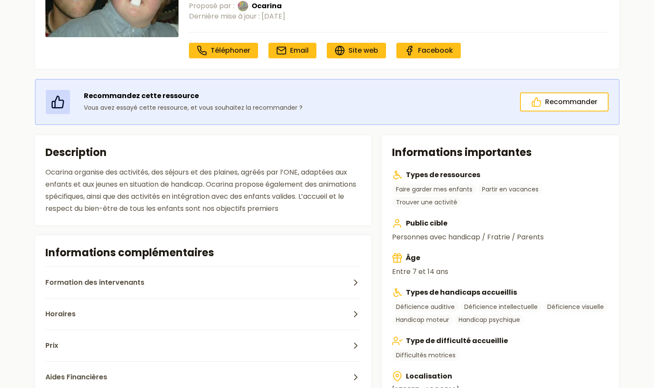
scroll to position [235, 0]
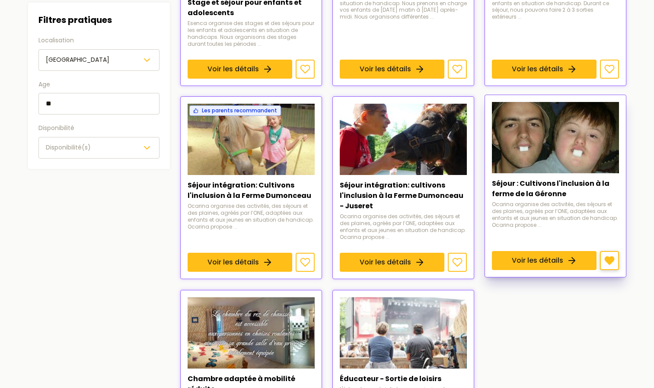
click at [607, 258] on icon at bounding box center [609, 261] width 9 height 8
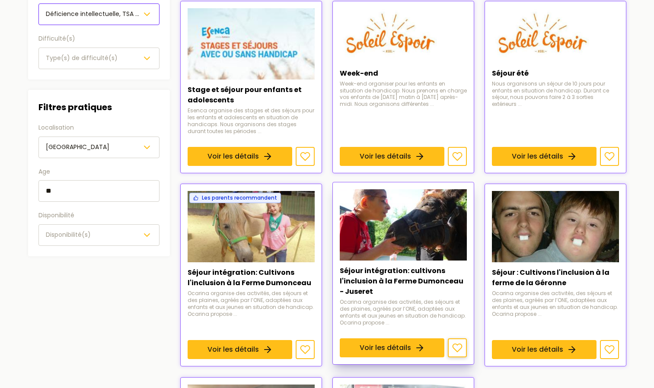
scroll to position [148, 0]
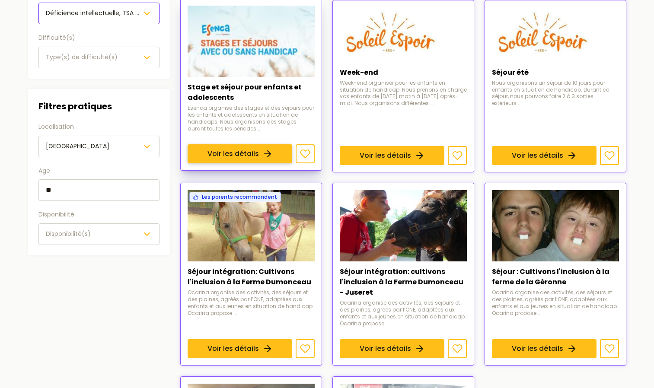
click at [282, 144] on link "Voir les détails" at bounding box center [240, 153] width 105 height 19
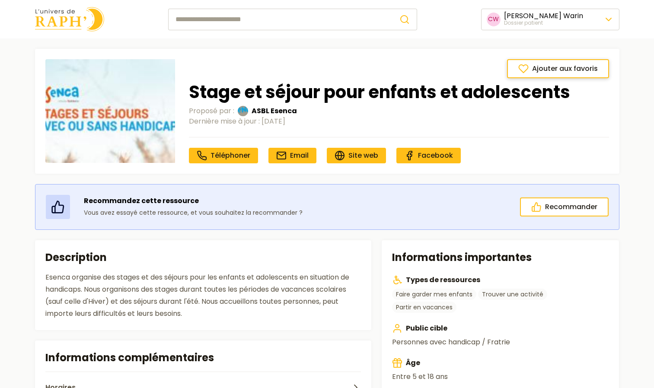
click at [563, 64] on span "Ajouter aux favoris" at bounding box center [565, 69] width 66 height 10
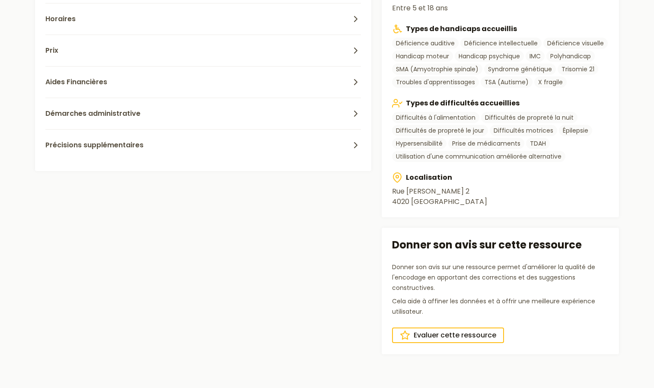
scroll to position [365, 0]
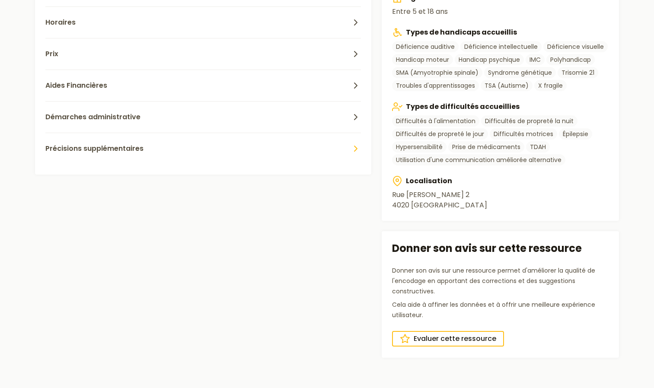
click at [119, 150] on span "Précisions supplémentaires" at bounding box center [94, 149] width 98 height 10
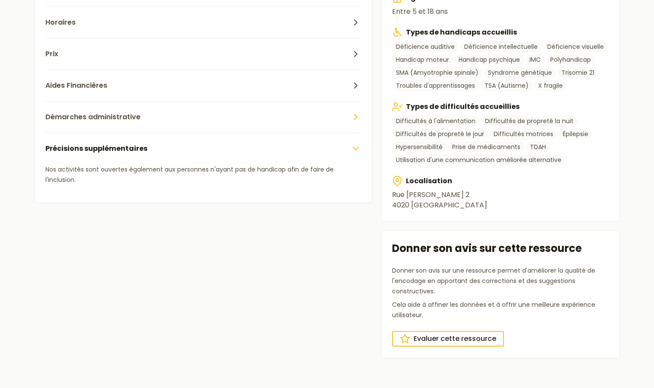
click at [93, 114] on span "Démarches administrative" at bounding box center [92, 117] width 95 height 10
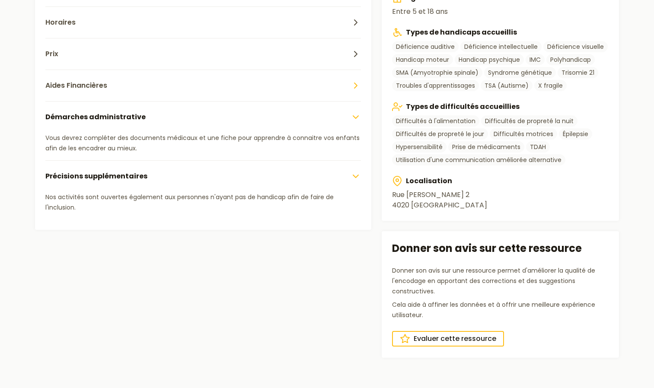
click at [69, 80] on span "Aides Financières" at bounding box center [76, 85] width 62 height 10
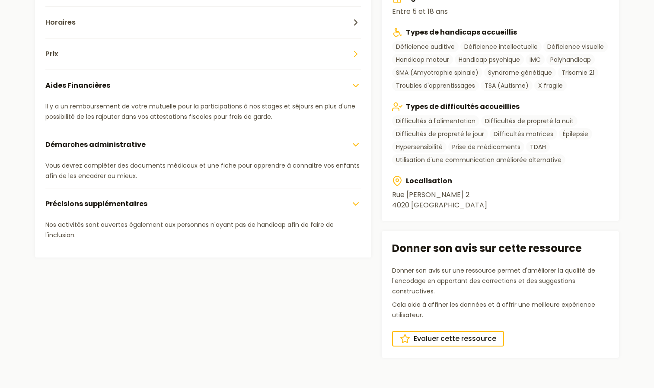
click at [60, 60] on button "Prix" at bounding box center [203, 54] width 316 height 32
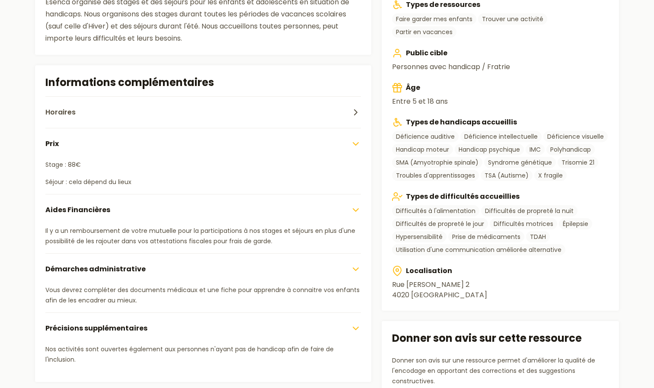
scroll to position [265, 0]
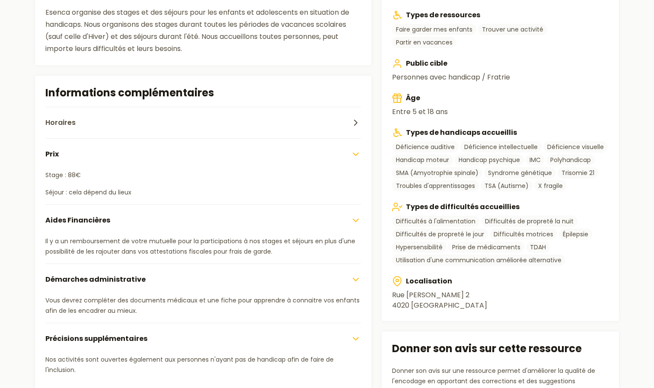
click at [85, 106] on section "Informations complémentaires Horaires Les stages se déroulent de 9 à 16h avec l…" at bounding box center [203, 234] width 337 height 317
click at [79, 116] on button "Horaires" at bounding box center [203, 123] width 316 height 32
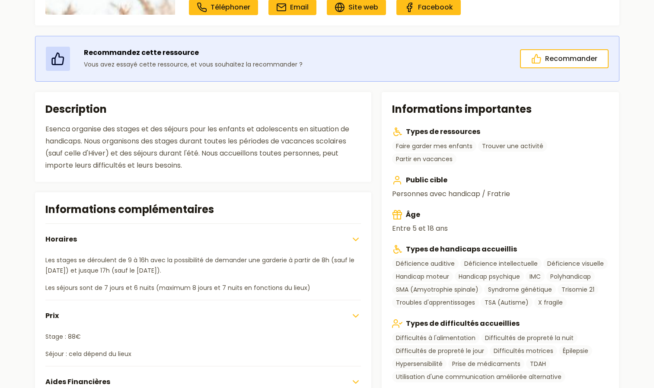
scroll to position [138, 0]
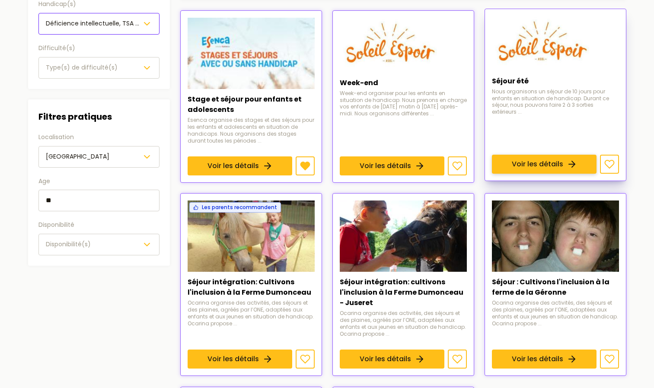
click at [514, 155] on link "Voir les détails" at bounding box center [544, 164] width 105 height 19
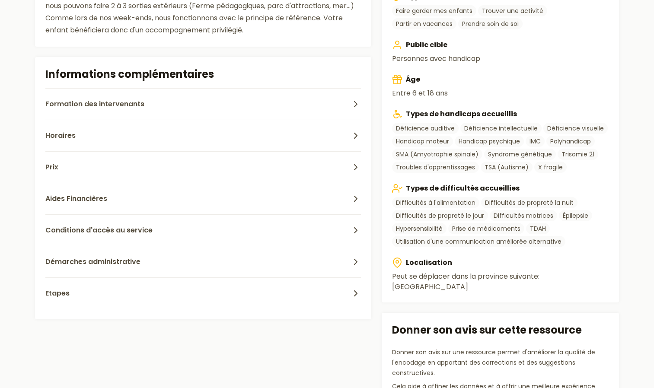
scroll to position [284, 0]
click at [90, 160] on button "Prix" at bounding box center [203, 167] width 316 height 32
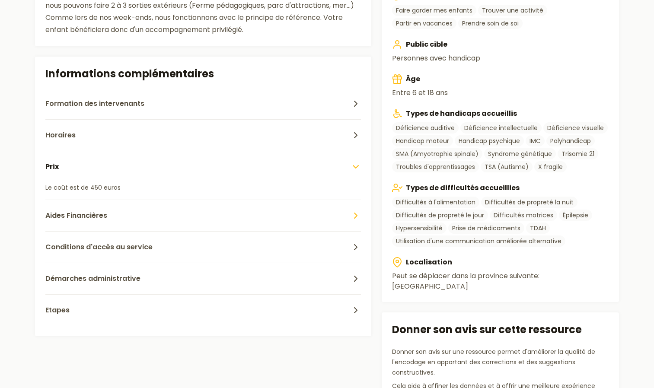
click at [76, 214] on span "Aides Financières" at bounding box center [76, 216] width 62 height 10
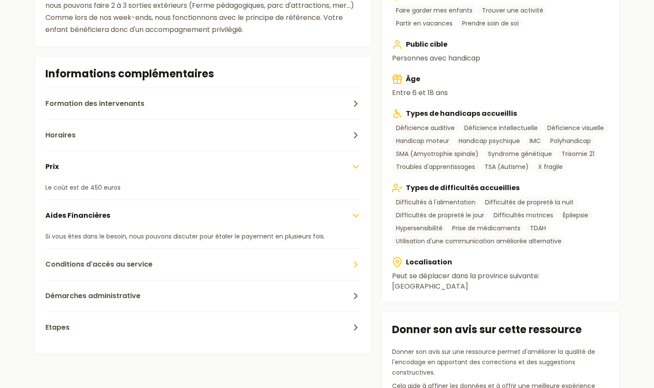
click at [109, 267] on span "Conditions d'accès au service" at bounding box center [98, 264] width 107 height 10
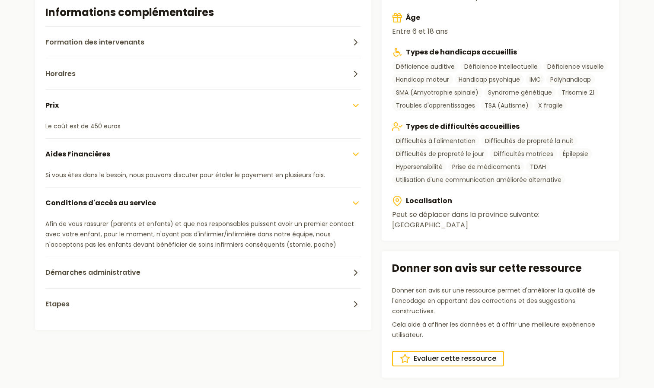
scroll to position [347, 0]
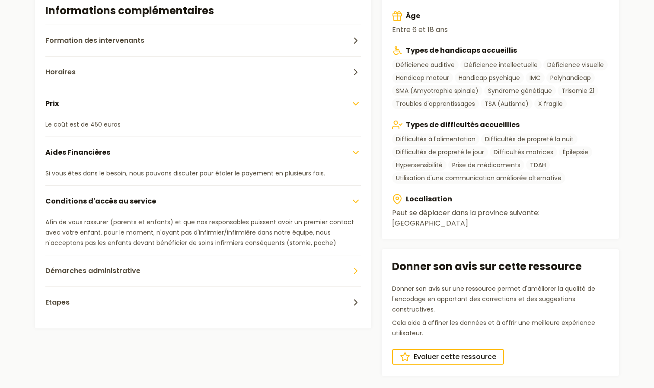
click at [249, 264] on button "Démarches administrative" at bounding box center [203, 271] width 316 height 32
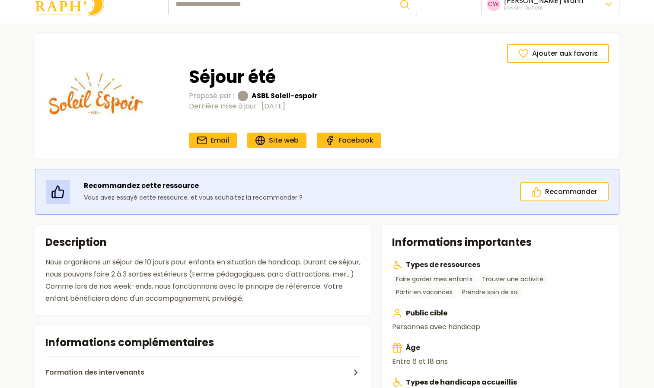
scroll to position [40, 0]
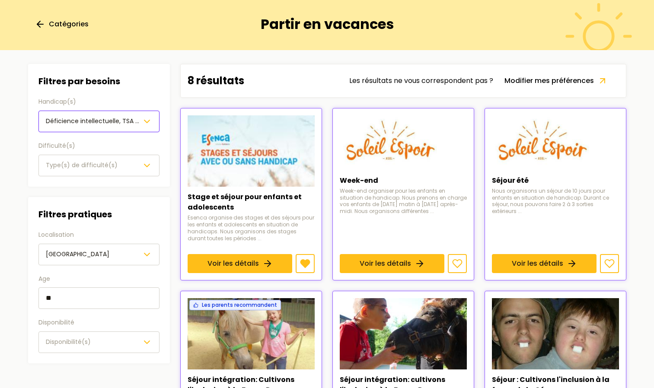
scroll to position [138, 0]
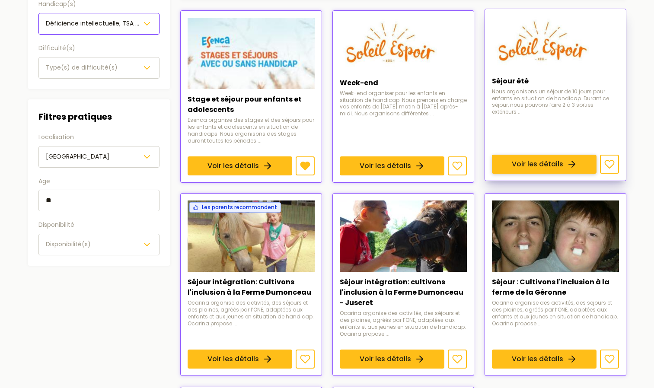
click at [526, 155] on link "Voir les détails" at bounding box center [544, 164] width 105 height 19
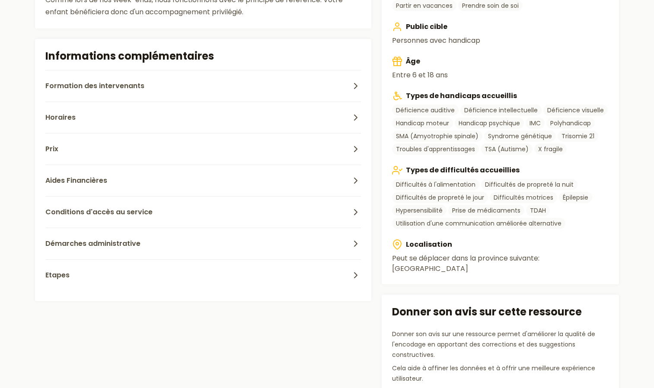
scroll to position [302, 0]
click at [185, 117] on button "Horaires" at bounding box center [203, 117] width 316 height 32
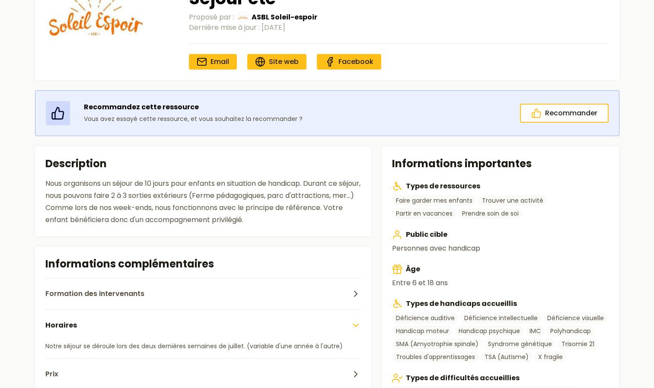
scroll to position [0, 0]
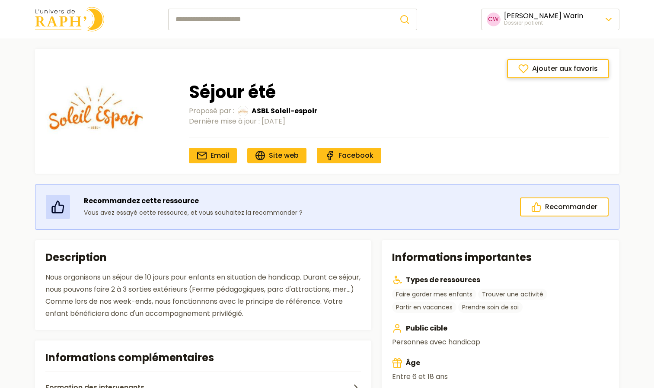
click at [526, 69] on icon at bounding box center [523, 69] width 10 height 10
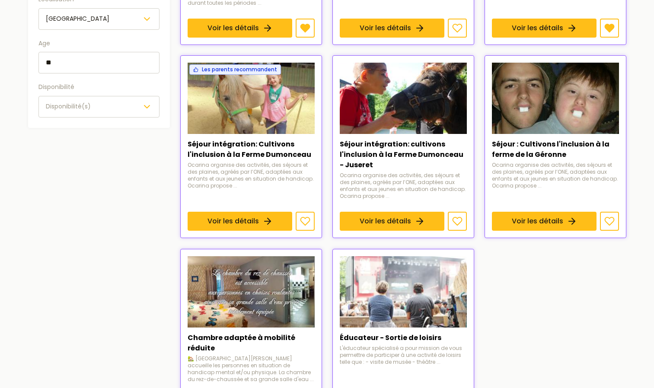
scroll to position [276, 0]
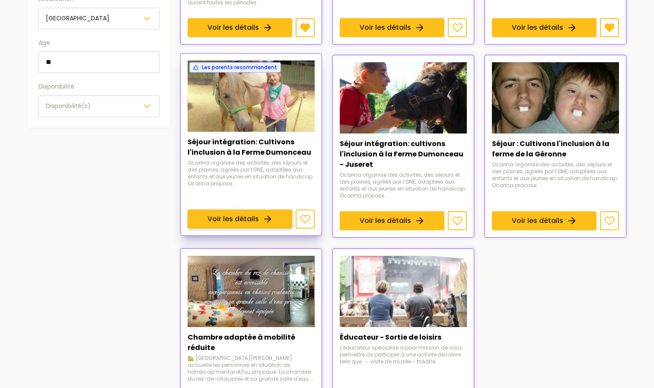
click at [243, 210] on link "Voir les détails" at bounding box center [240, 219] width 105 height 19
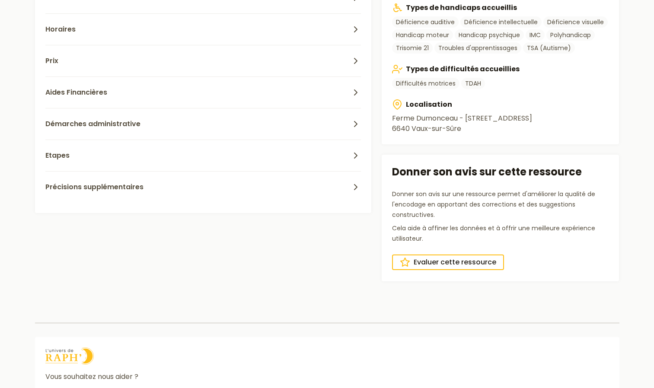
scroll to position [399, 0]
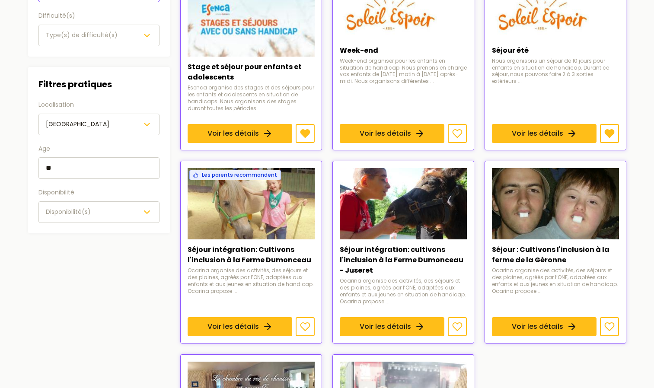
scroll to position [276, 0]
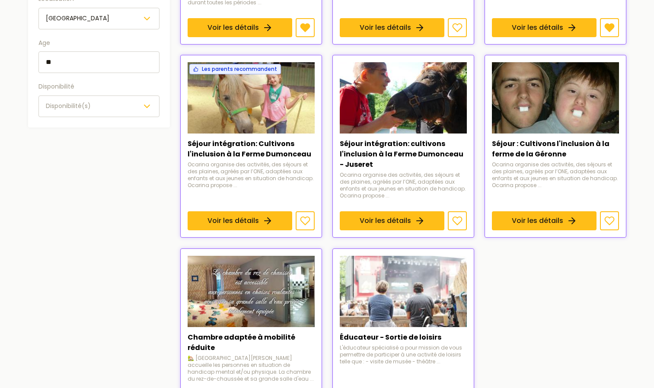
click at [526, 293] on div "Stage et séjour pour enfants et adolescents Esenca organise des stages et des s…" at bounding box center [403, 146] width 446 height 549
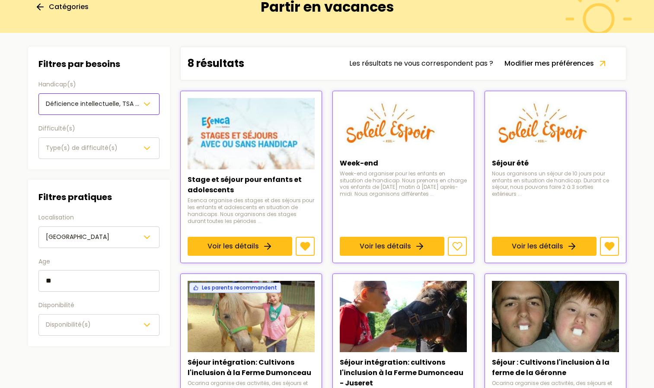
scroll to position [0, 0]
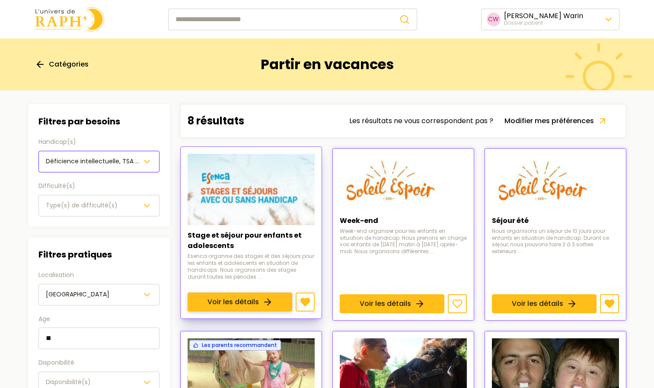
click at [278, 293] on link "Voir les détails" at bounding box center [240, 302] width 105 height 19
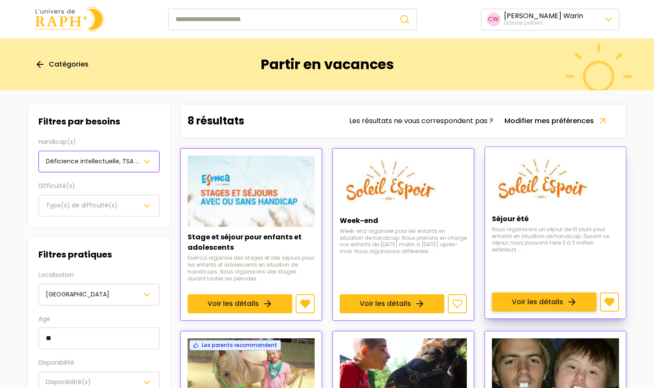
click at [531, 293] on link "Voir les détails" at bounding box center [544, 302] width 105 height 19
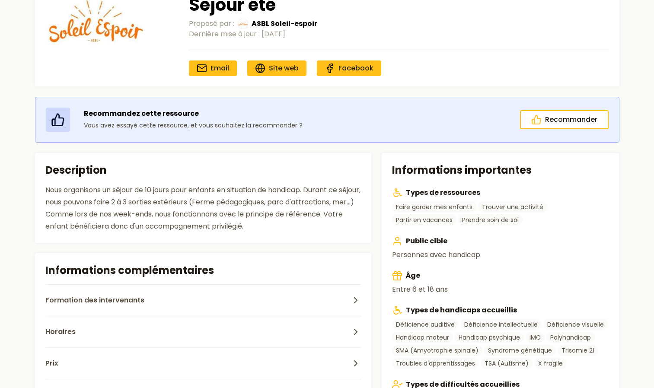
scroll to position [89, 0]
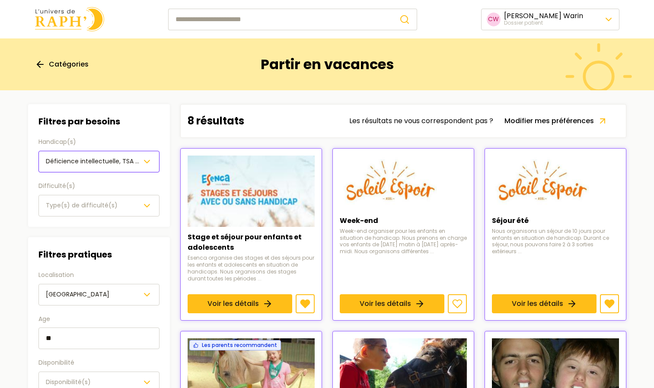
click at [227, 18] on input "search" at bounding box center [280, 20] width 224 height 22
paste input "**********"
type input "**********"
click at [393, 9] on button "submit" at bounding box center [405, 20] width 25 height 22
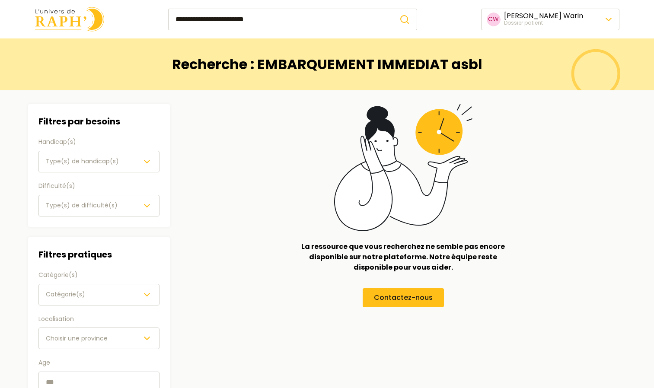
click at [286, 19] on input "**********" at bounding box center [280, 20] width 224 height 22
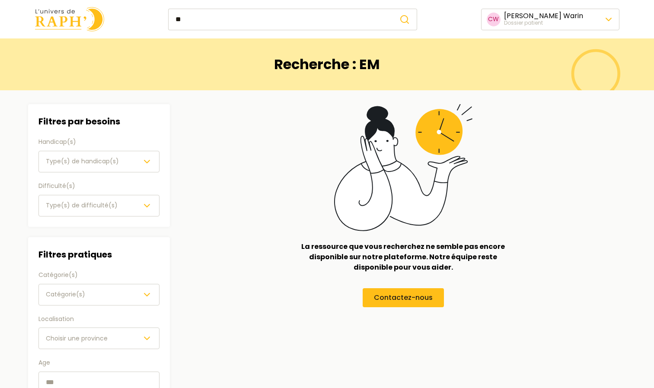
type input "*"
